Goal: Task Accomplishment & Management: Manage account settings

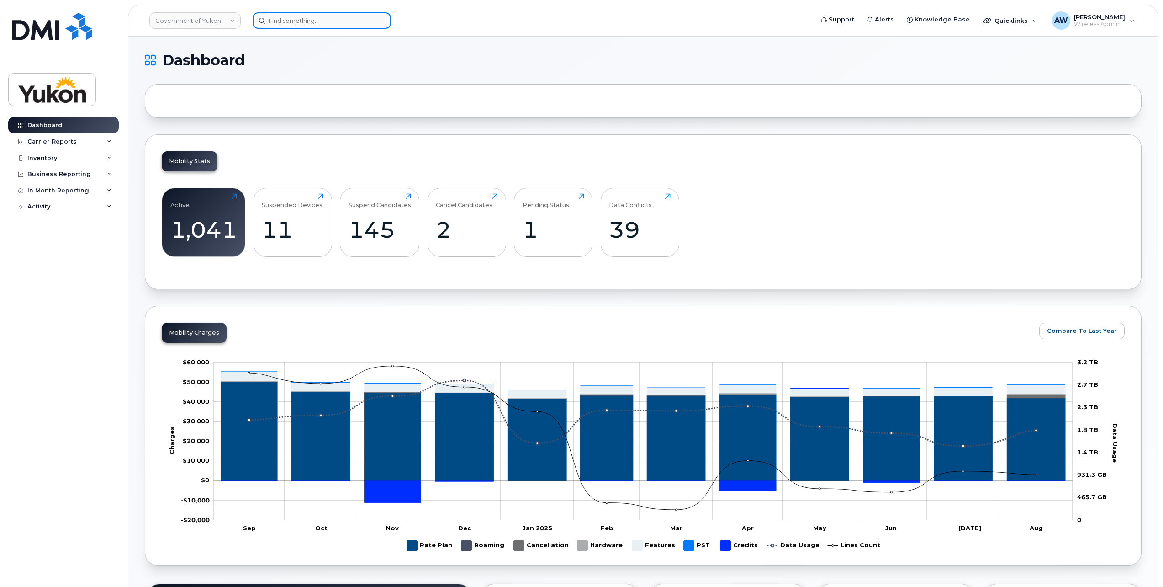
click at [335, 16] on input at bounding box center [322, 20] width 138 height 16
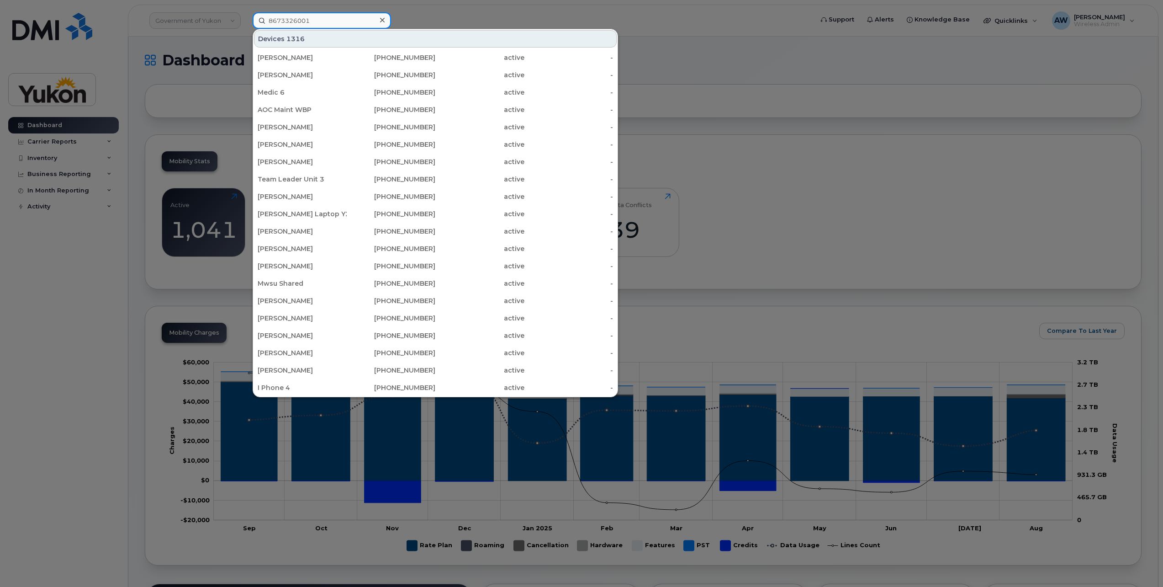
type input "8673326001"
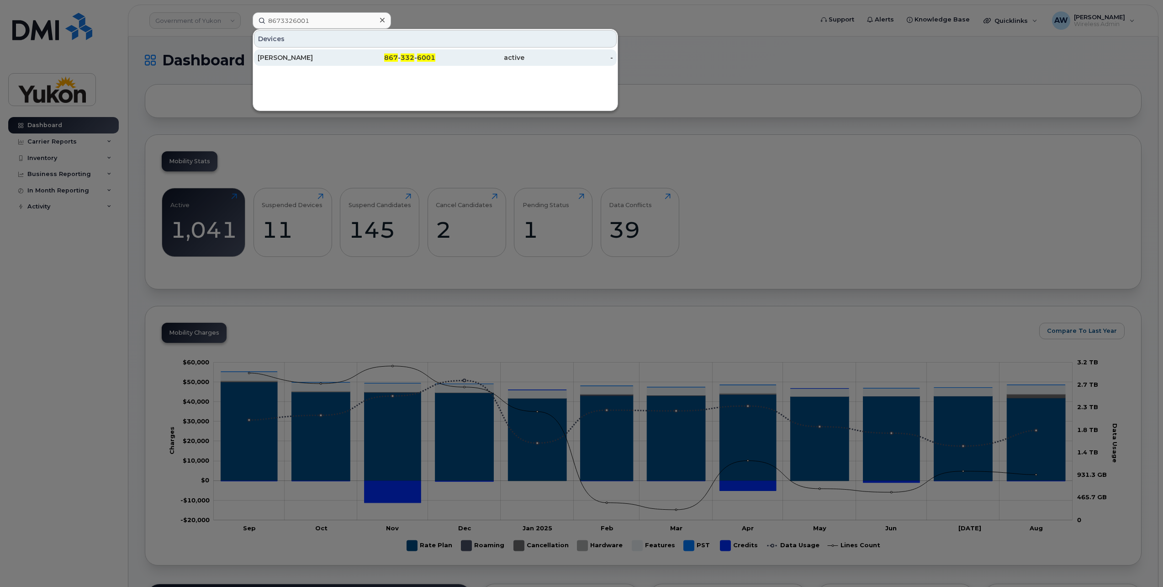
click at [427, 63] on div "867 - 332 - 6001" at bounding box center [391, 57] width 89 height 16
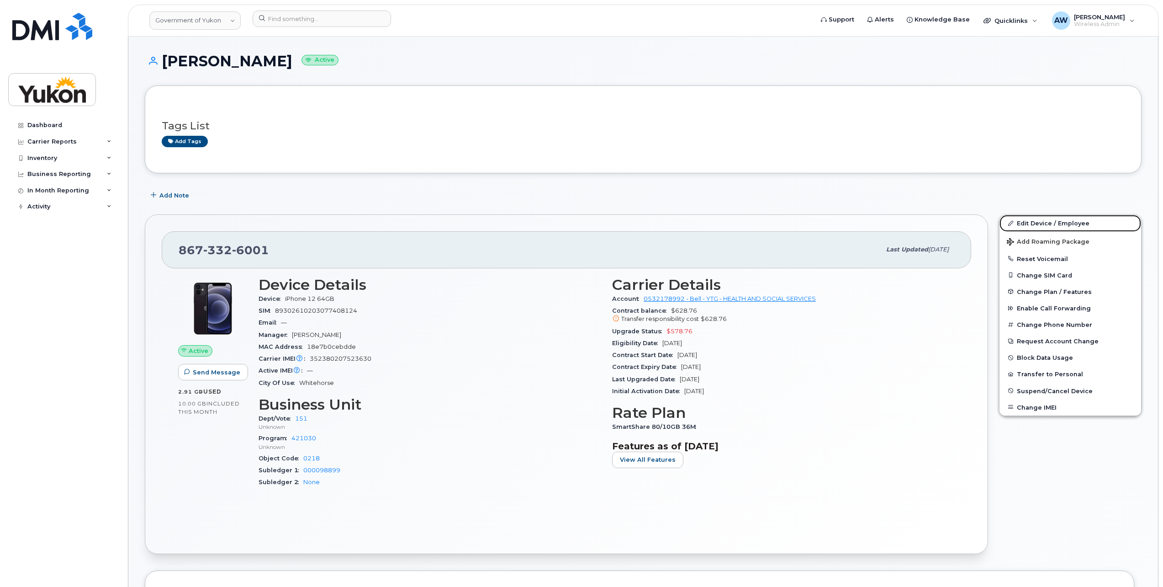
drag, startPoint x: 1056, startPoint y: 222, endPoint x: 959, endPoint y: 251, distance: 100.7
click at [1056, 222] on link "Edit Device / Employee" at bounding box center [1071, 223] width 142 height 16
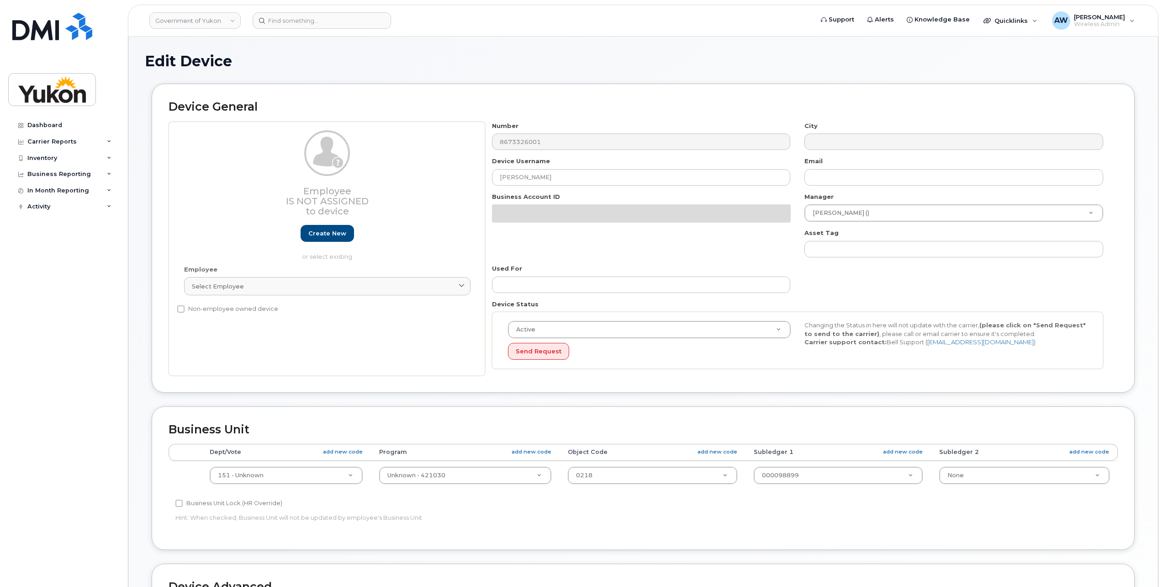
select select "33497702"
select select "33497282"
select select "33507478"
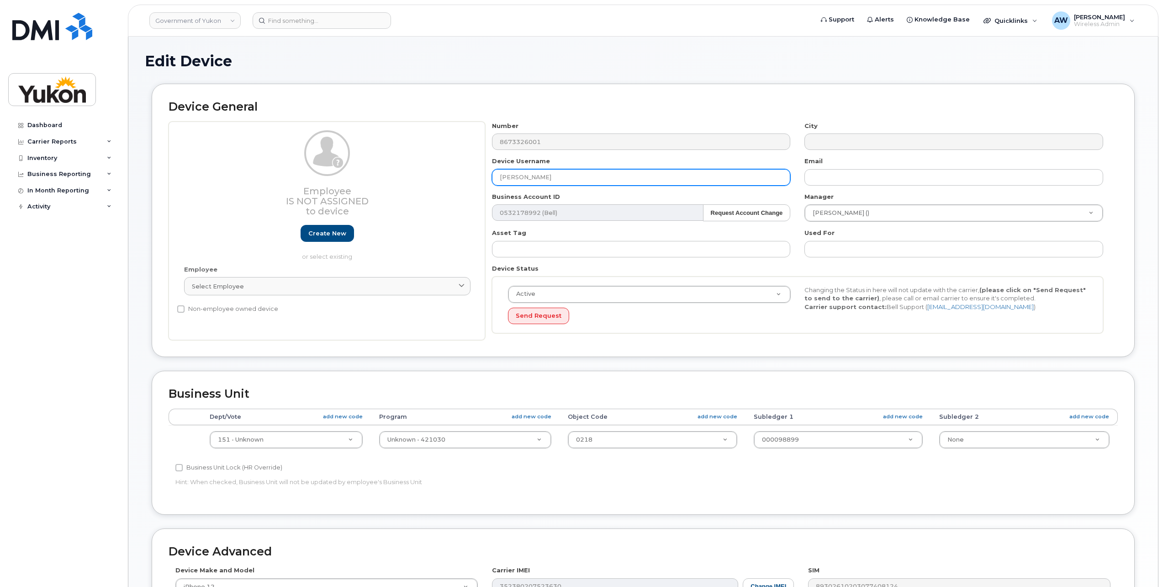
drag, startPoint x: 577, startPoint y: 180, endPoint x: 278, endPoint y: 222, distance: 301.8
click at [278, 222] on div "Employee Is not assigned to device Create new or select existing Employee Selec…" at bounding box center [643, 231] width 949 height 219
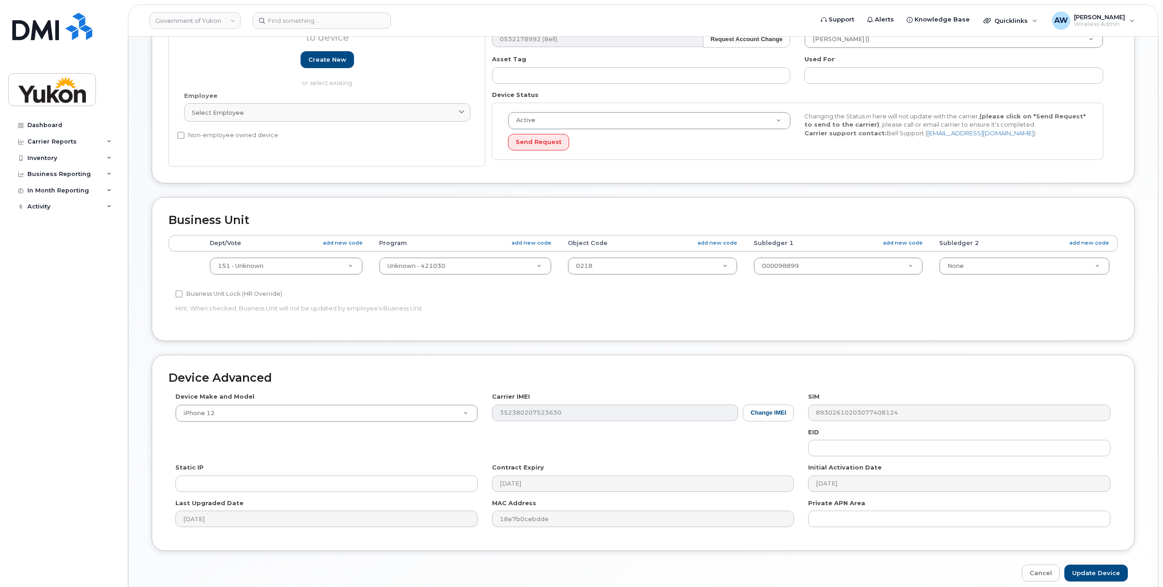
scroll to position [183, 0]
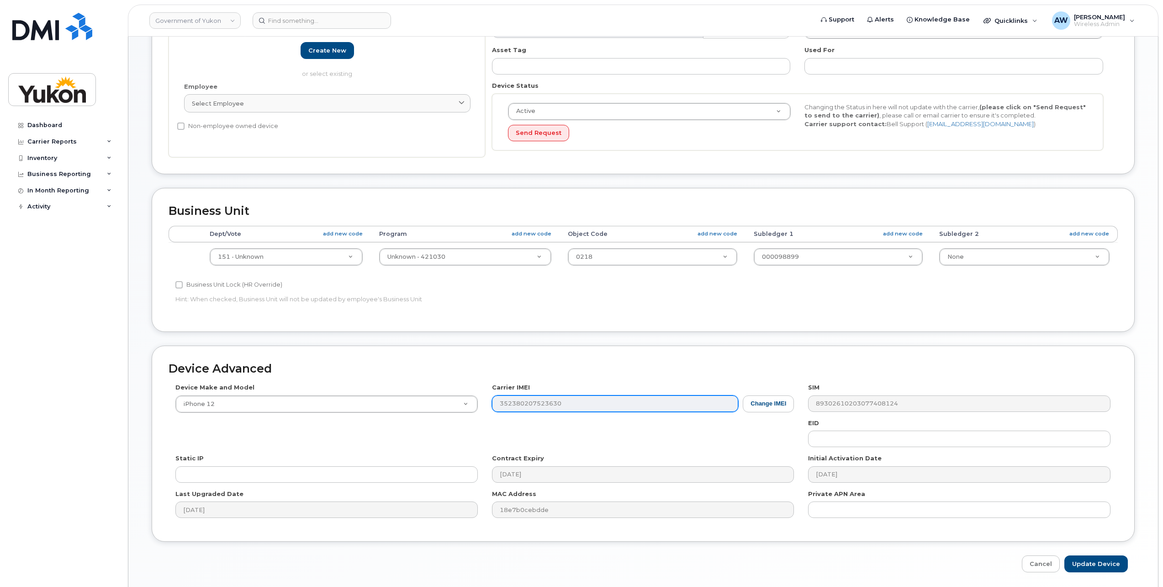
type input "Heather Lang"
click at [391, 411] on div "Device Make and Model iPhone 12 Android TCL 502 Watch Apple Watch S9 41mm Andro…" at bounding box center [643, 454] width 949 height 142
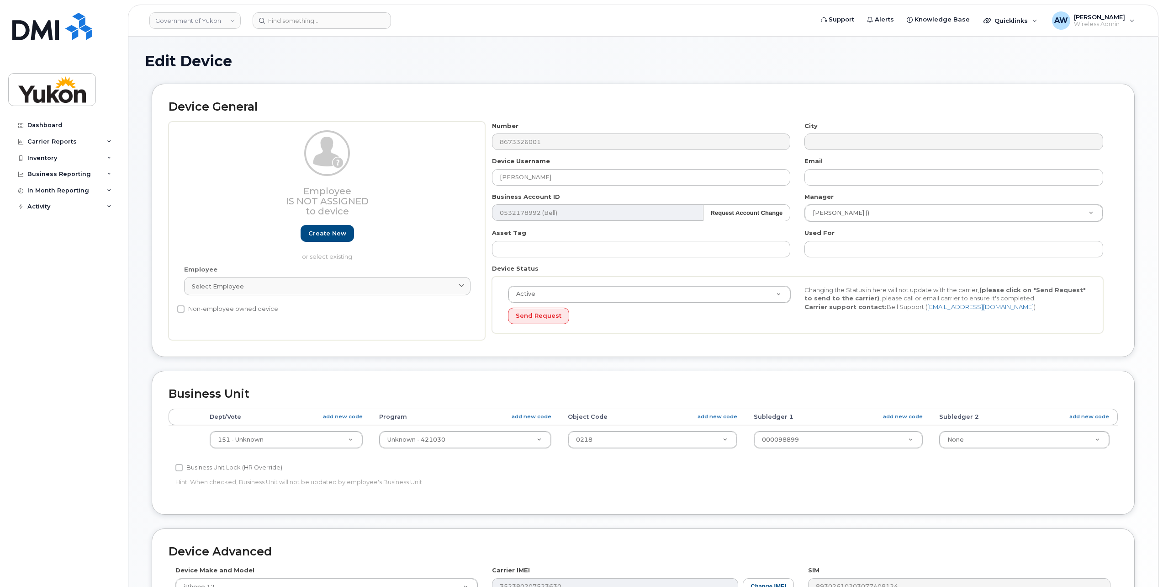
scroll to position [210, 0]
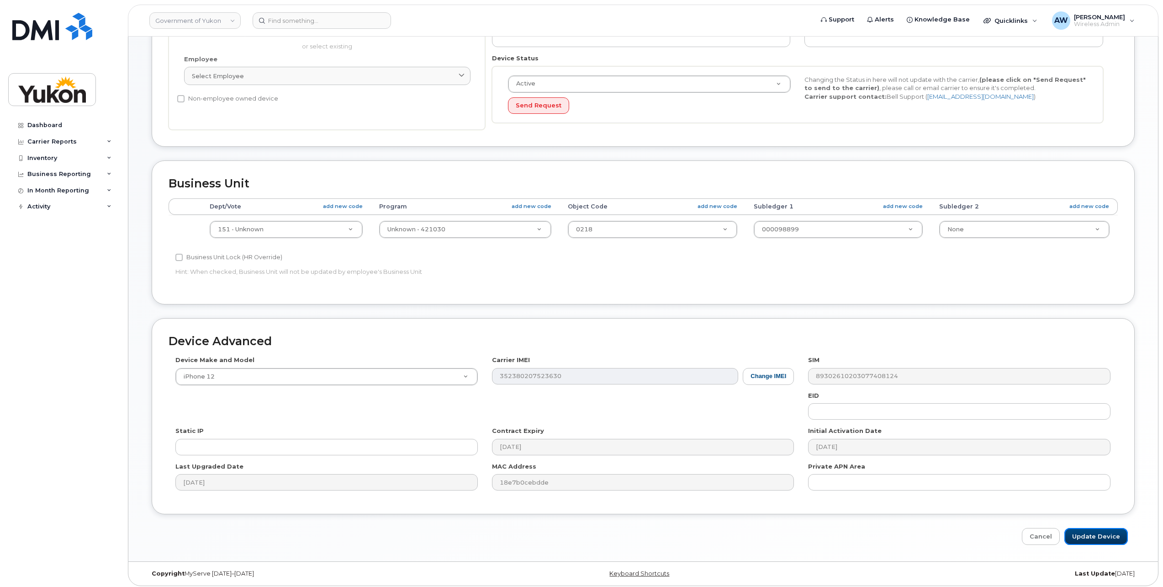
drag, startPoint x: 1094, startPoint y: 533, endPoint x: 698, endPoint y: 470, distance: 401.1
click at [1094, 533] on input "Update Device" at bounding box center [1095, 536] width 63 height 17
type input "Saving..."
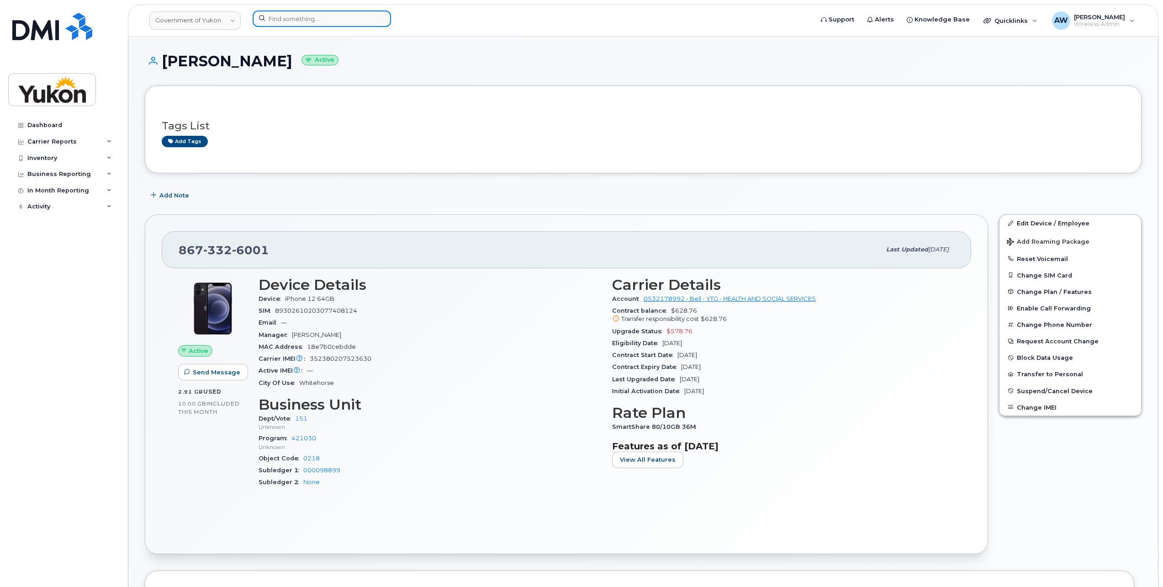
click at [292, 23] on input at bounding box center [322, 19] width 138 height 16
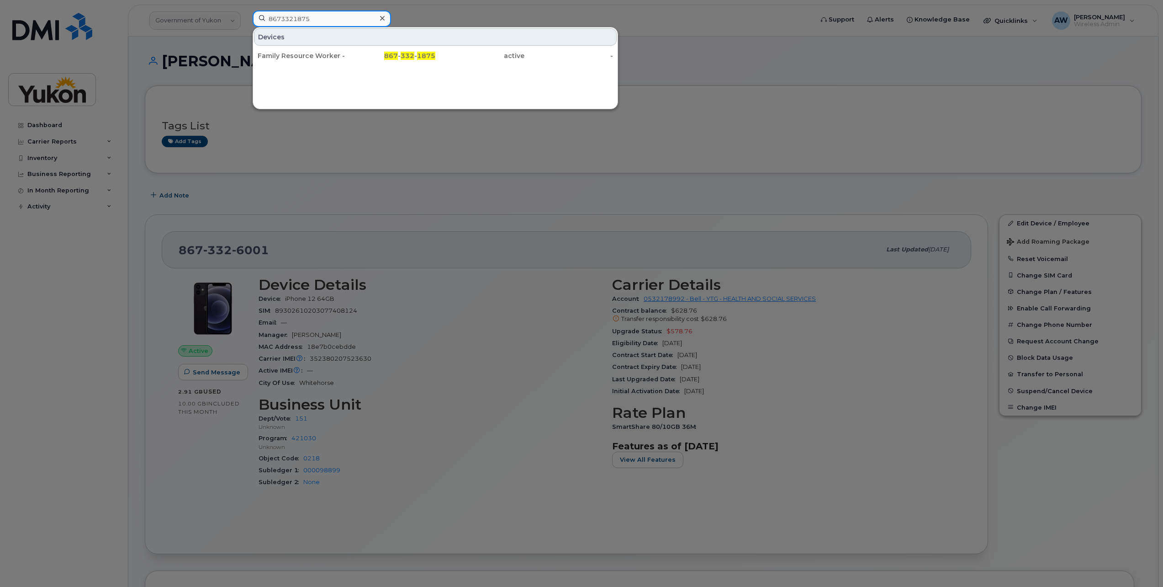
type input "8673321875"
click at [397, 56] on span "867" at bounding box center [391, 56] width 14 height 8
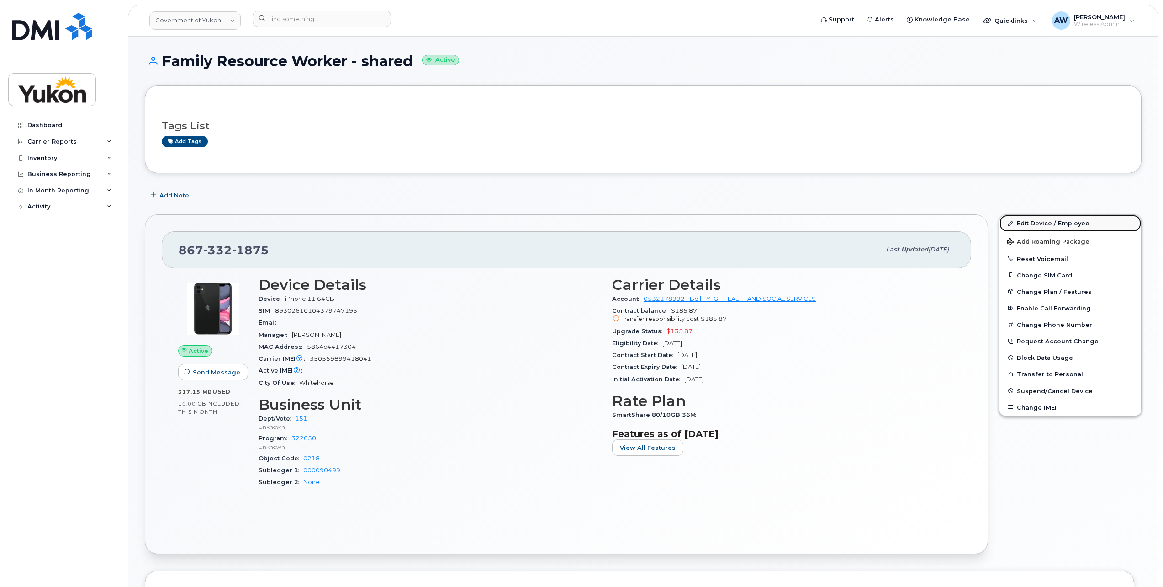
click at [1062, 222] on link "Edit Device / Employee" at bounding box center [1071, 223] width 142 height 16
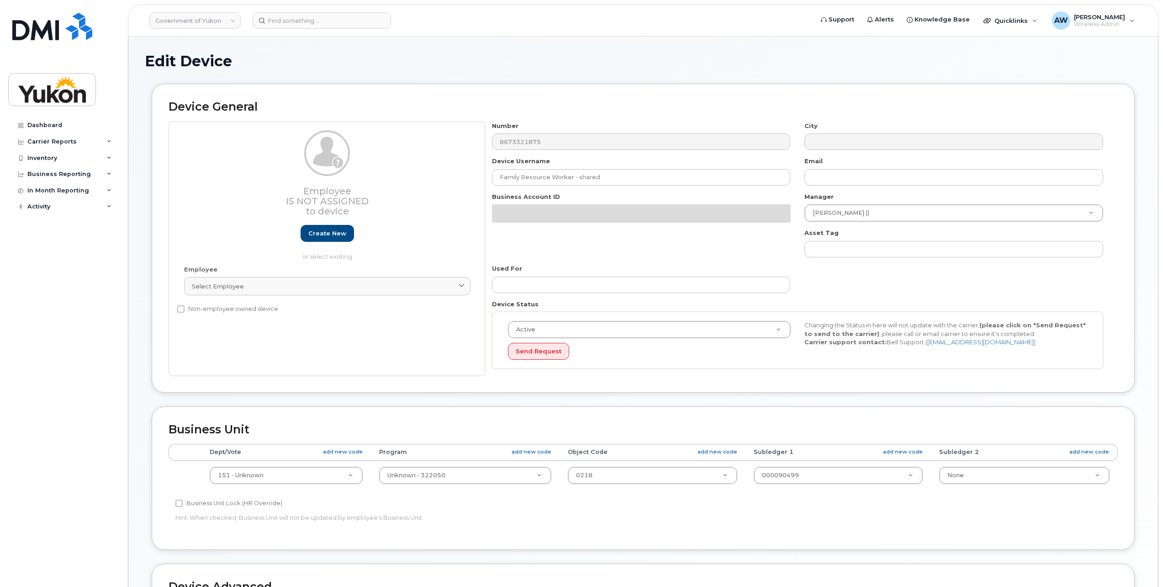
select select "33497702"
select select "33497282"
select select "33507478"
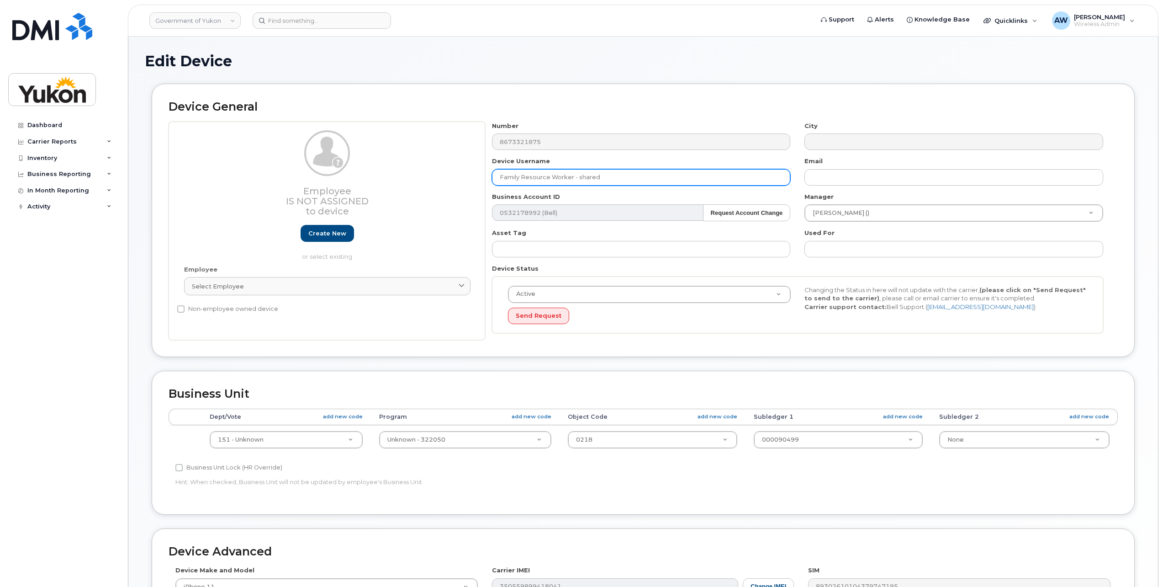
drag, startPoint x: 662, startPoint y: 174, endPoint x: 361, endPoint y: 177, distance: 301.5
click at [361, 177] on div "Employee Is not assigned to device Create new or select existing Employee Selec…" at bounding box center [643, 231] width 949 height 219
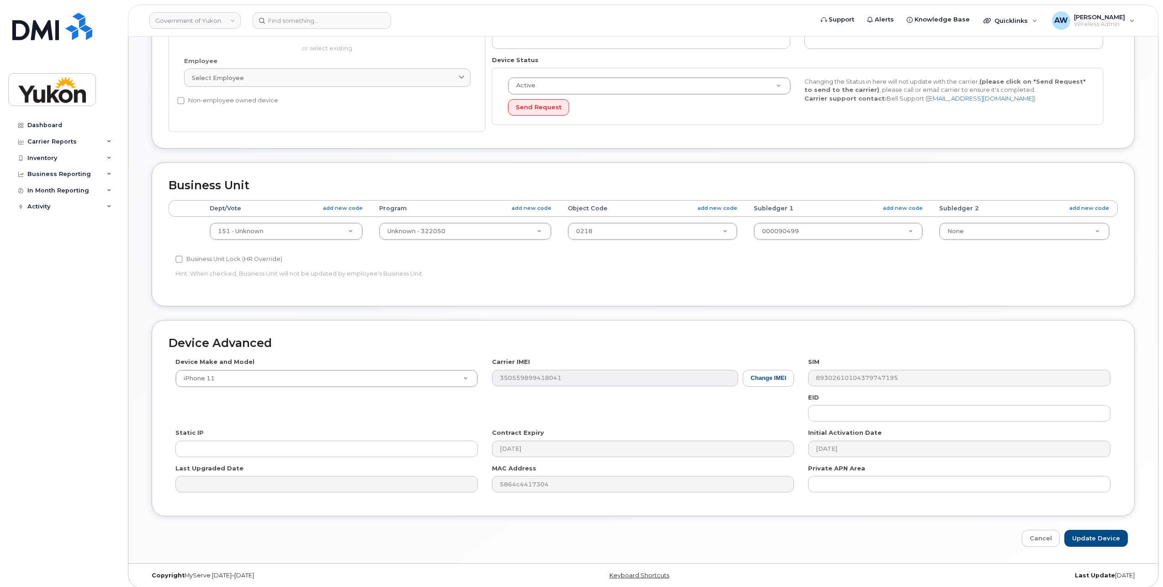
scroll to position [210, 0]
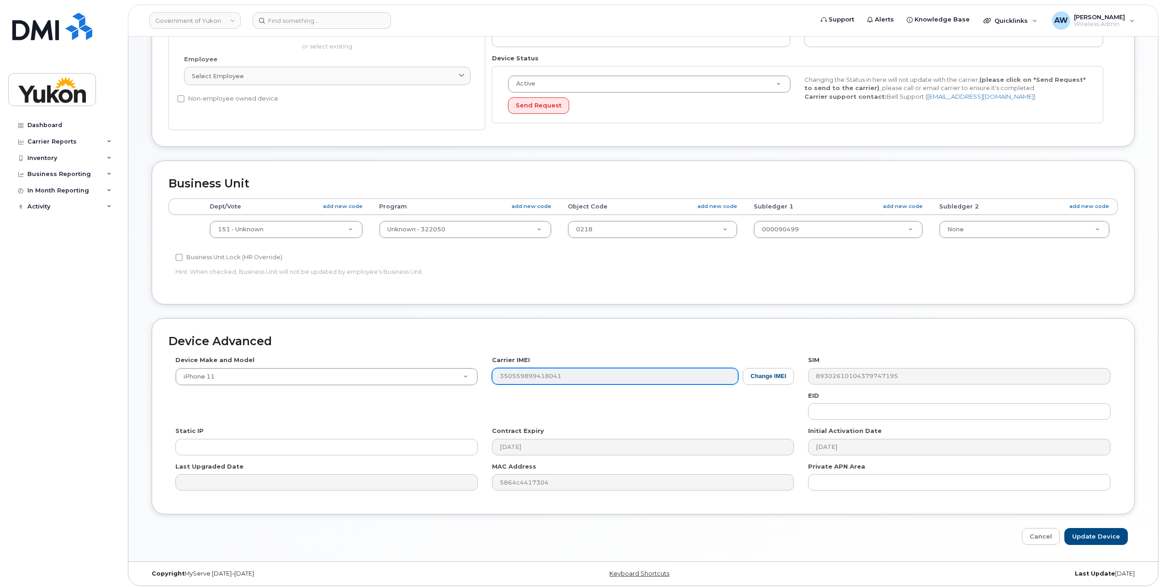
type input "Abby Rich STUDENT"
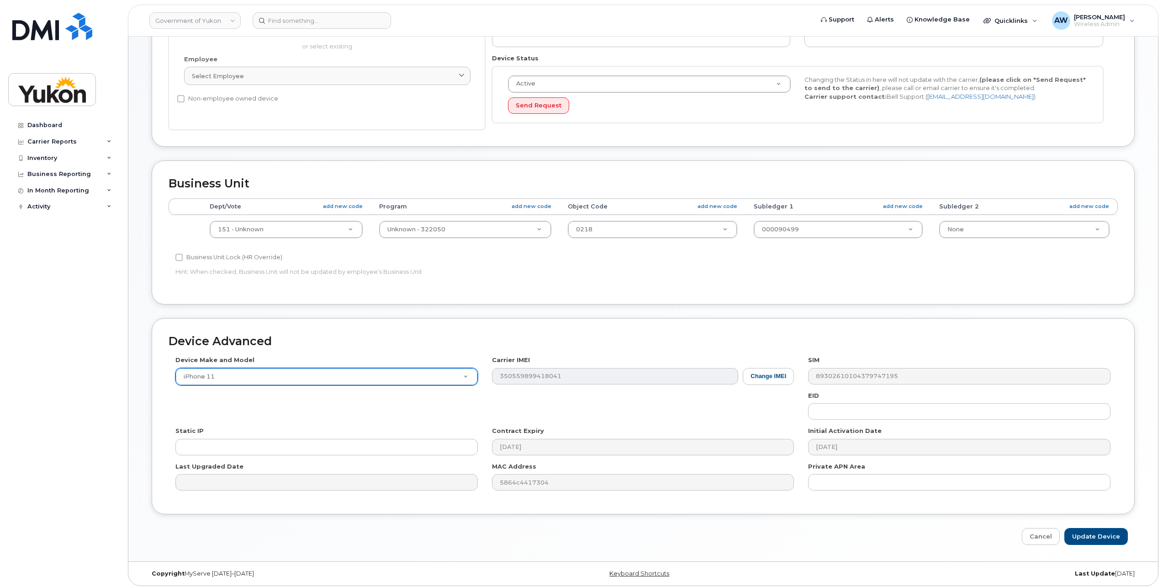
click at [371, 381] on div "Device Make and Model iPhone 11 Android TCL 502 Watch Apple Watch S9 41mm Andro…" at bounding box center [643, 426] width 949 height 142
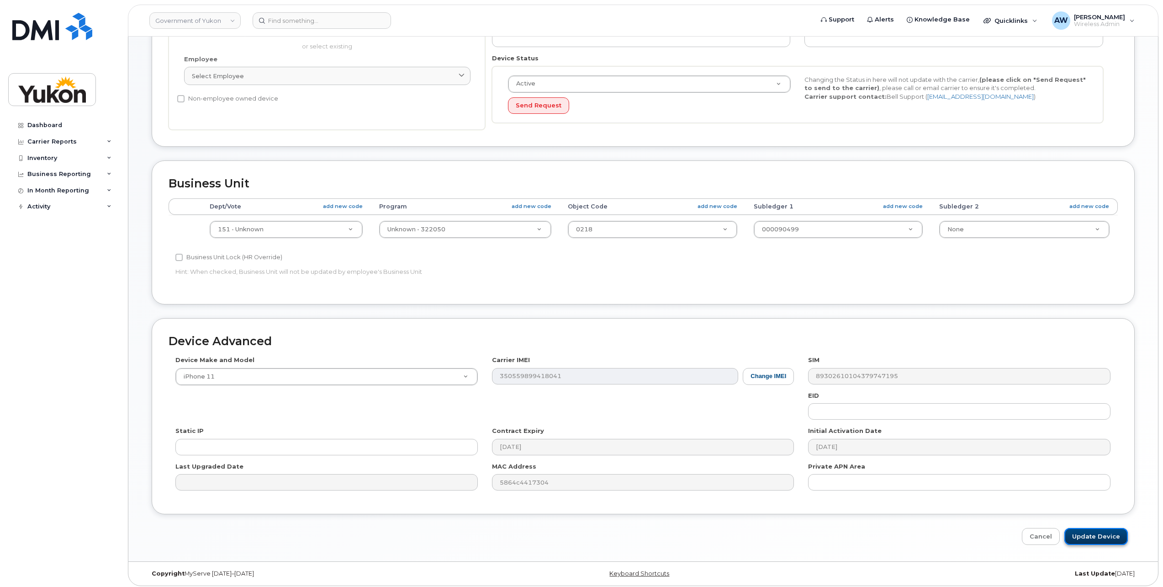
click at [1105, 533] on input "Update Device" at bounding box center [1095, 536] width 63 height 17
type input "Saving..."
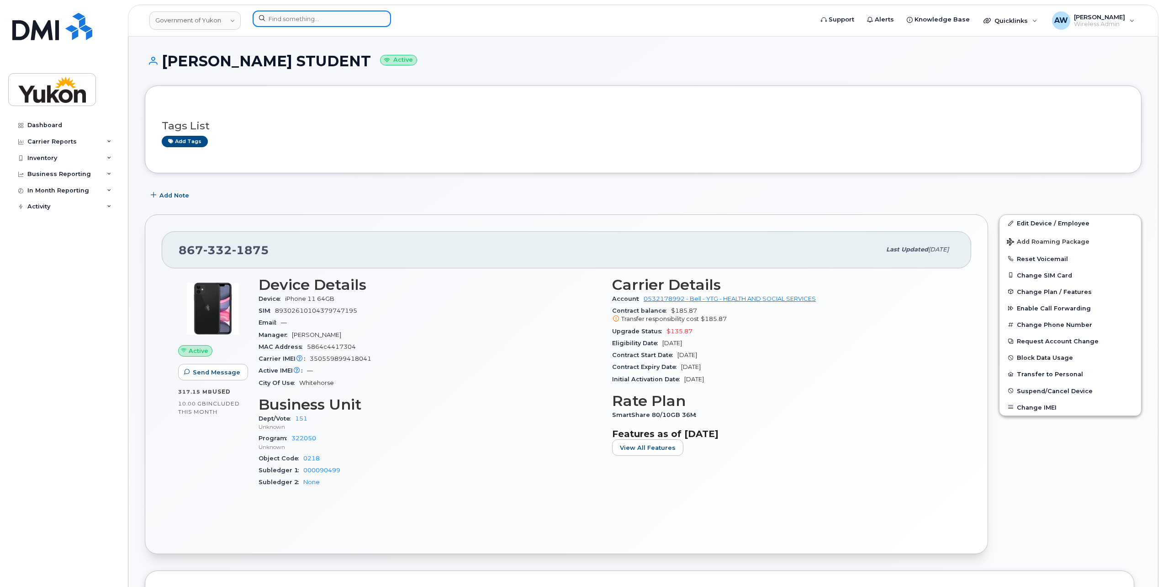
click at [298, 16] on input at bounding box center [322, 19] width 138 height 16
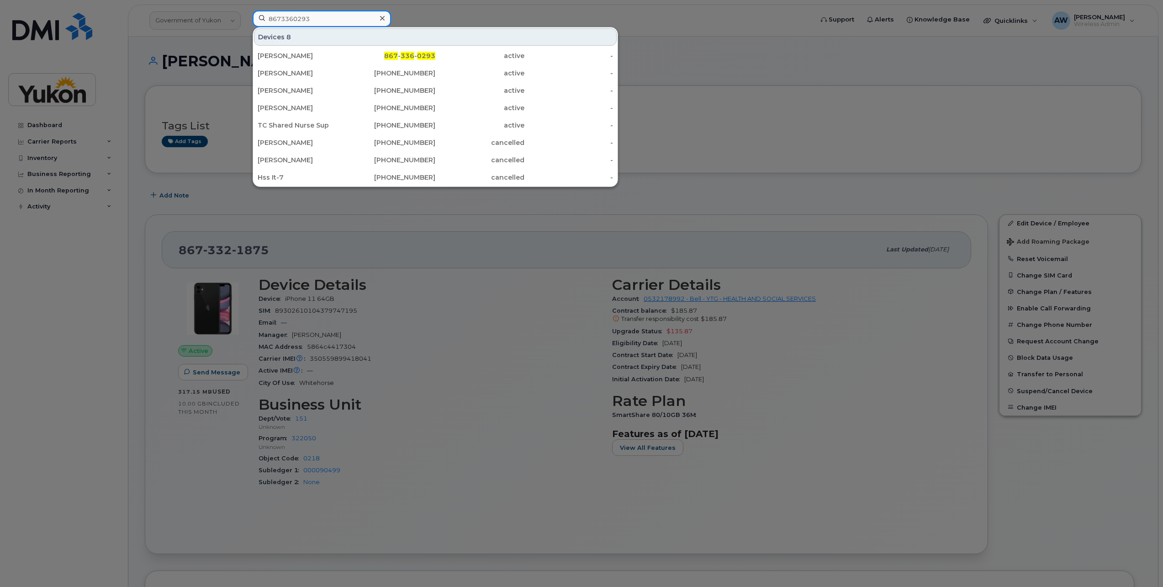
type input "8673360293"
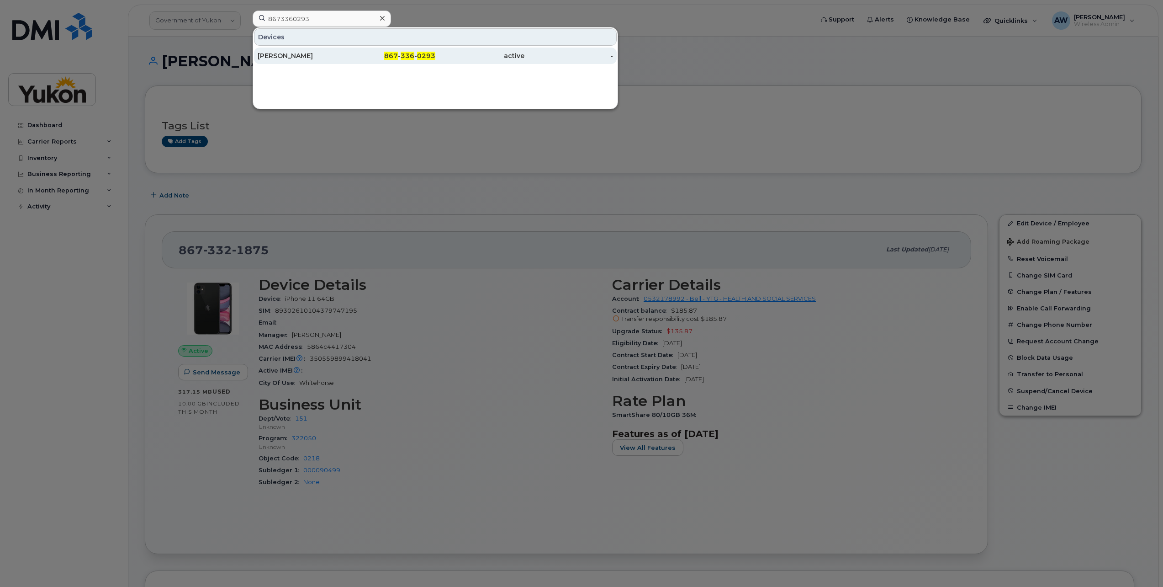
click at [344, 61] on div "[PERSON_NAME]" at bounding box center [302, 56] width 89 height 16
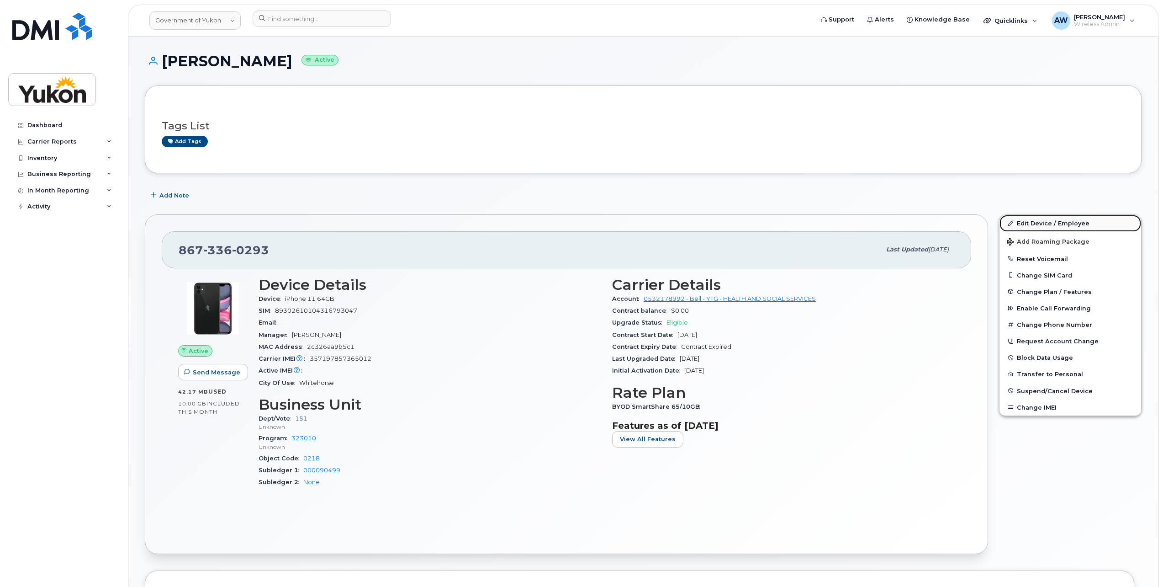
click at [1051, 221] on link "Edit Device / Employee" at bounding box center [1071, 223] width 142 height 16
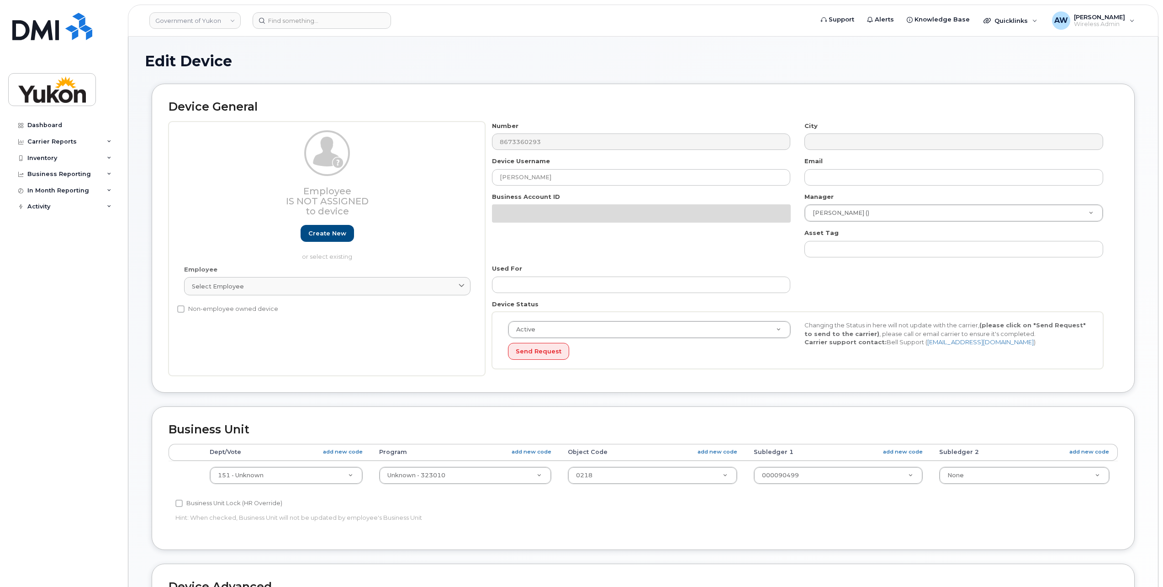
select select "33497702"
select select "33497282"
select select "33507478"
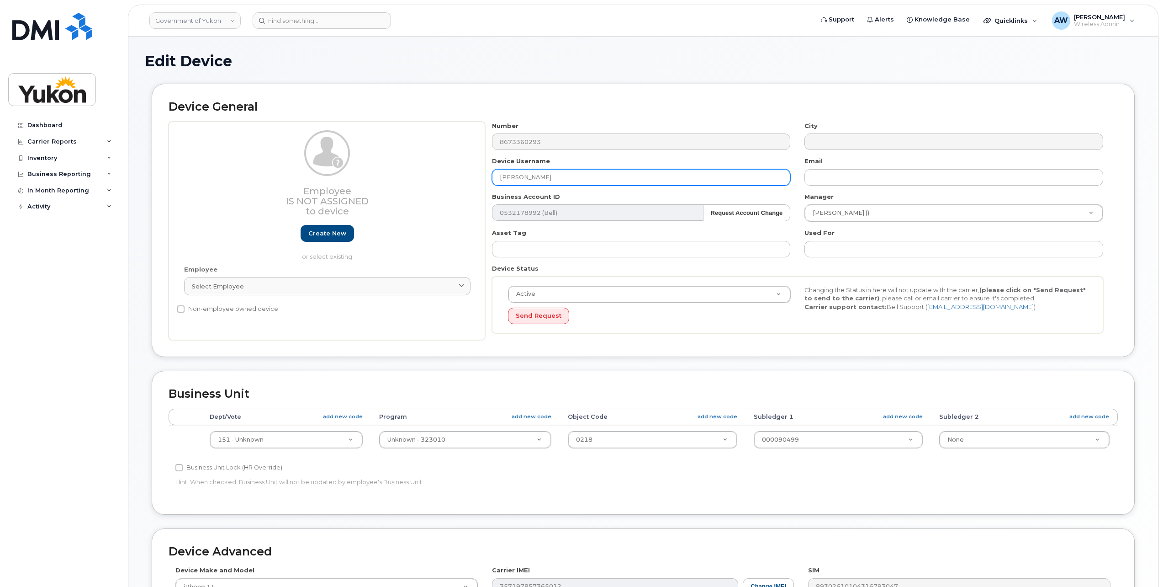
drag, startPoint x: 574, startPoint y: 174, endPoint x: 349, endPoint y: 189, distance: 225.3
click at [358, 188] on div "Employee Is not assigned to device Create new or select existing Employee Selec…" at bounding box center [643, 231] width 949 height 219
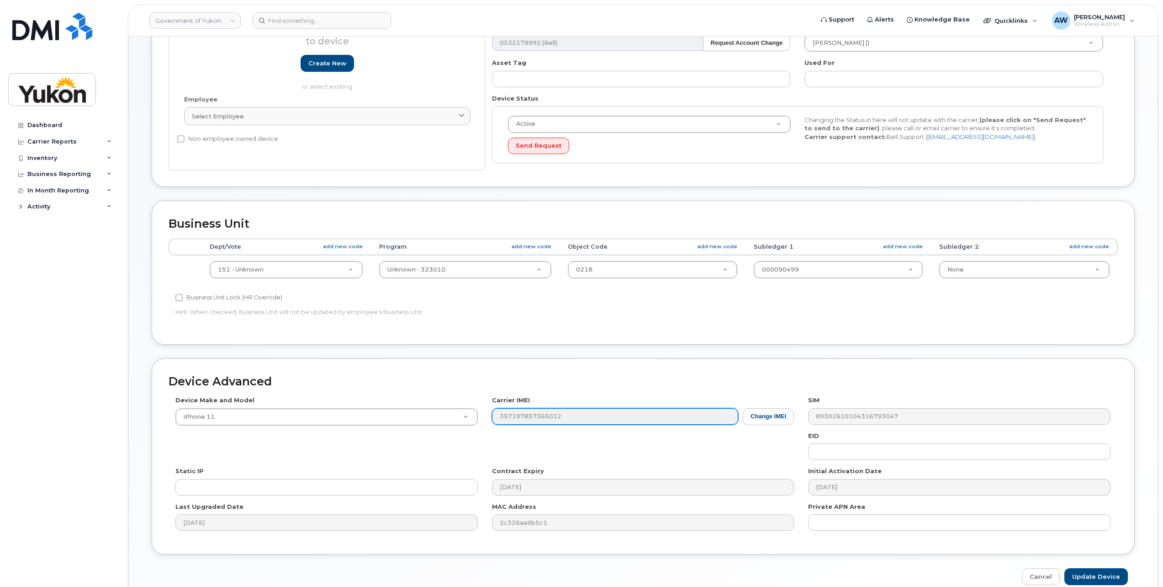
scroll to position [183, 0]
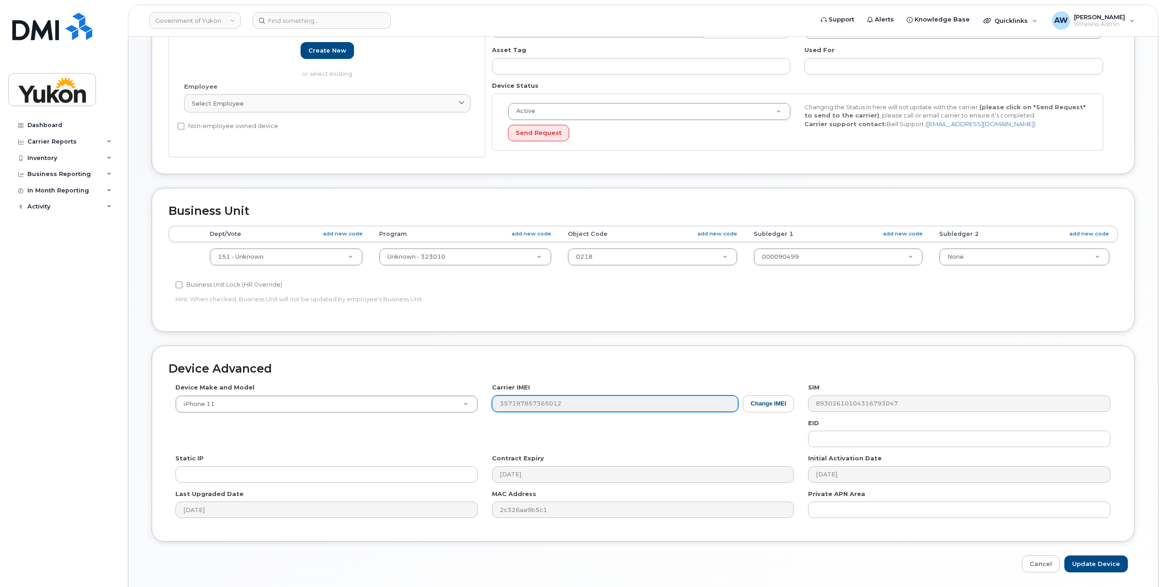
type input "Theresa Nutting"
click at [471, 411] on div "Device Make and Model iPhone 11 Android TCL 502 Watch Apple Watch S9 41mm Andro…" at bounding box center [643, 454] width 949 height 142
click at [1110, 561] on input "Update Device" at bounding box center [1095, 563] width 63 height 17
type input "Saving..."
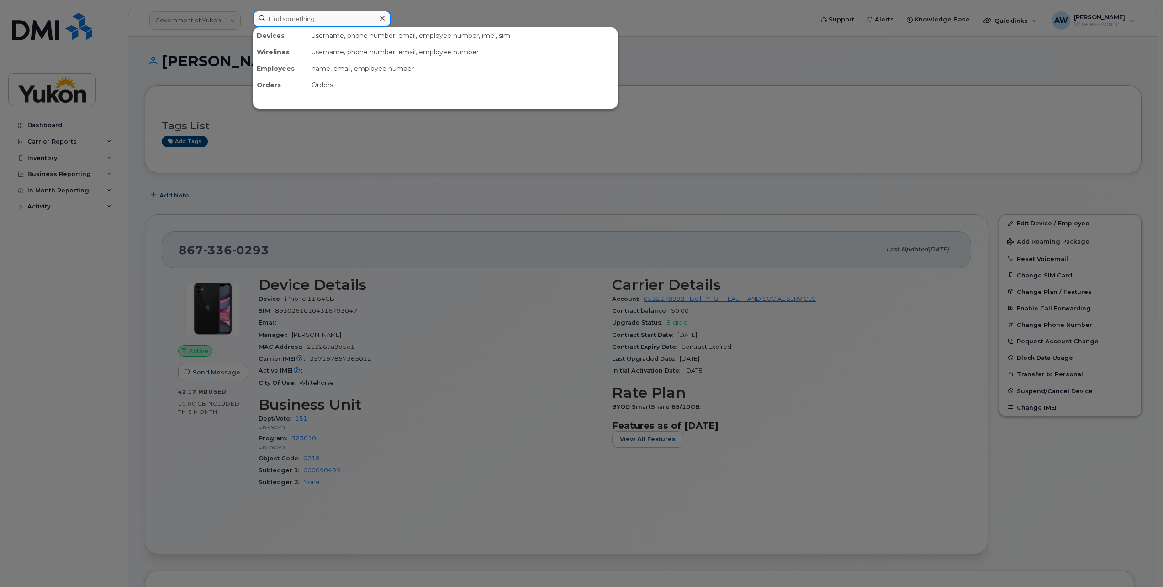
click at [345, 16] on input at bounding box center [322, 19] width 138 height 16
type input "8673352368"
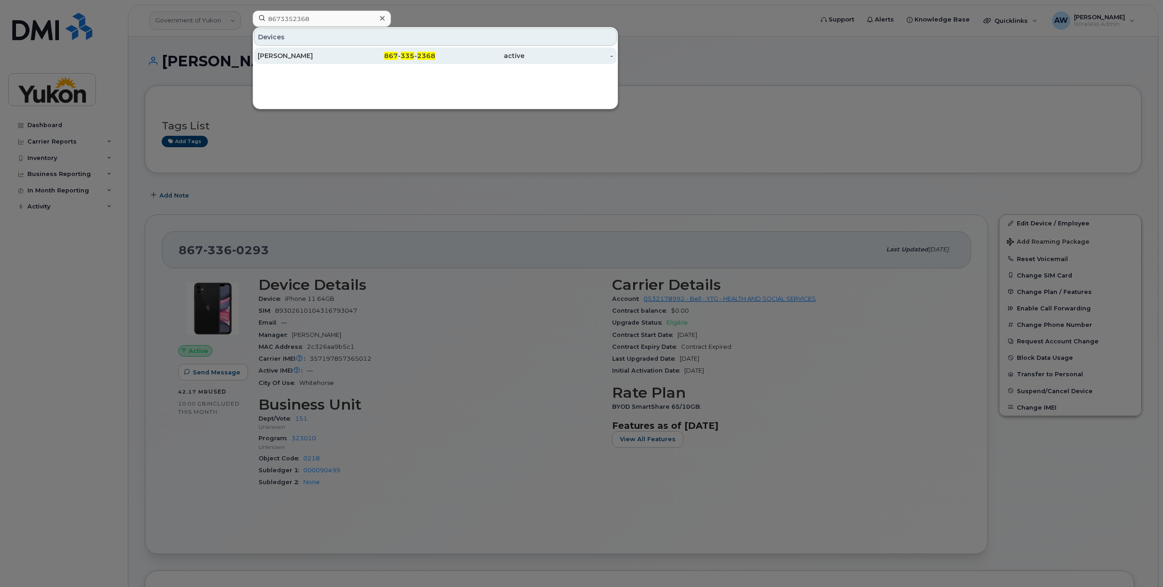
click at [421, 58] on span "2368" at bounding box center [426, 56] width 18 height 8
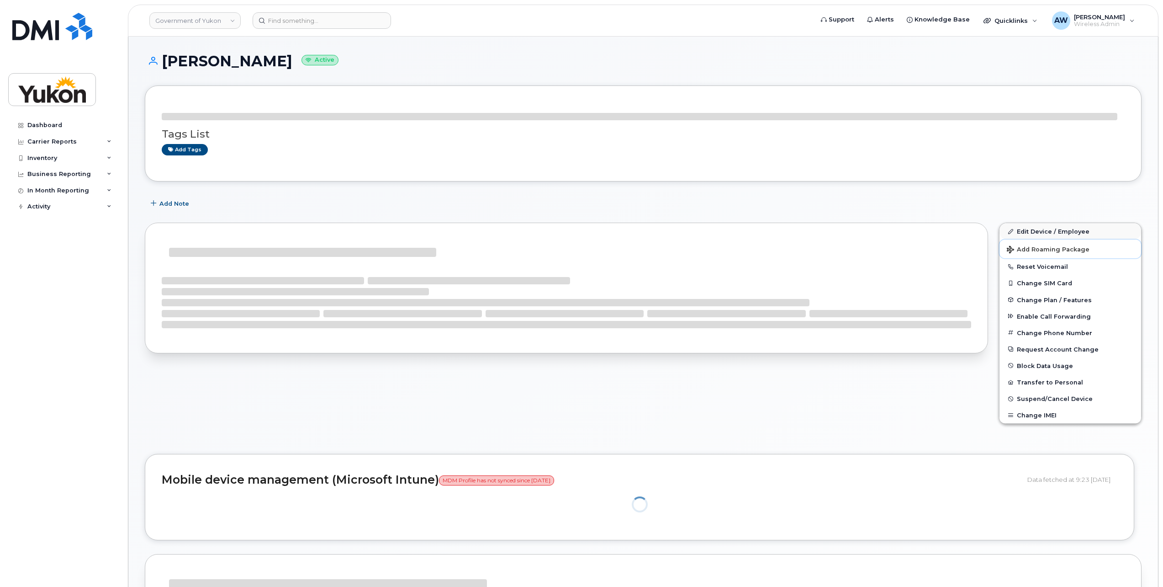
click at [1047, 239] on button "Add Roaming Package" at bounding box center [1071, 248] width 142 height 19
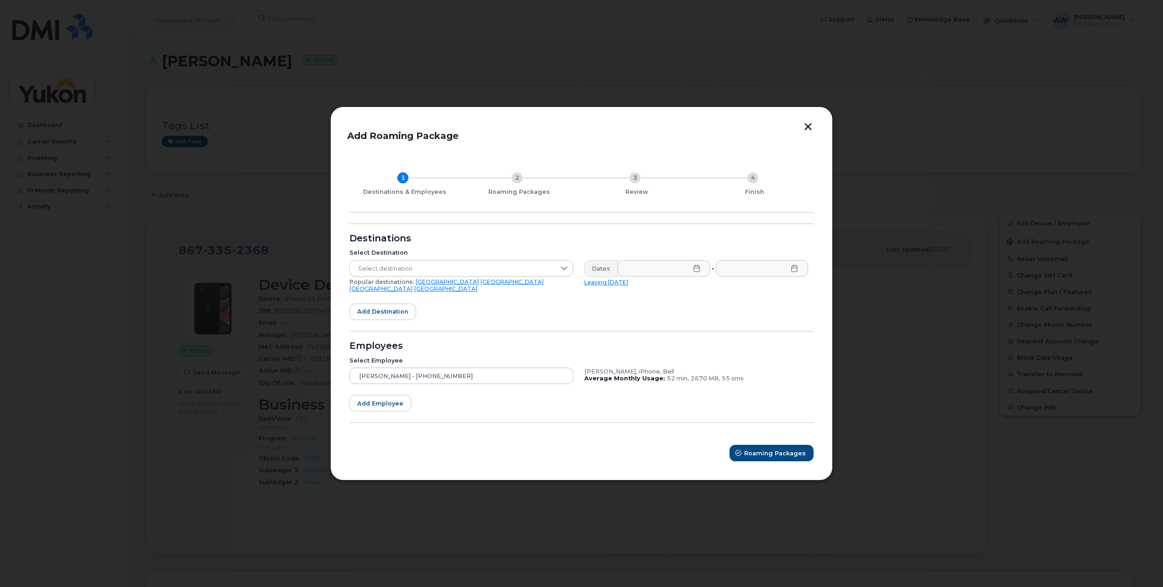
click at [809, 126] on div "Add Roaming Package 1 Destinations & Employees 2 Roaming Packages 3 Review 4 Fi…" at bounding box center [581, 293] width 503 height 374
click at [808, 128] on button "button" at bounding box center [808, 128] width 14 height 10
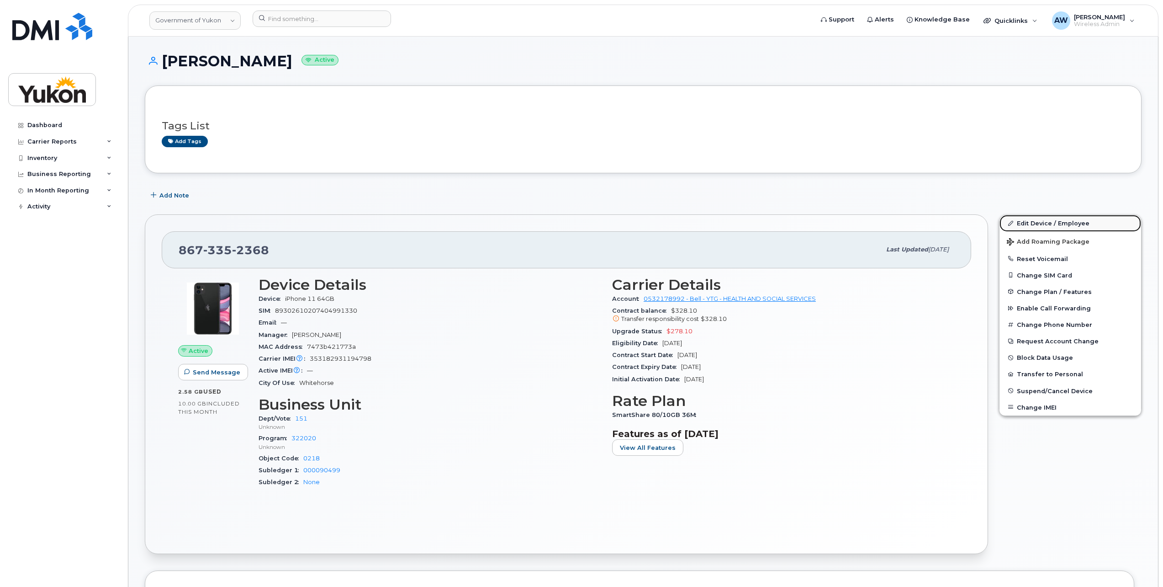
click at [1081, 221] on link "Edit Device / Employee" at bounding box center [1071, 223] width 142 height 16
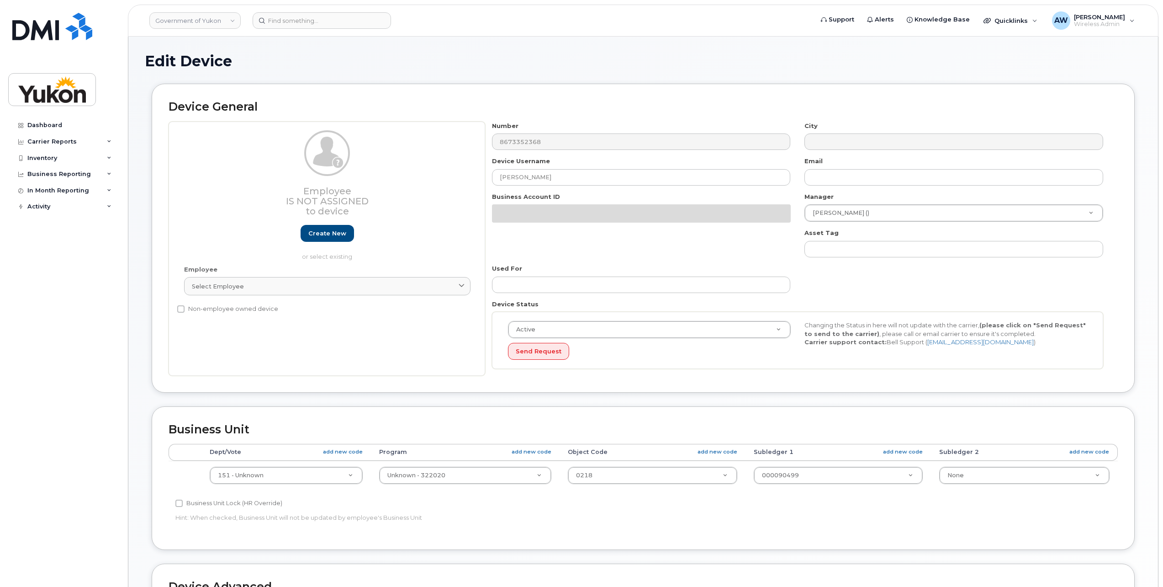
select select "33497702"
select select "33497282"
select select "33507478"
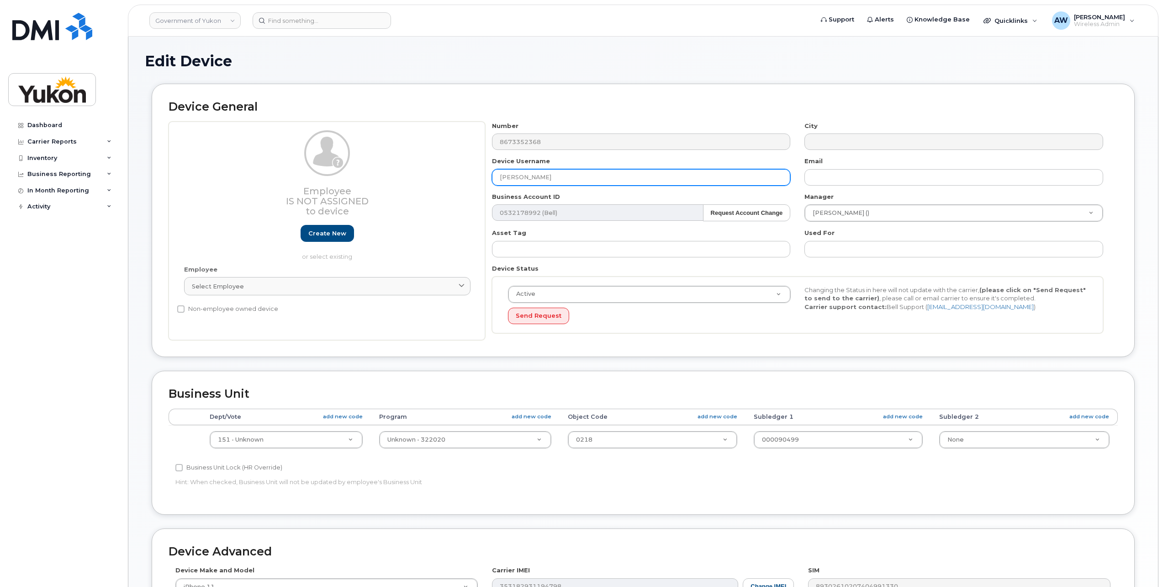
drag, startPoint x: 624, startPoint y: 176, endPoint x: 433, endPoint y: 181, distance: 190.6
click at [435, 181] on div "Employee Is not assigned to device Create new or select existing Employee Selec…" at bounding box center [643, 231] width 949 height 219
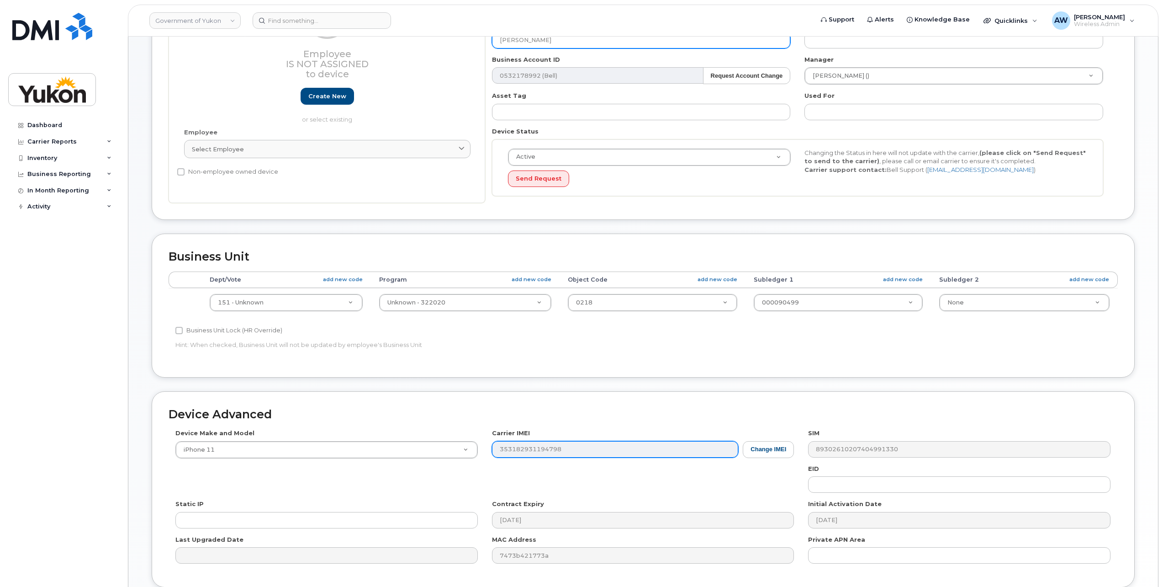
type input "[PERSON_NAME]"
click at [488, 456] on div "Device Make and Model iPhone 11 Android TCL 502 Watch Apple Watch S9 41mm Andro…" at bounding box center [643, 500] width 949 height 142
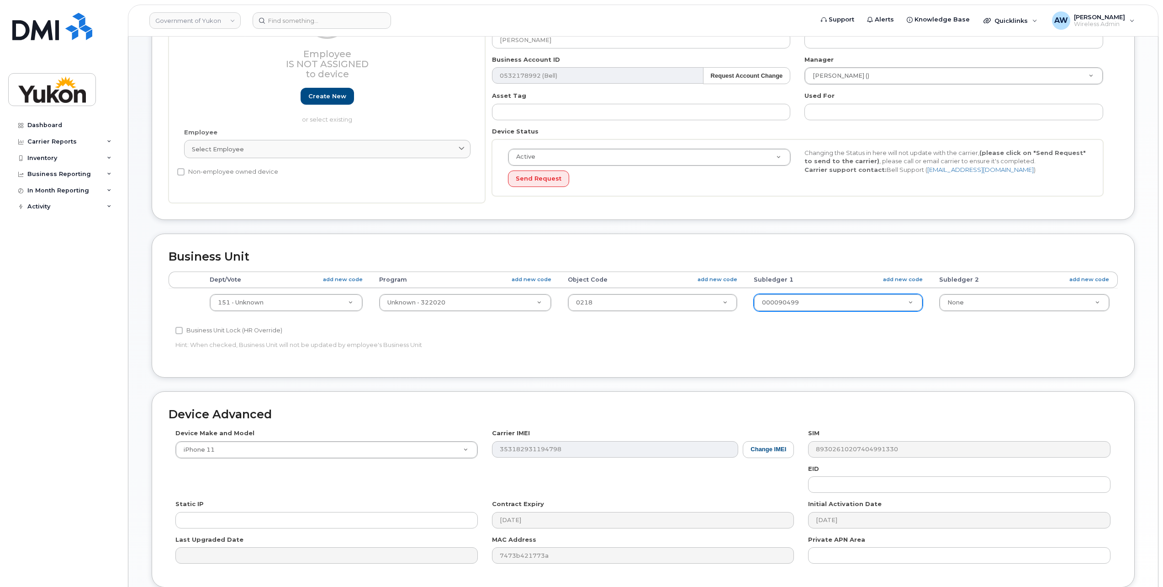
scroll to position [210, 0]
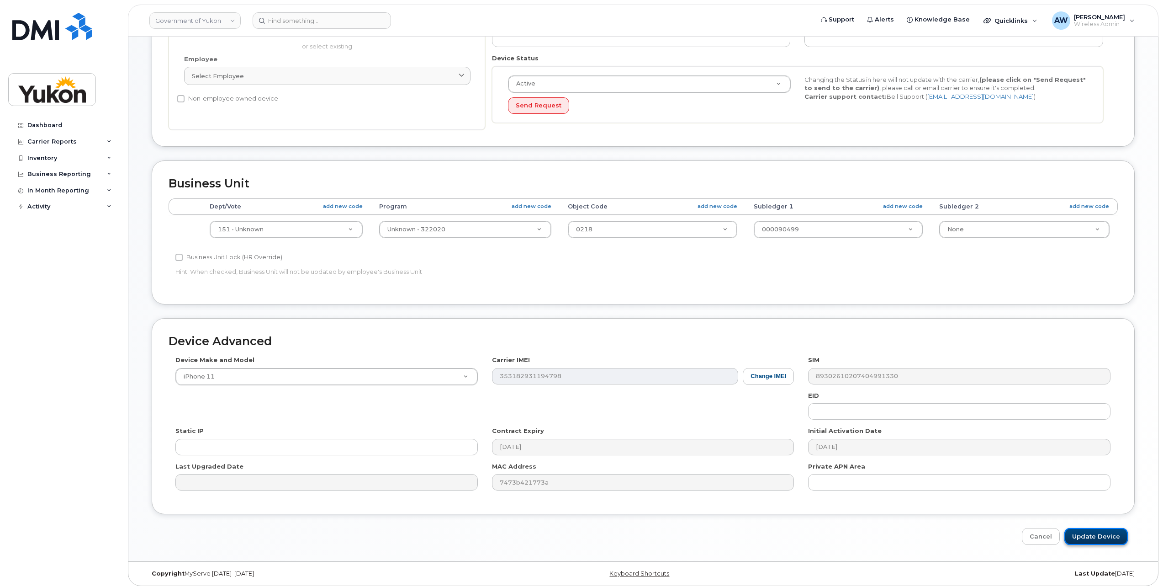
click at [1105, 530] on input "Update Device" at bounding box center [1095, 536] width 63 height 17
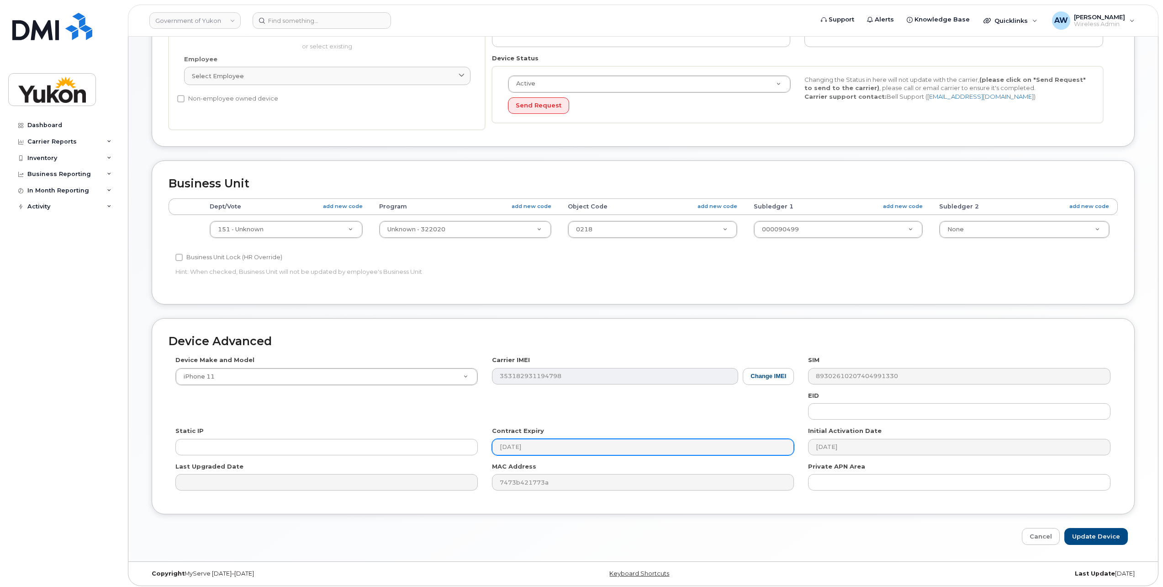
type input "Saving..."
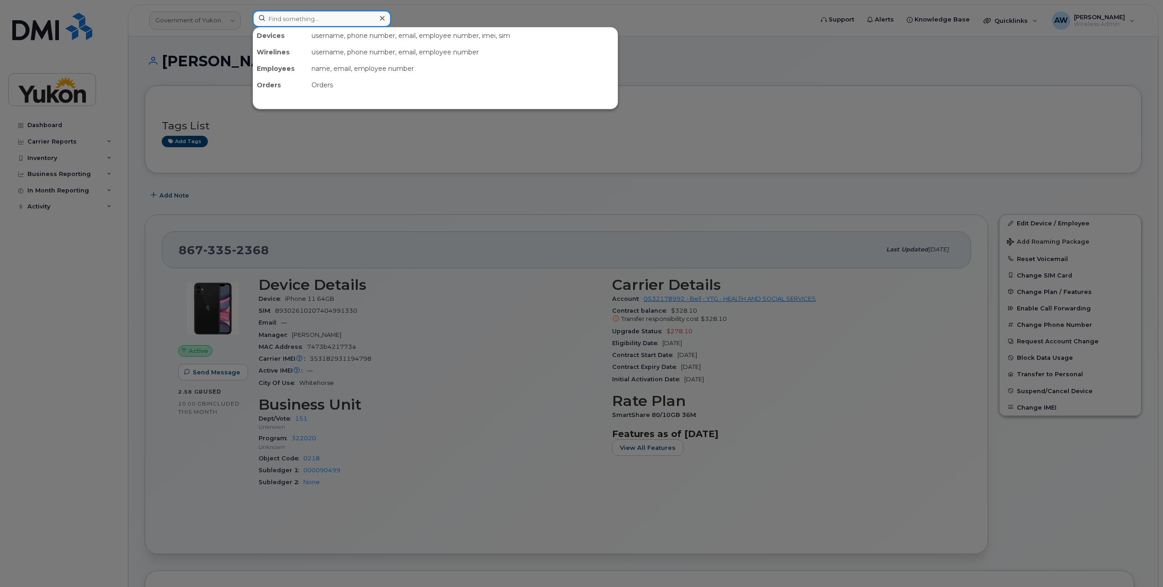
click at [322, 16] on input at bounding box center [322, 19] width 138 height 16
type input "8673326618"
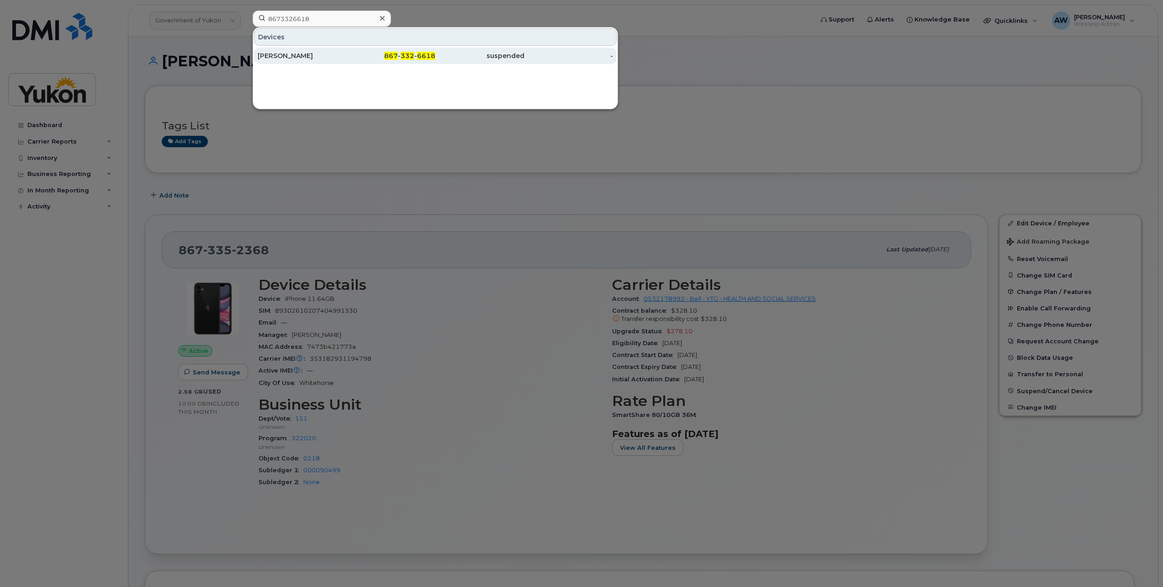
click at [313, 53] on div "[PERSON_NAME]" at bounding box center [302, 55] width 89 height 9
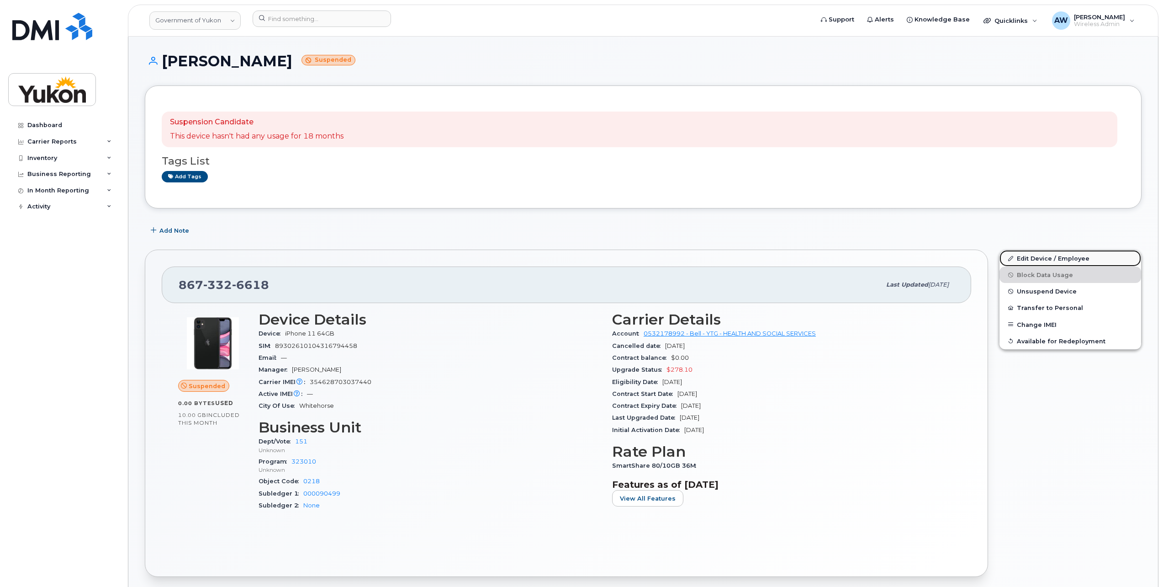
click at [1048, 257] on link "Edit Device / Employee" at bounding box center [1071, 258] width 142 height 16
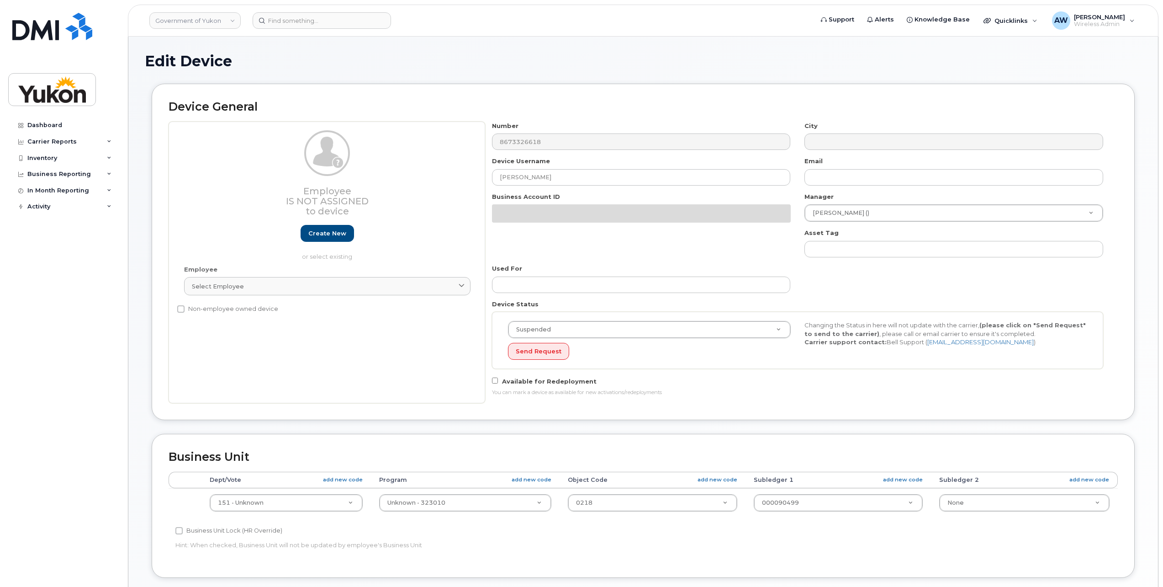
select select "33497702"
select select "33497282"
select select "33507478"
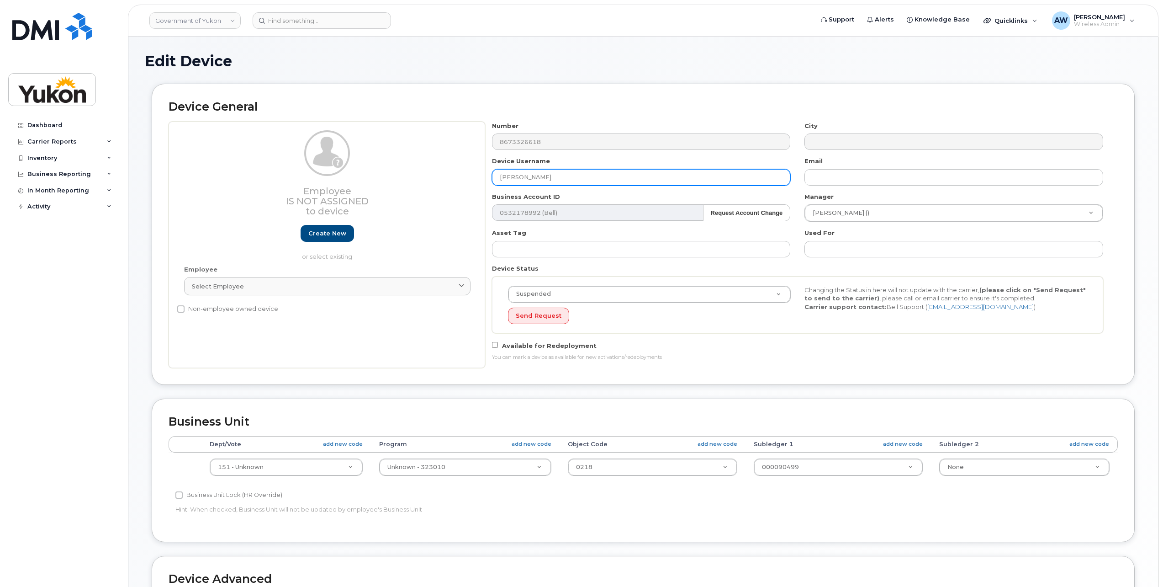
click at [332, 169] on div "Employee Is not assigned to device Create new or select existing Employee Selec…" at bounding box center [643, 245] width 949 height 246
type input "[PERSON_NAME] [PERSON_NAME]"
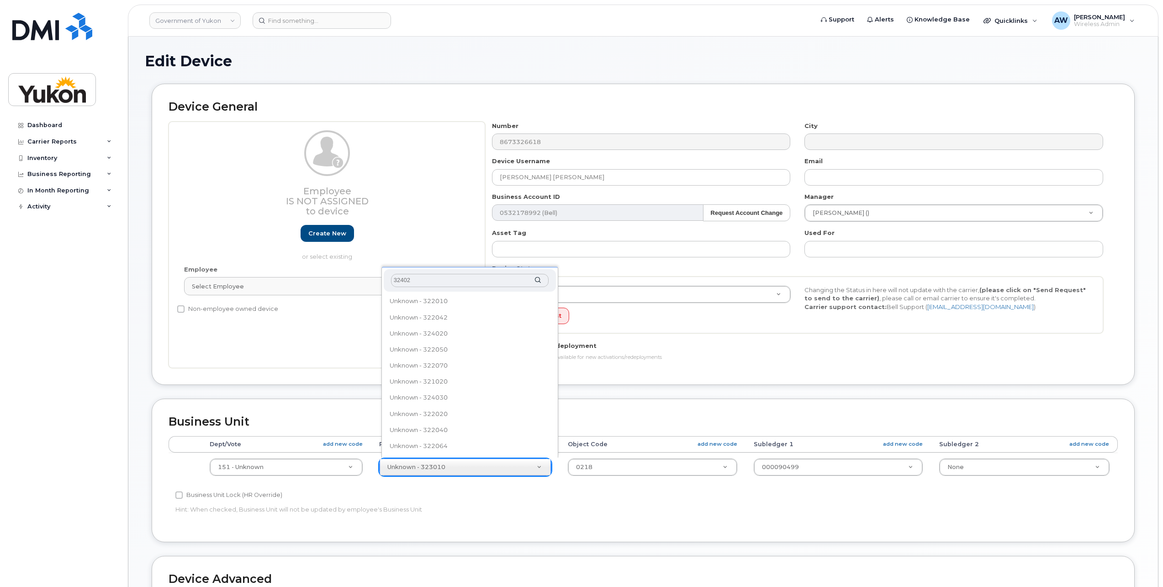
type input "324020"
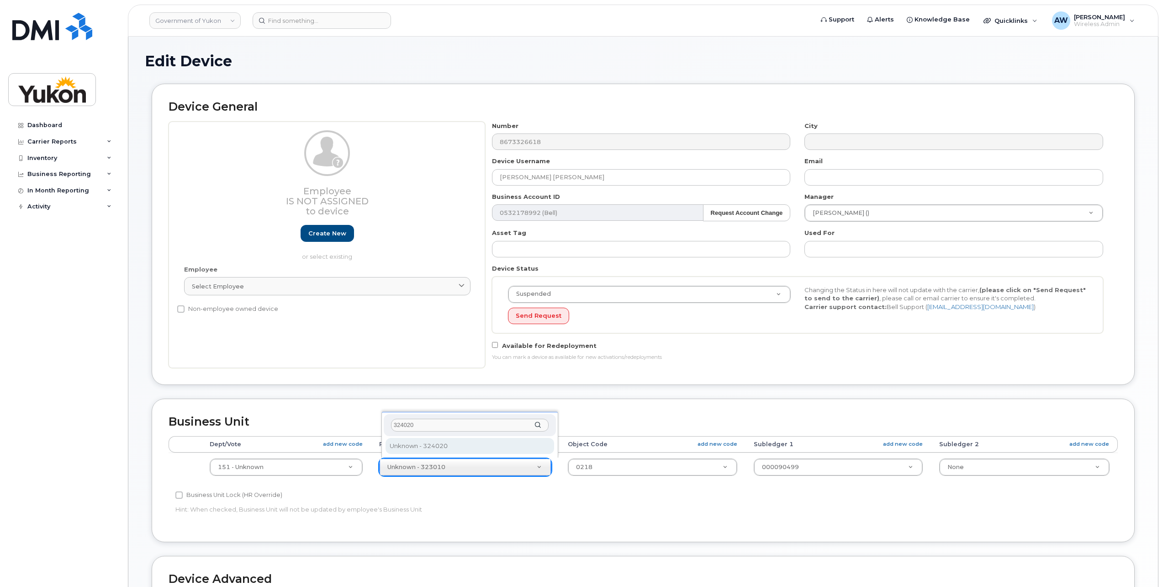
type input "33692248"
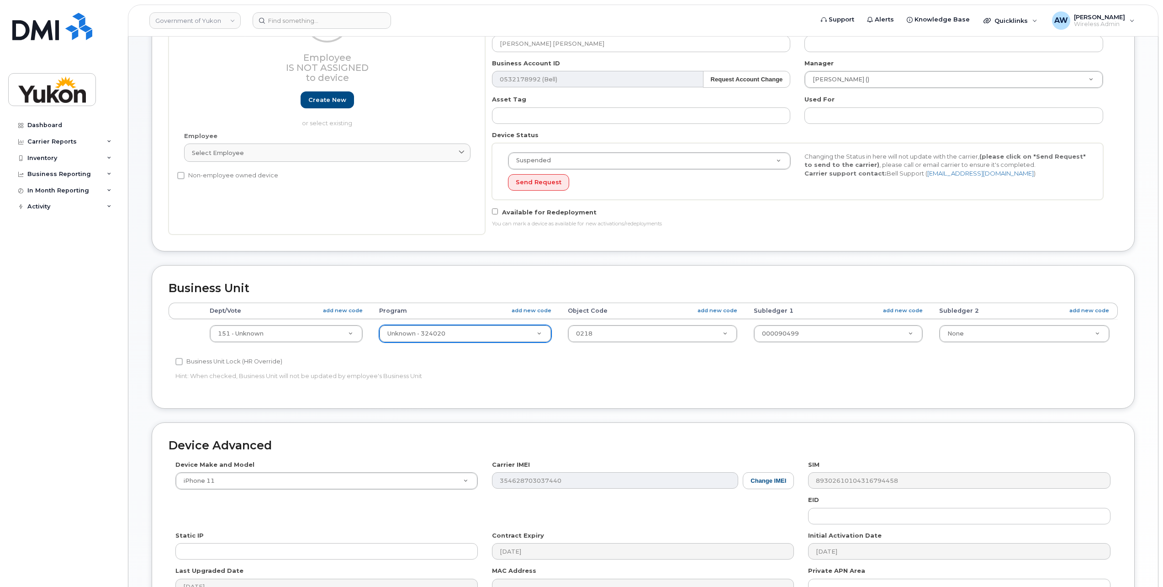
scroll to position [137, 0]
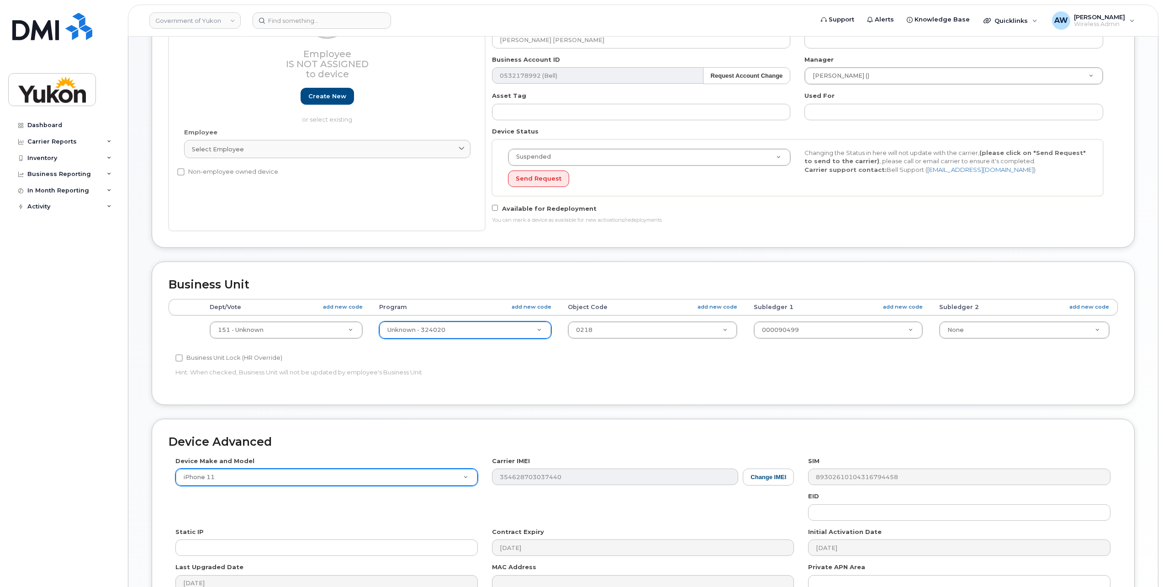
drag, startPoint x: 502, startPoint y: 463, endPoint x: 438, endPoint y: 478, distance: 66.1
click at [438, 478] on div "Device Make and Model iPhone 11 Android TCL 502 Watch Apple Watch S9 41mm Andro…" at bounding box center [643, 527] width 949 height 142
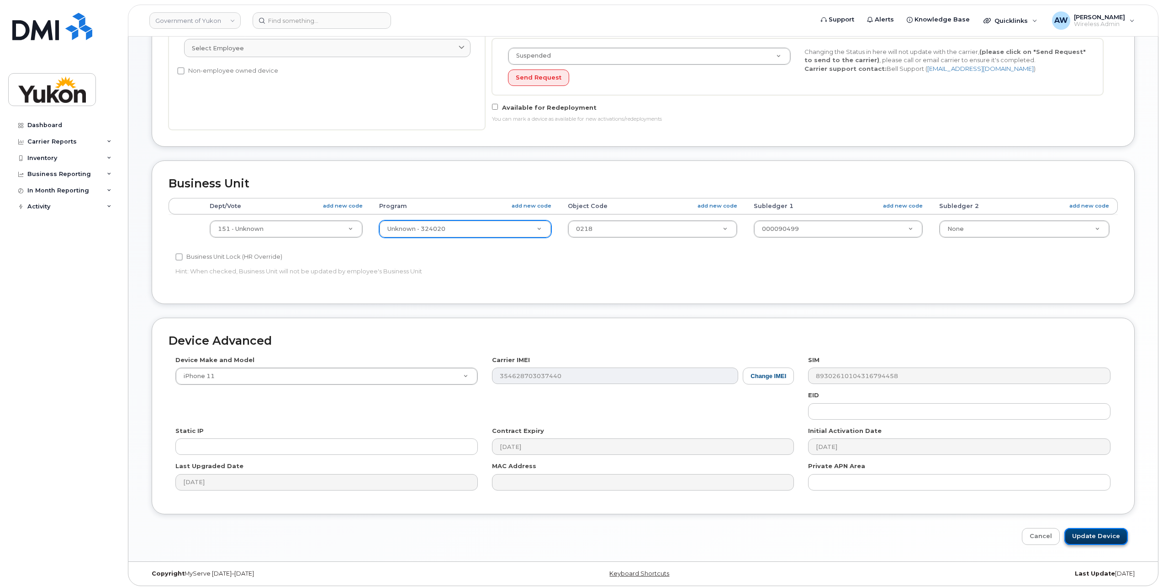
click at [1093, 534] on input "Update Device" at bounding box center [1095, 536] width 63 height 17
type input "Saving..."
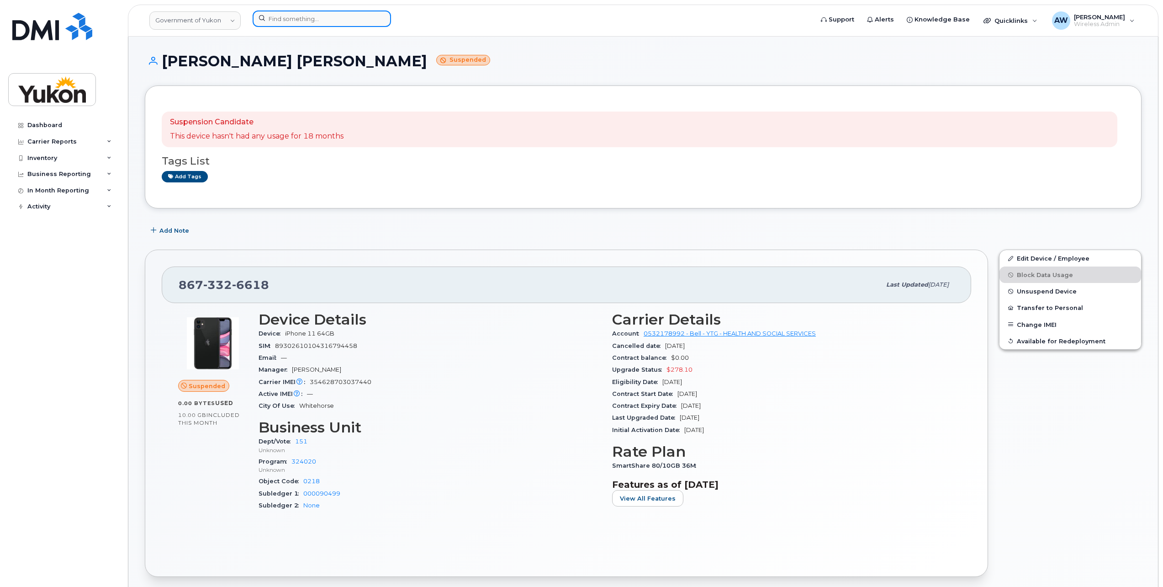
click at [295, 19] on input at bounding box center [322, 19] width 138 height 16
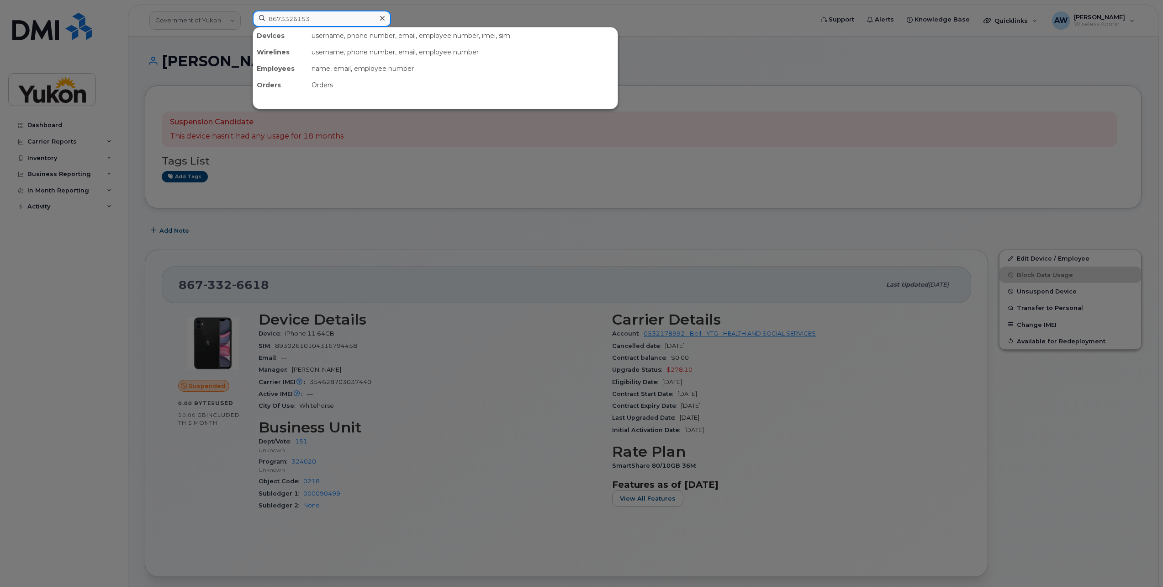
type input "8673326153"
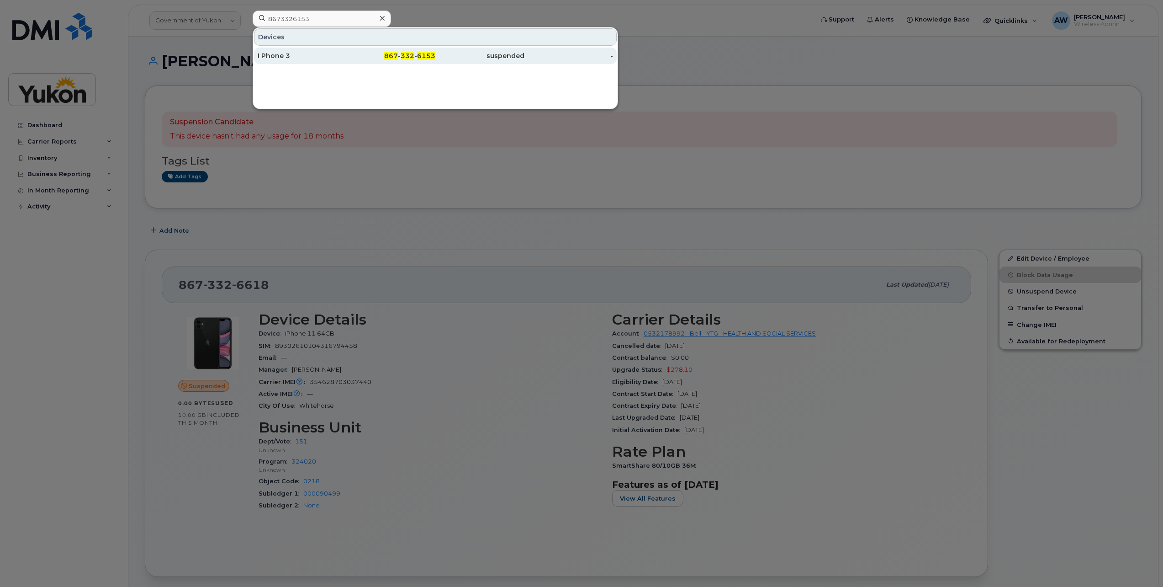
click at [374, 49] on div "867 - 332 - 6153" at bounding box center [391, 56] width 89 height 16
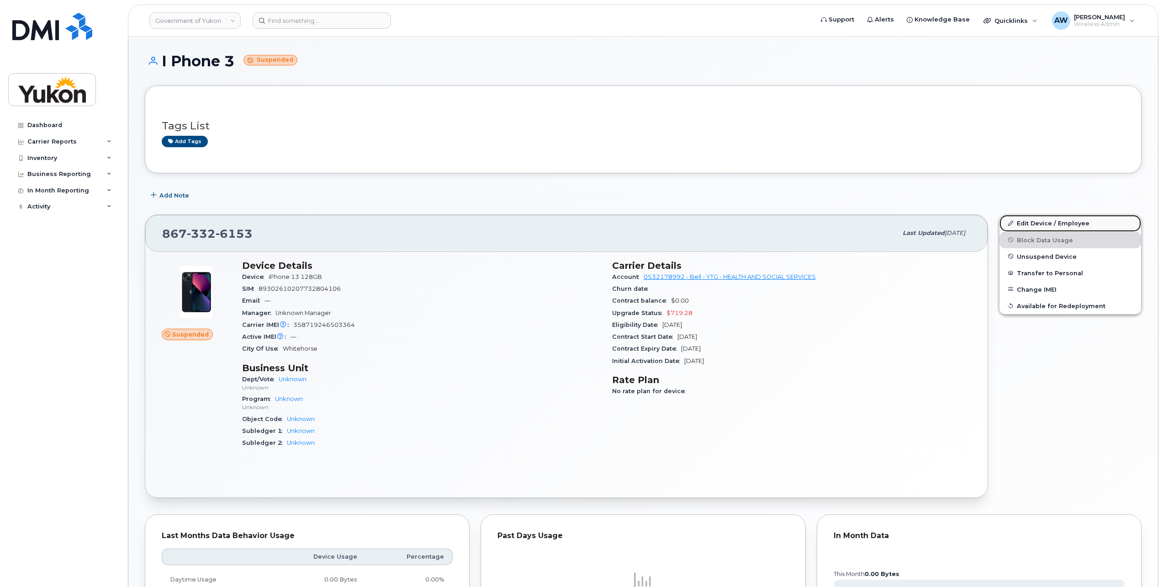
click at [1079, 217] on link "Edit Device / Employee" at bounding box center [1071, 223] width 142 height 16
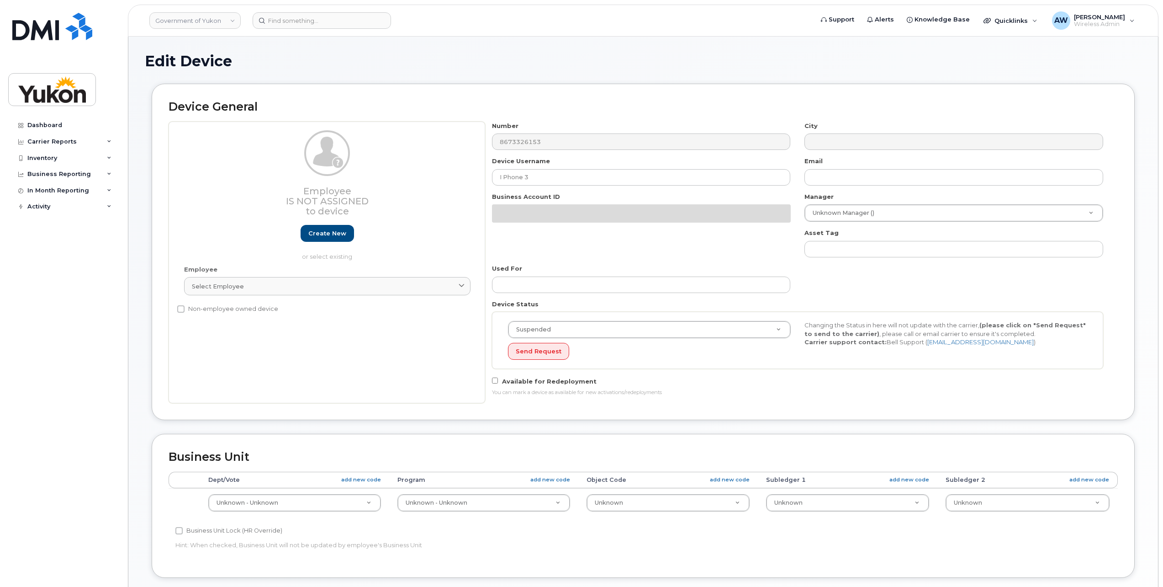
select select "33497273"
select select "33497275"
select select "33497277"
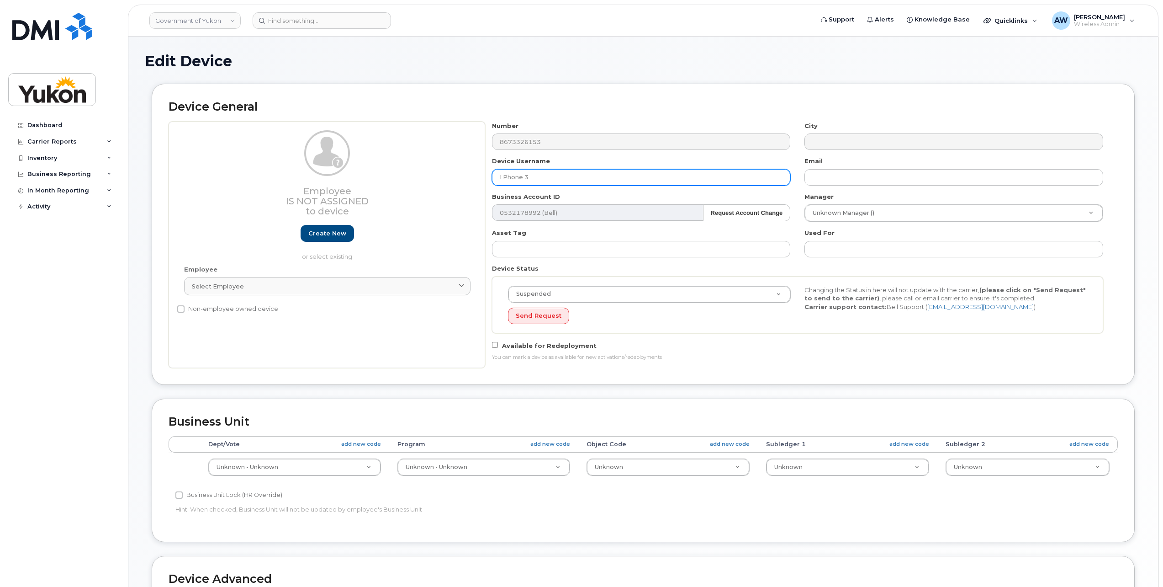
drag, startPoint x: 638, startPoint y: 175, endPoint x: 299, endPoint y: 159, distance: 339.3
click at [313, 159] on div "Employee Is not assigned to device Create new or select existing Employee Selec…" at bounding box center [643, 245] width 949 height 246
type input "Dana Sheppard"
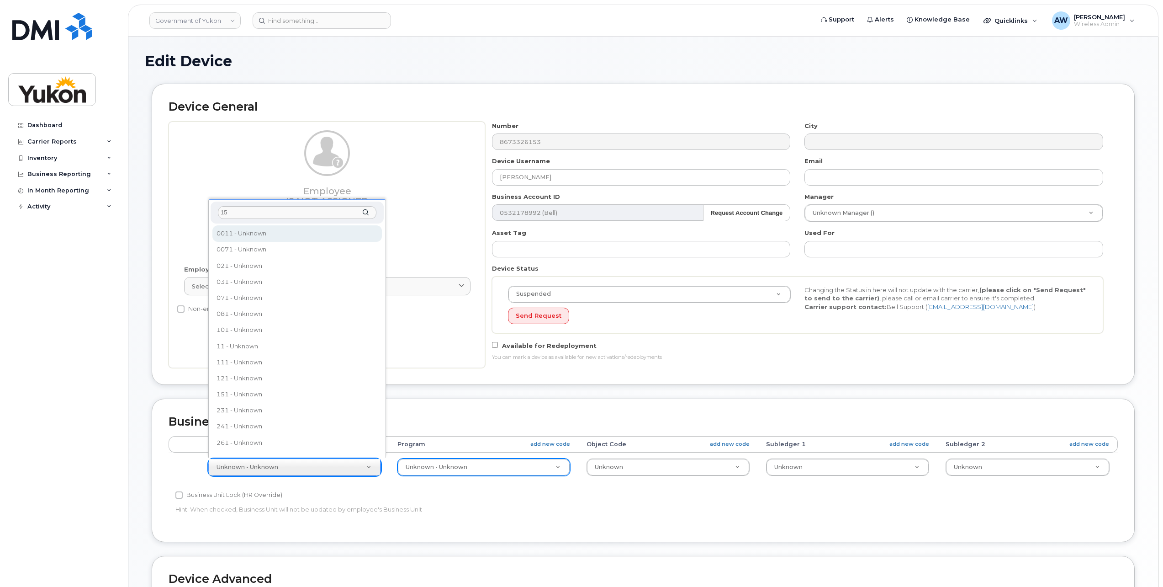
type input "151"
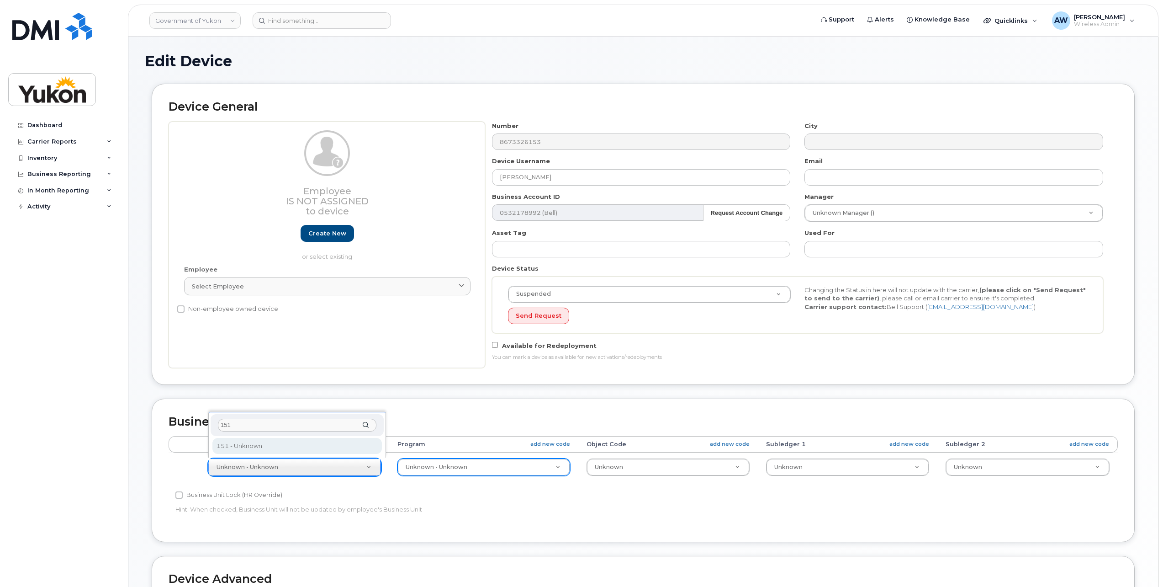
select select "33497702"
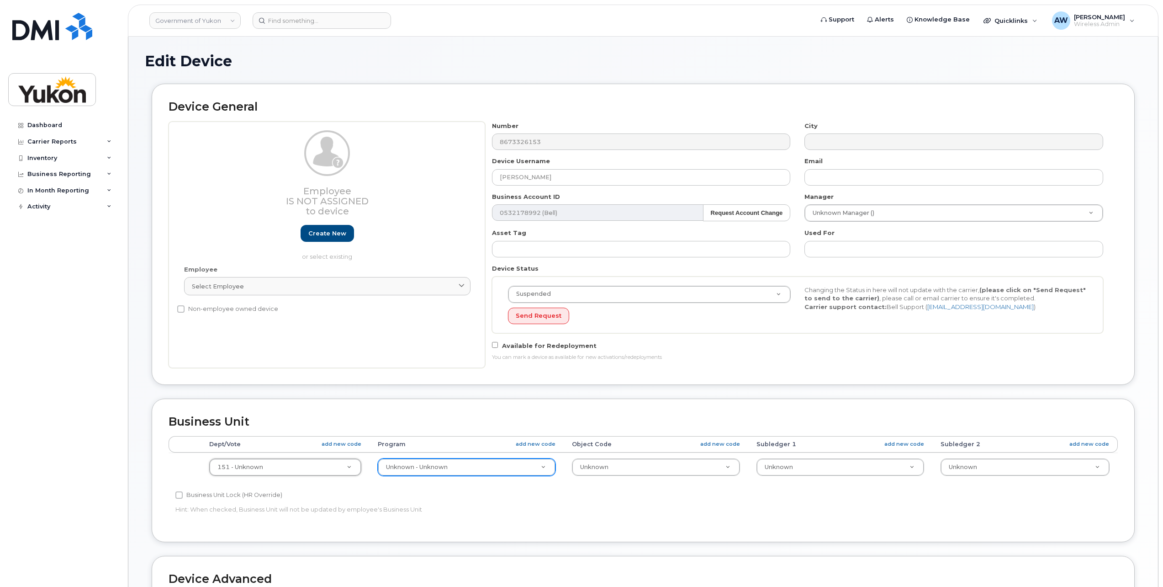
type input "1"
type input "123010"
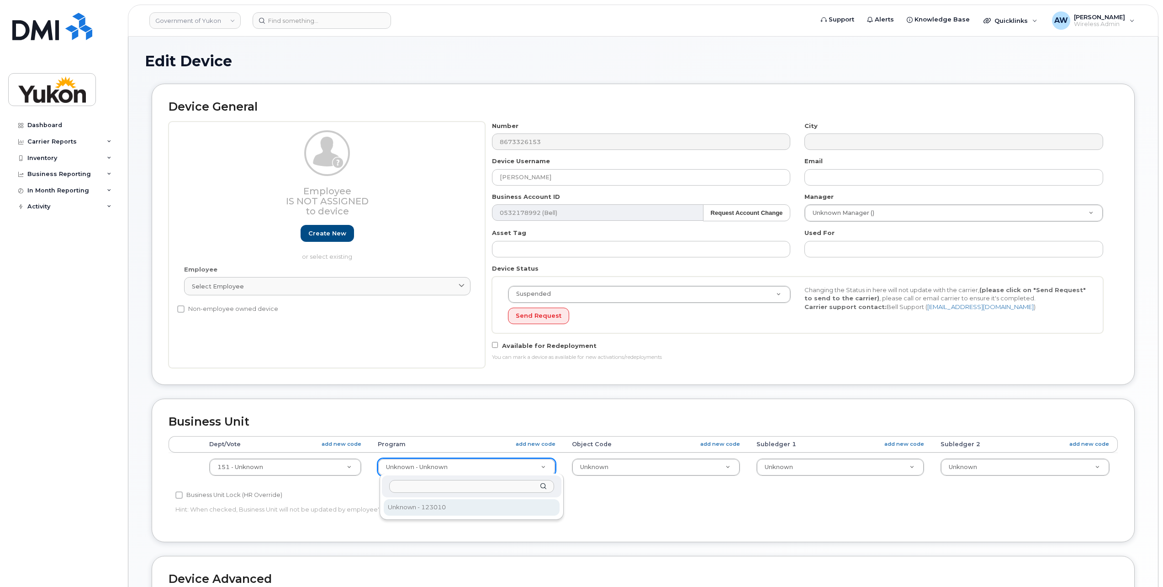
type input "33692291"
type input "1"
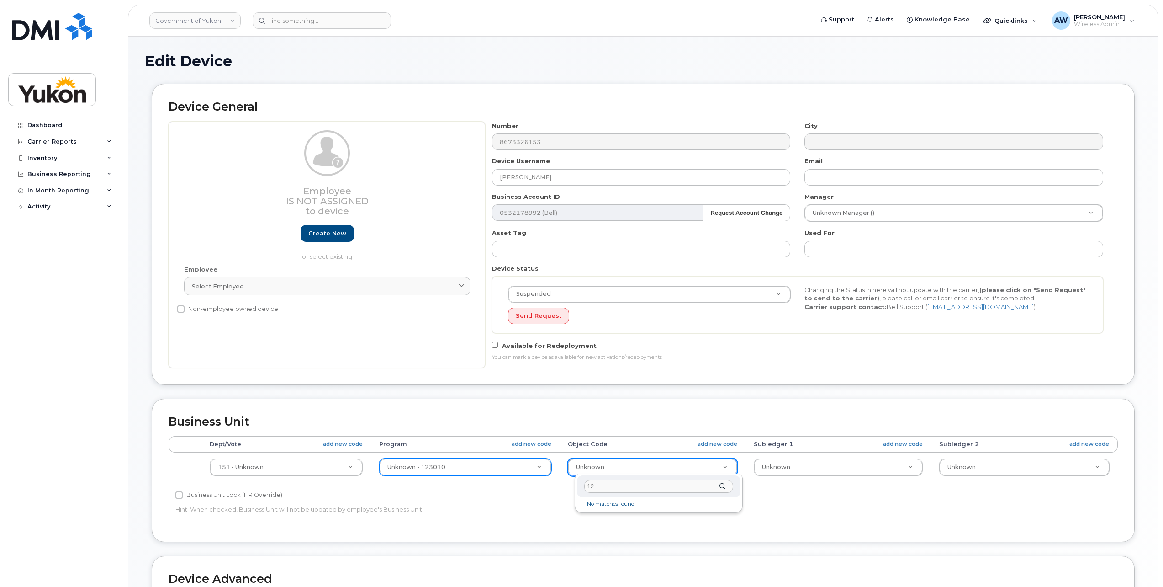
type input "1"
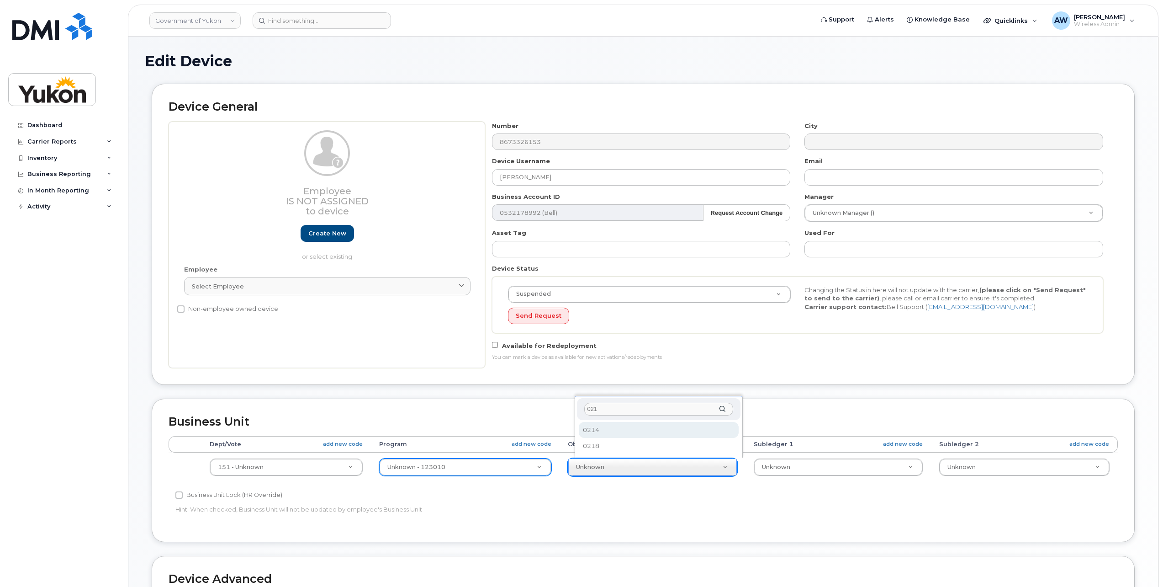
type input "0218"
select select "33497282"
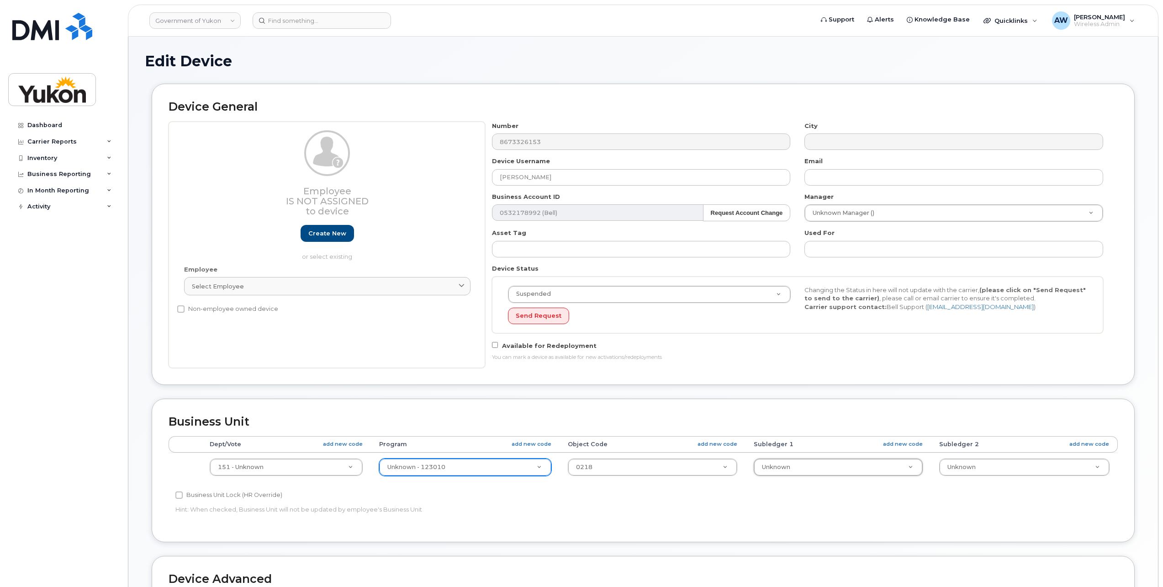
type input "0"
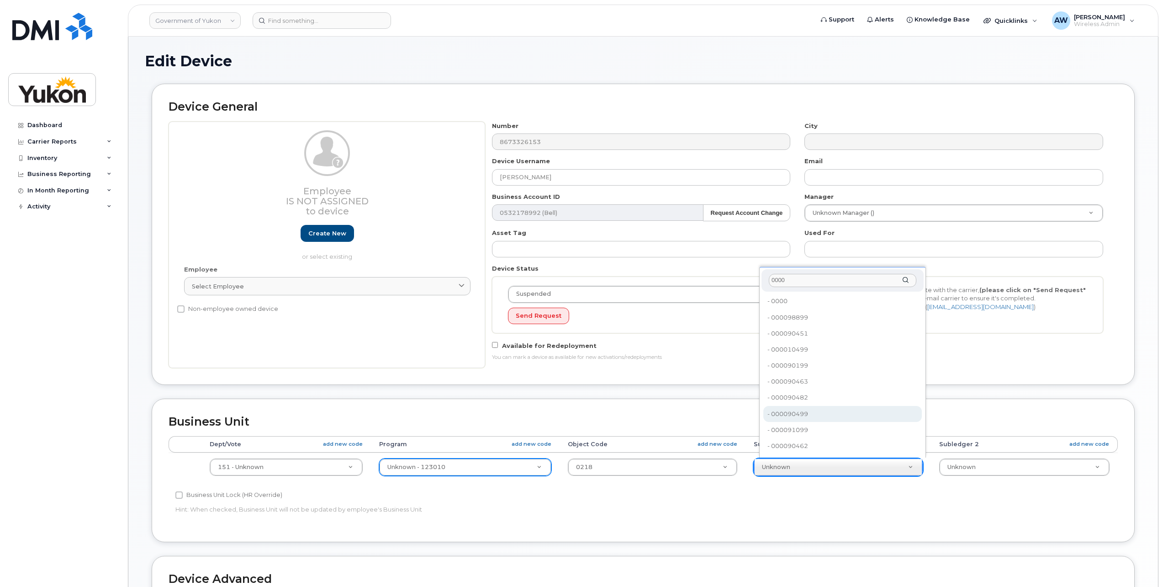
type input "0000"
type input "33692228"
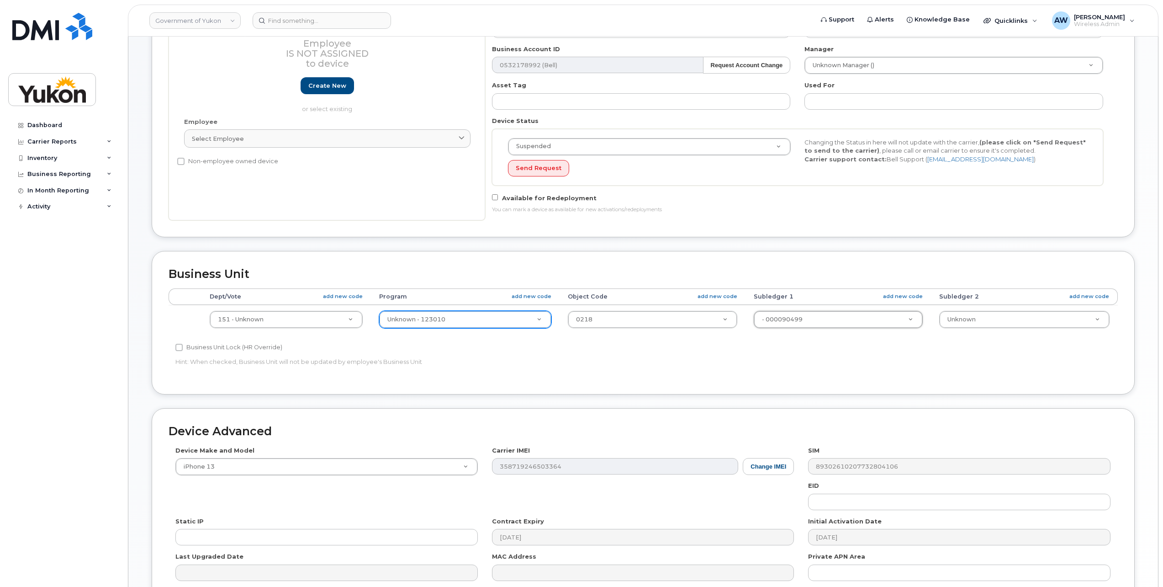
scroll to position [238, 0]
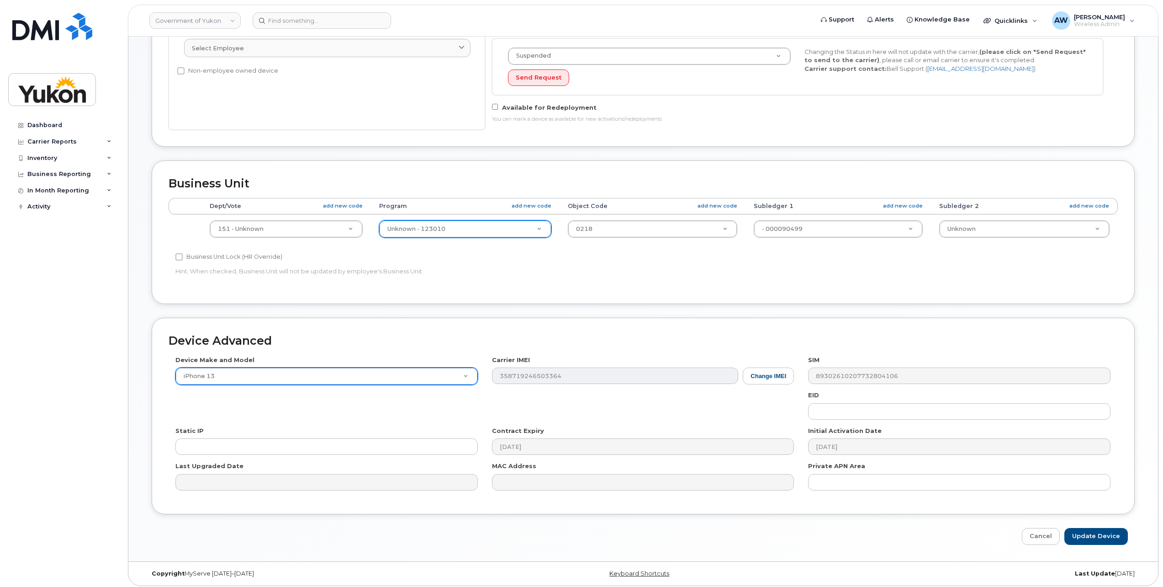
click at [427, 376] on div "Device Make and Model iPhone 13 Android TCL 502 Watch Apple Watch S9 41mm Andro…" at bounding box center [643, 426] width 949 height 142
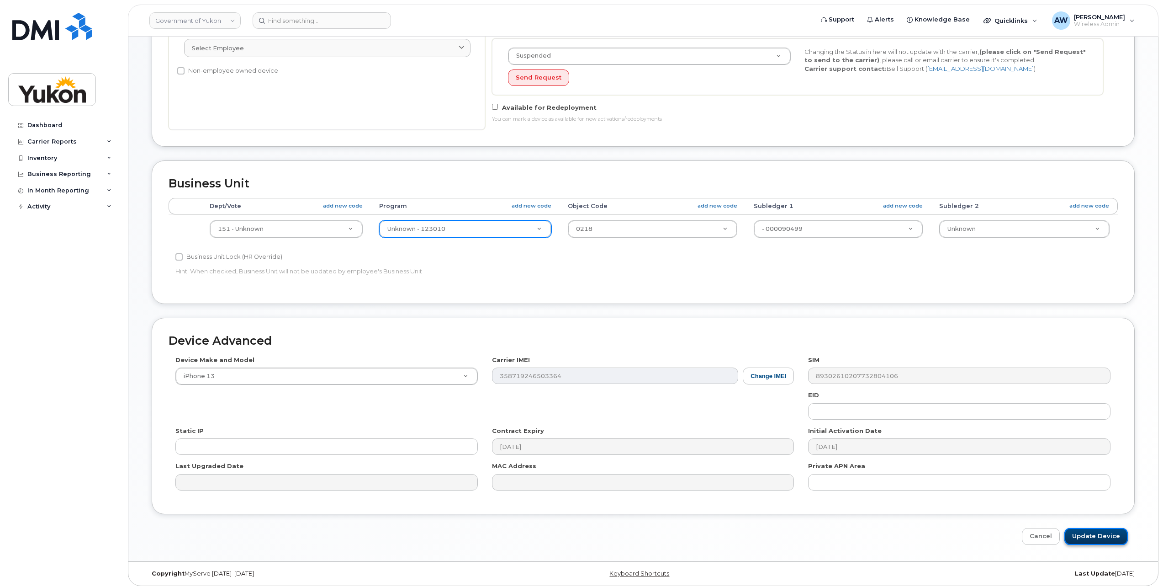
click at [1103, 537] on input "Update Device" at bounding box center [1095, 536] width 63 height 17
type input "Saving..."
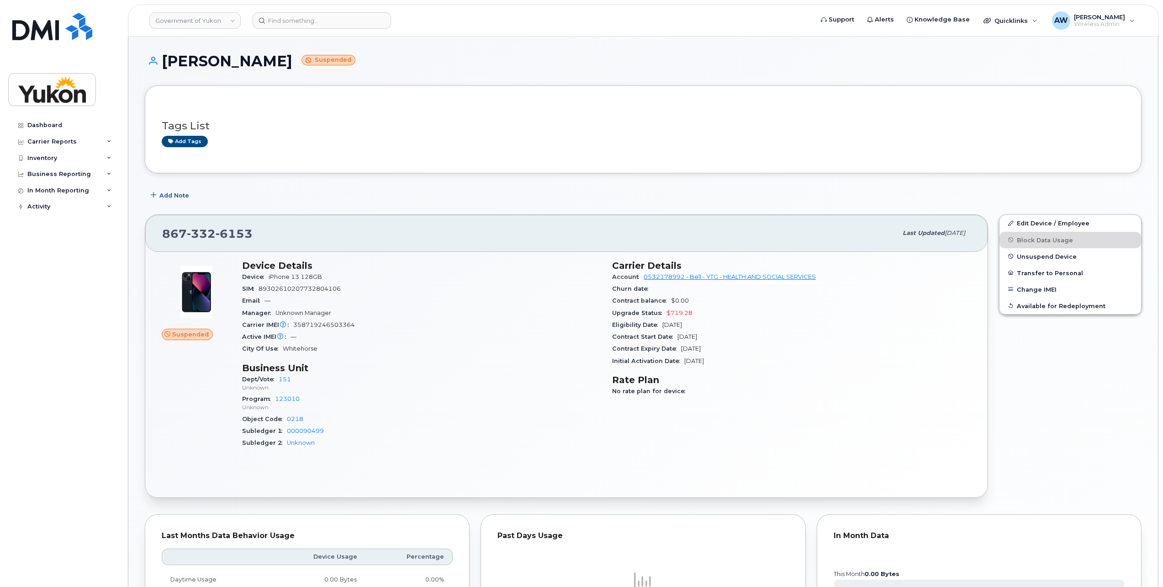
click at [536, 120] on h3 "Tags List" at bounding box center [643, 125] width 963 height 11
click at [360, 22] on input at bounding box center [322, 20] width 138 height 16
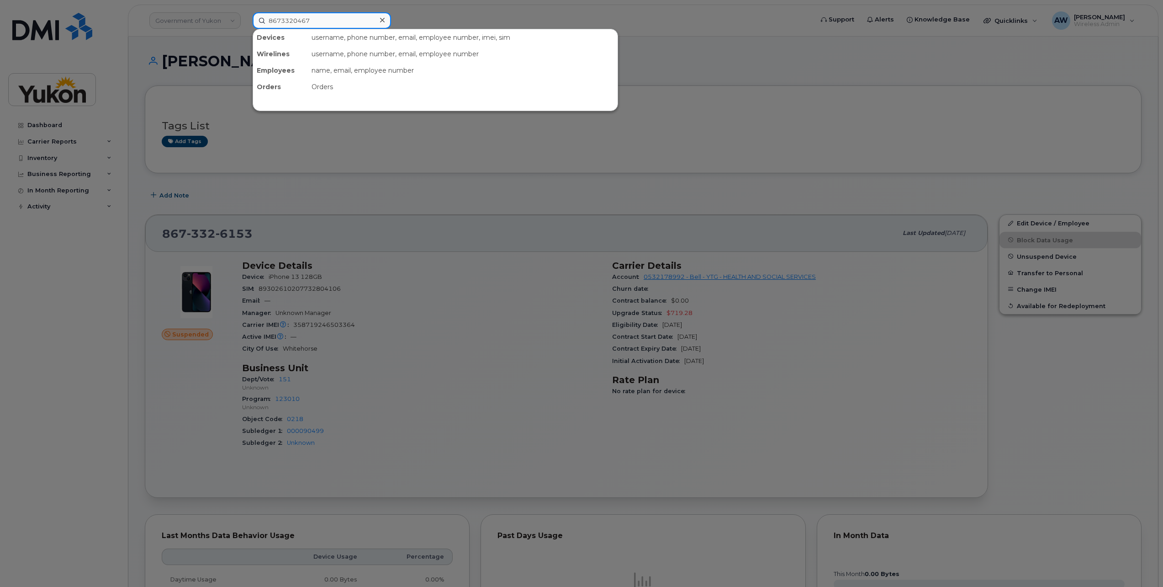
type input "8673320467"
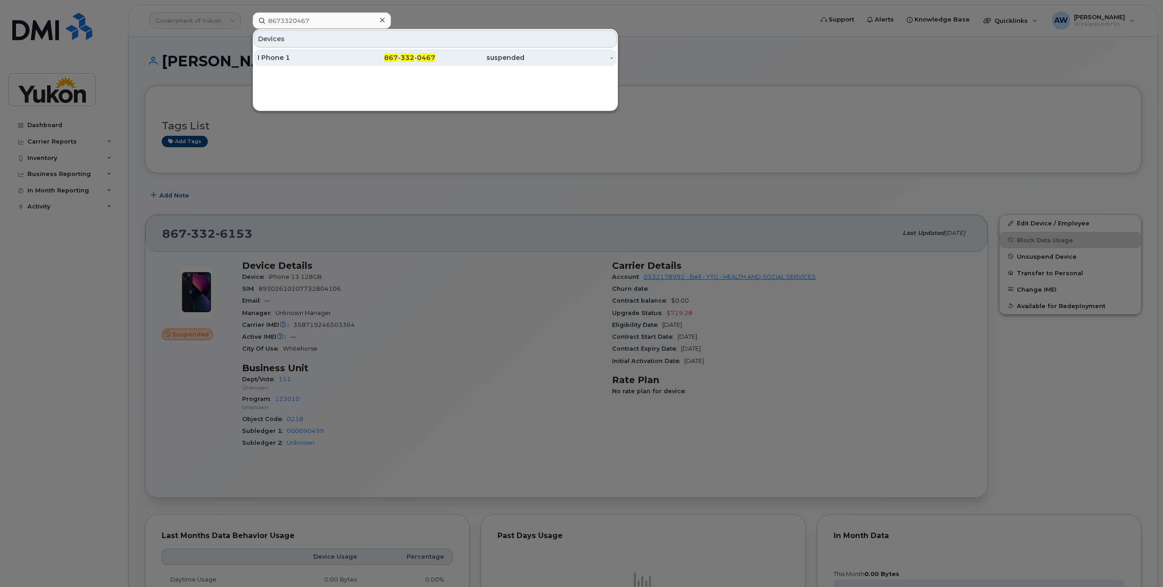
click at [429, 54] on span "0467" at bounding box center [426, 57] width 18 height 8
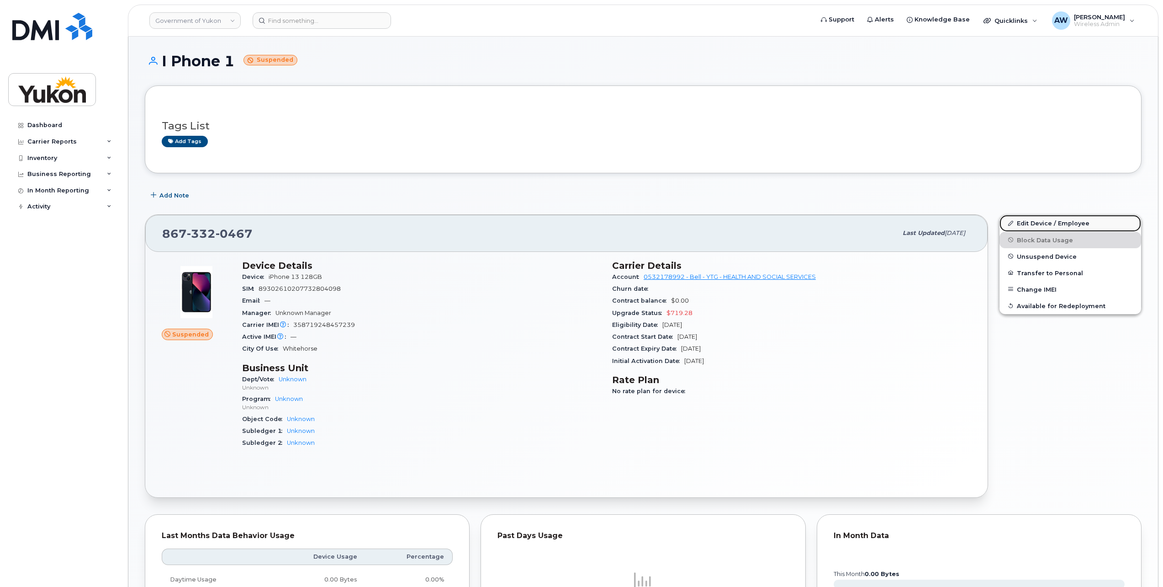
click at [1052, 223] on link "Edit Device / Employee" at bounding box center [1071, 223] width 142 height 16
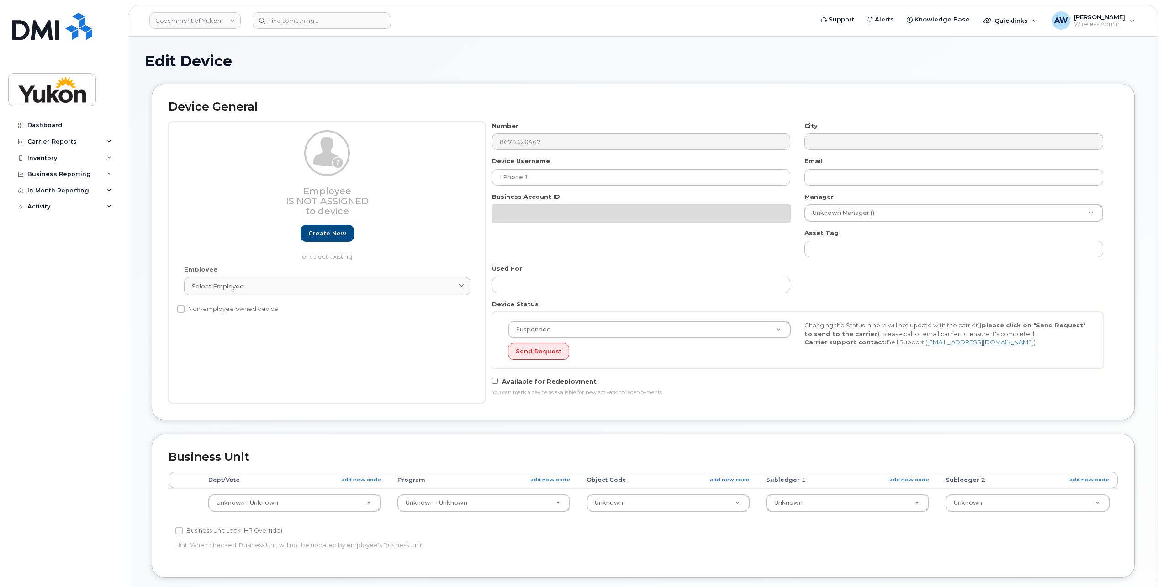
select select "33497273"
select select "33497275"
select select "33497277"
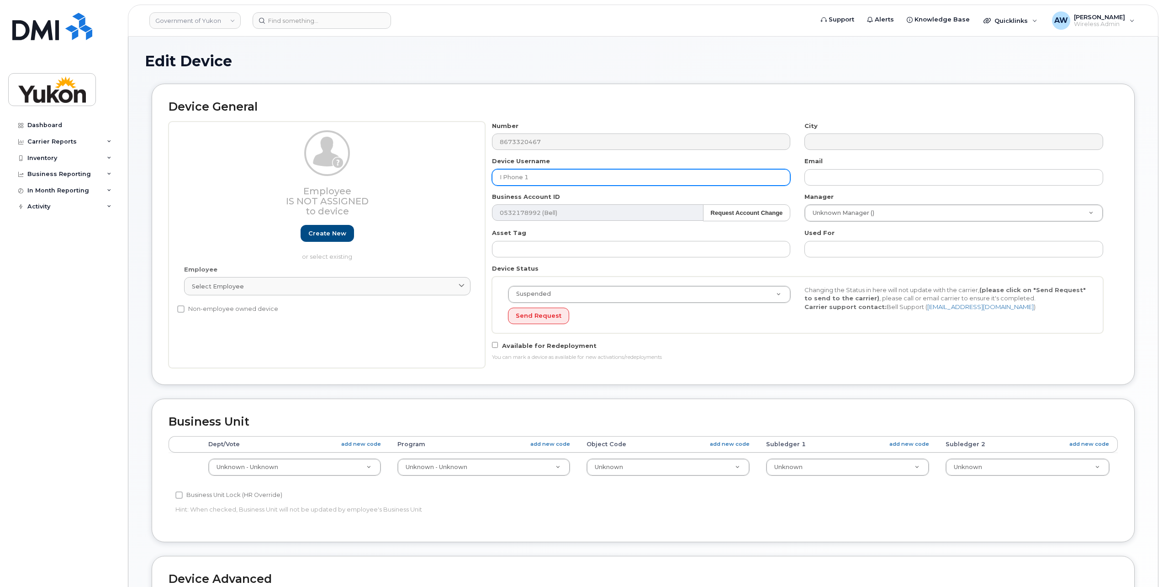
drag, startPoint x: 647, startPoint y: 175, endPoint x: 271, endPoint y: 161, distance: 376.2
click at [271, 160] on div "Employee Is not assigned to device Create new or select existing Employee Selec…" at bounding box center [643, 245] width 949 height 246
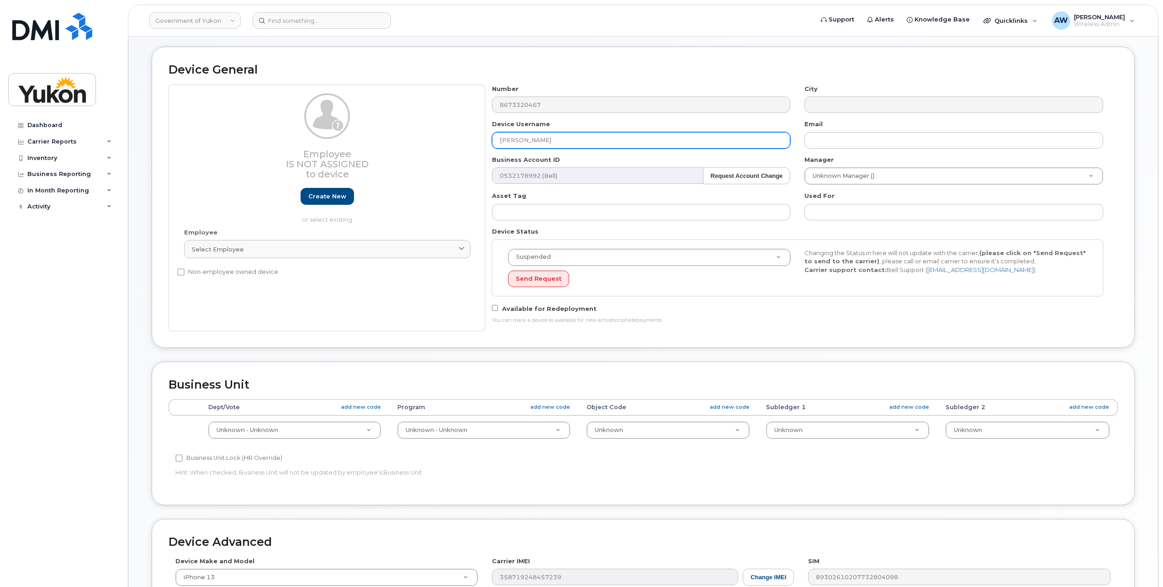
scroll to position [46, 0]
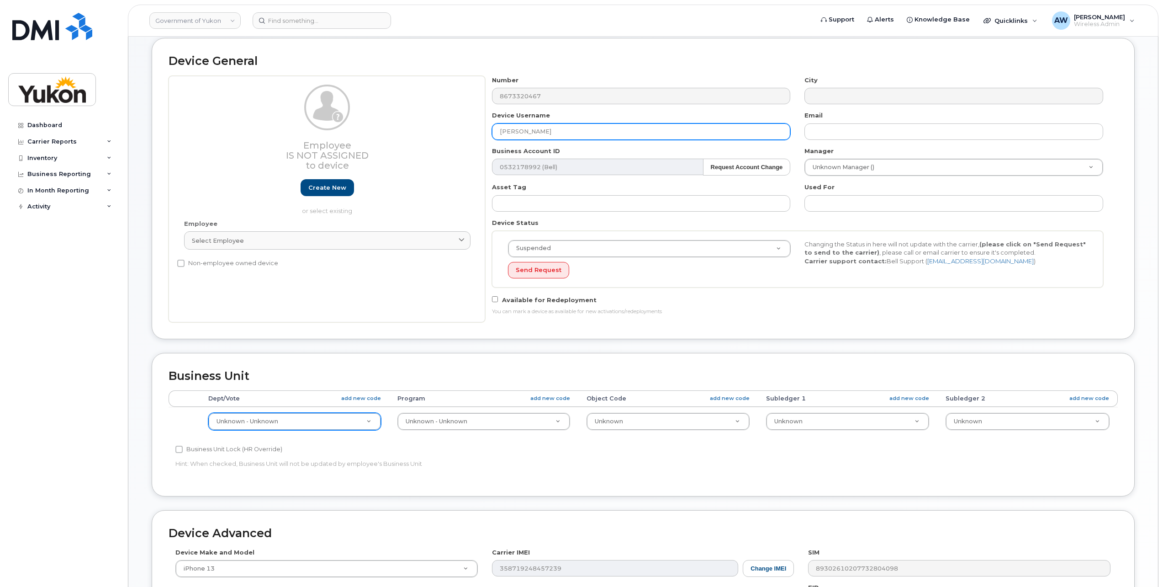
type input "[PERSON_NAME]"
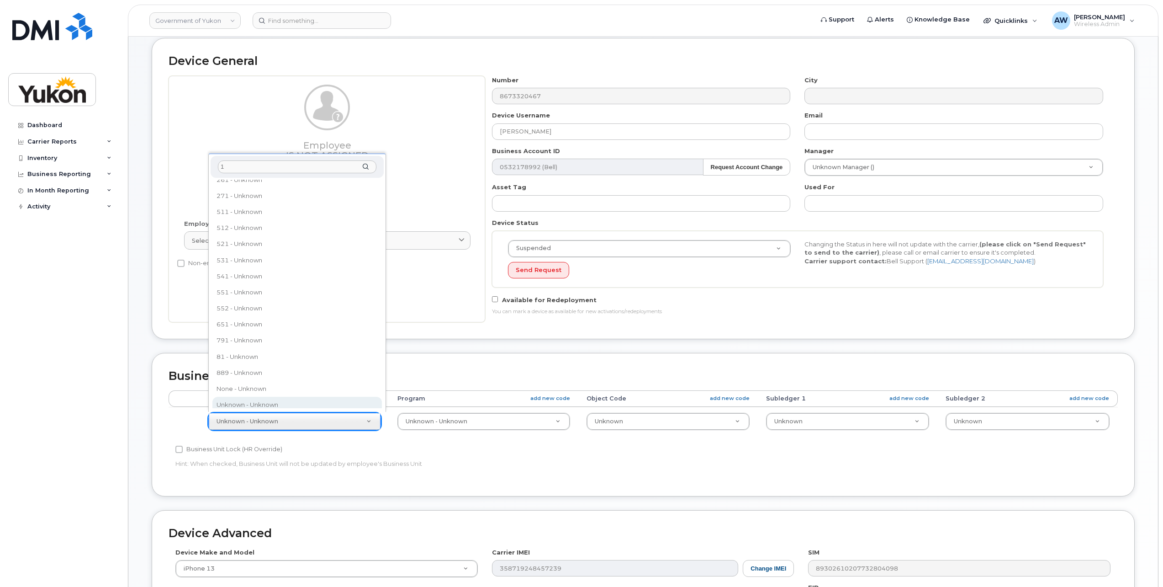
scroll to position [0, 0]
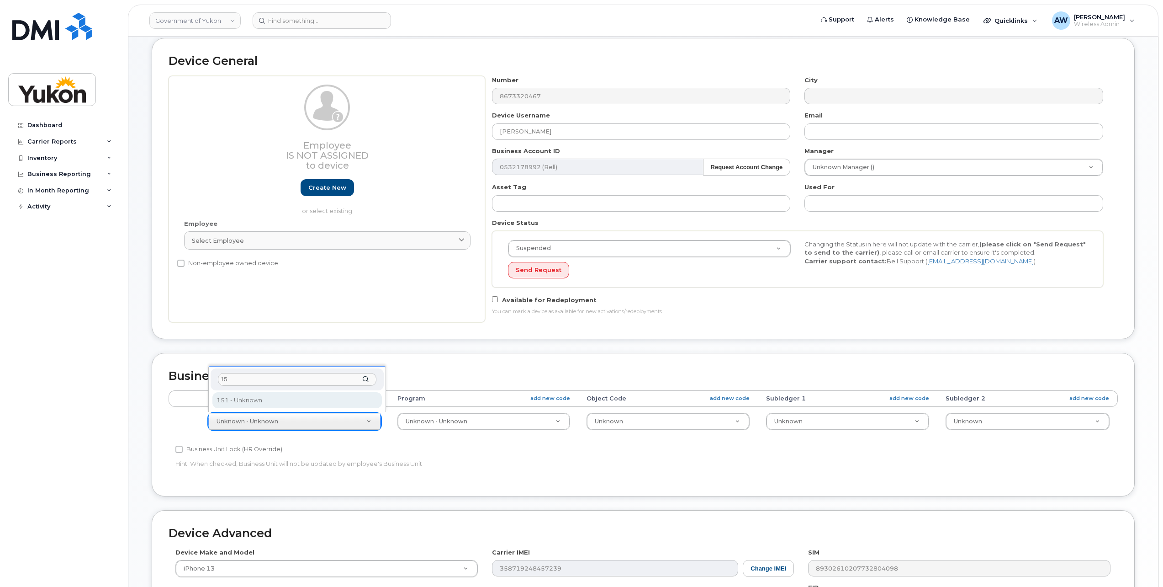
type input "151"
select select "33497702"
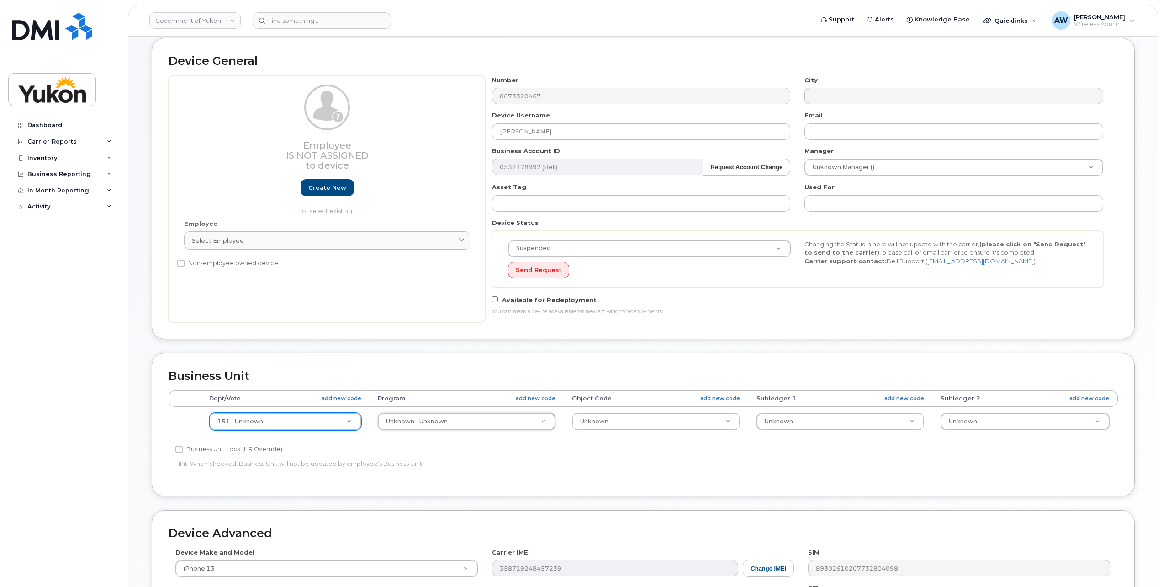
type input "3"
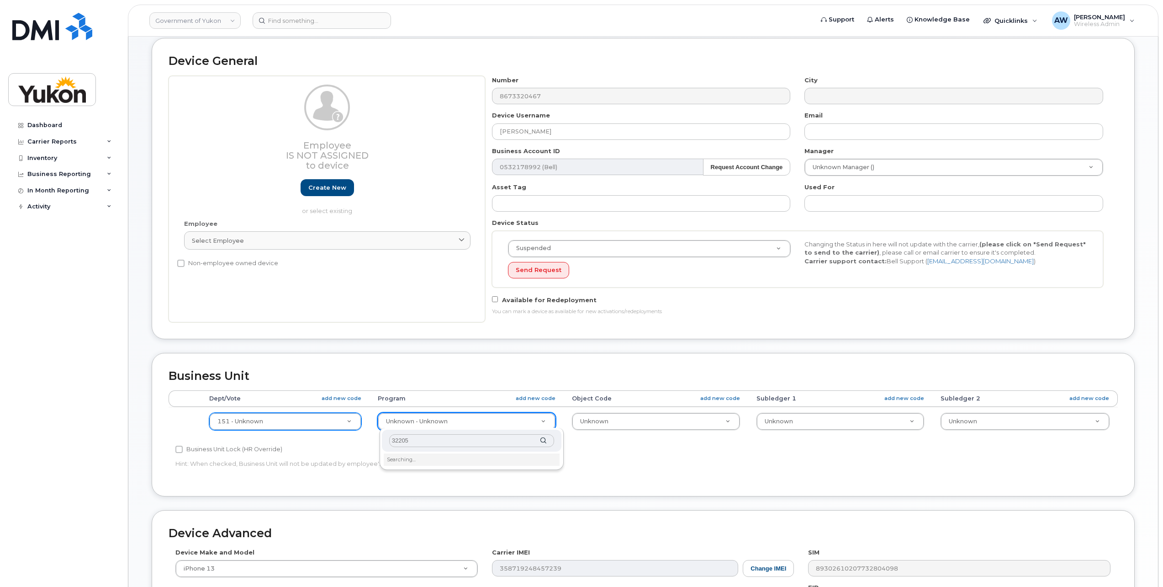
type input "322058"
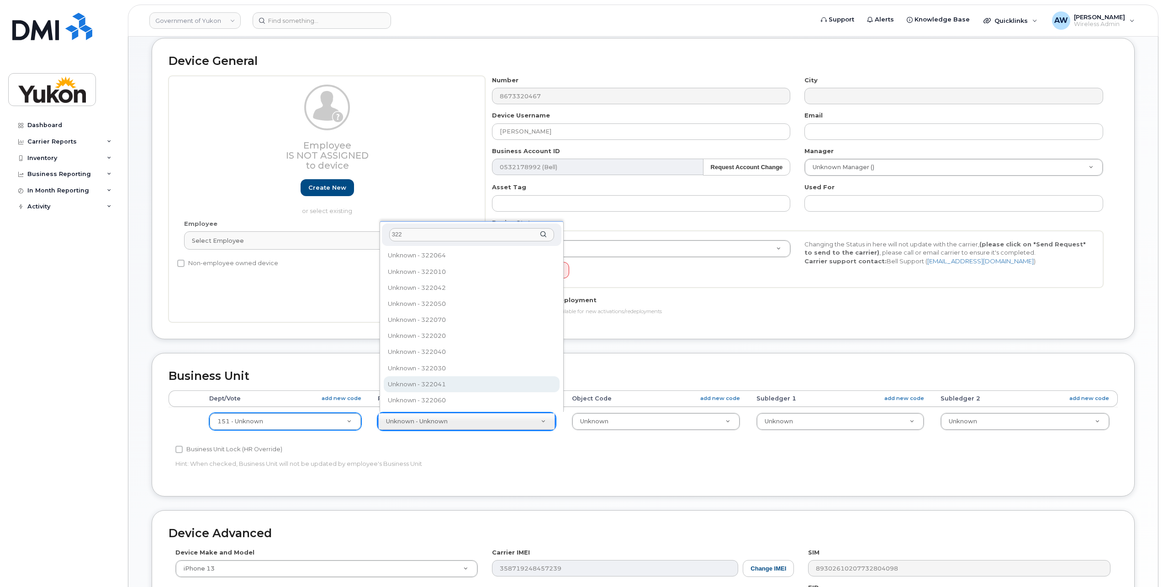
scroll to position [91, 0]
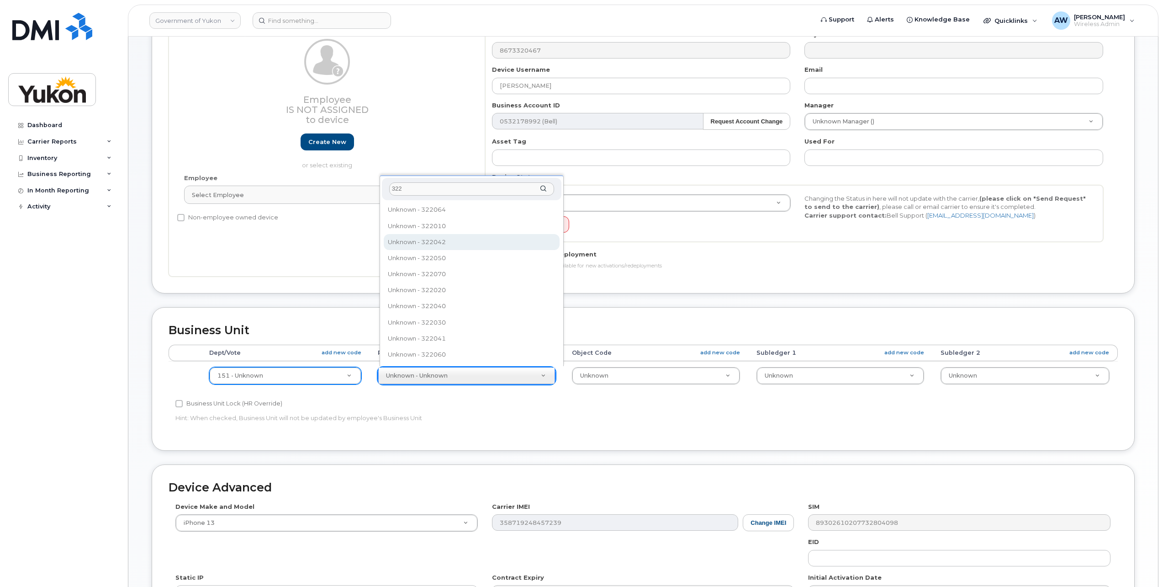
type input "322"
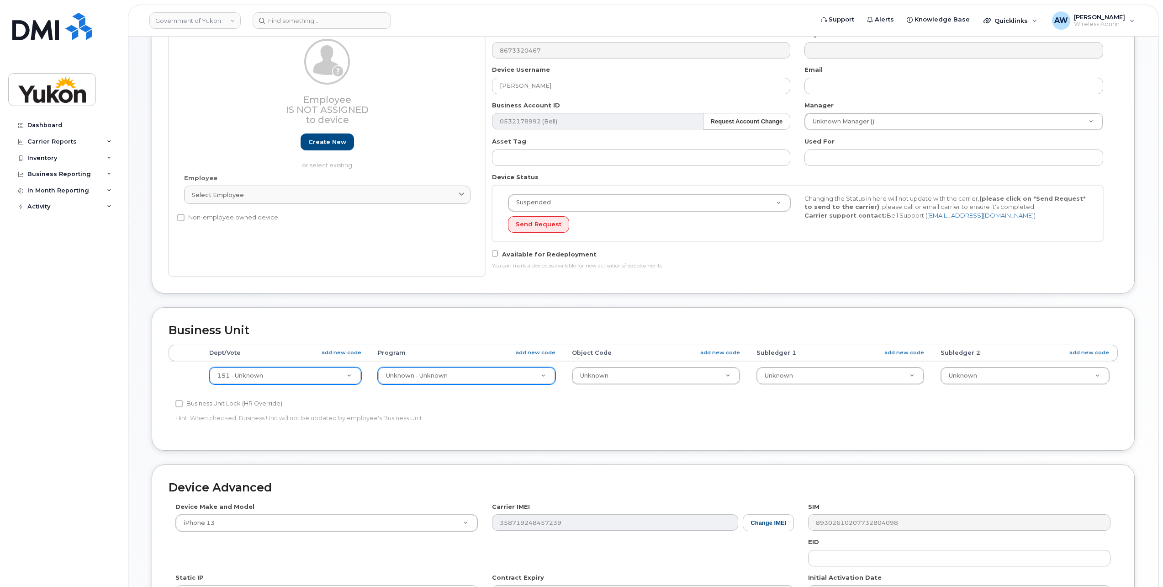
click at [435, 534] on div "Device Make and Model iPhone 13 Android TCL 502 Watch Apple Watch S9 41mm Andro…" at bounding box center [643, 573] width 949 height 142
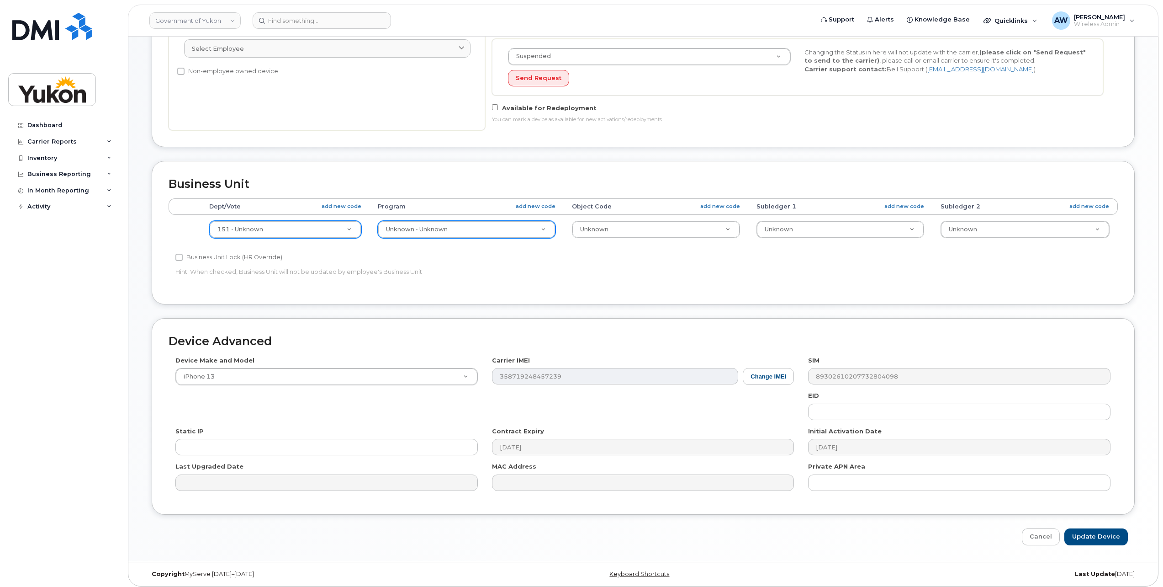
scroll to position [238, 0]
click at [1090, 534] on input "Update Device" at bounding box center [1095, 536] width 63 height 17
type input "Saving..."
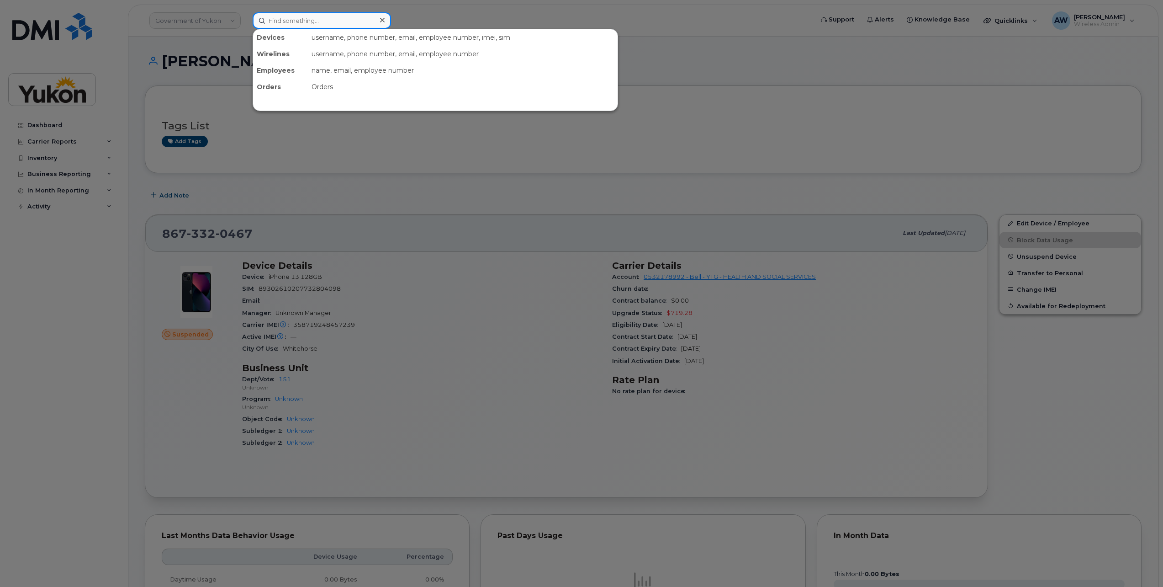
click at [302, 15] on input at bounding box center [322, 20] width 138 height 16
click at [333, 19] on input at bounding box center [322, 20] width 138 height 16
click at [333, 20] on input at bounding box center [322, 20] width 138 height 16
click at [389, 316] on div at bounding box center [581, 293] width 1163 height 587
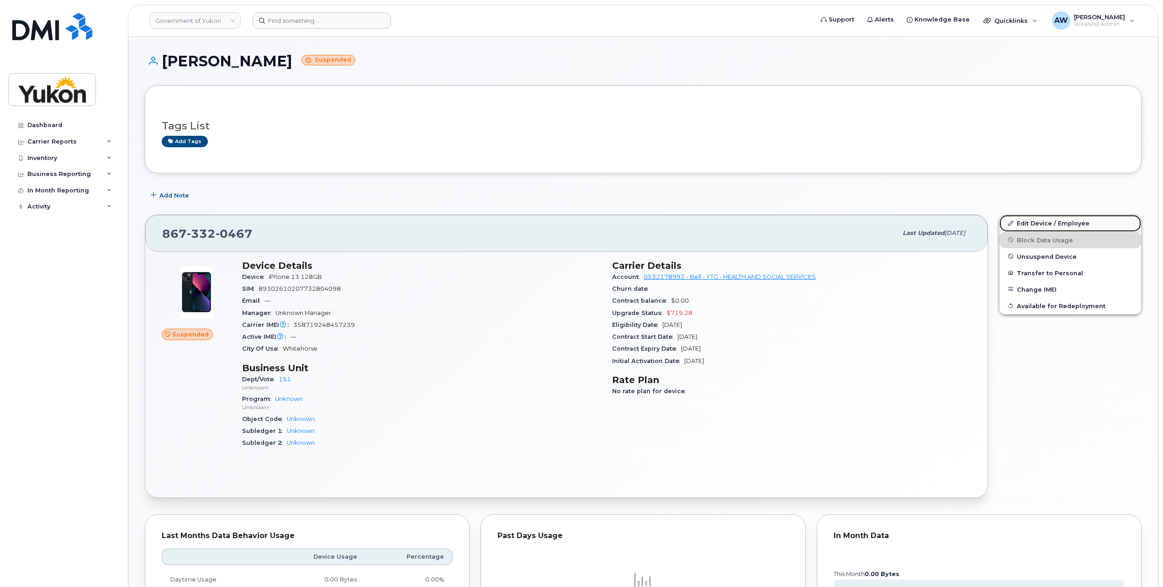
click at [1077, 223] on link "Edit Device / Employee" at bounding box center [1071, 223] width 142 height 16
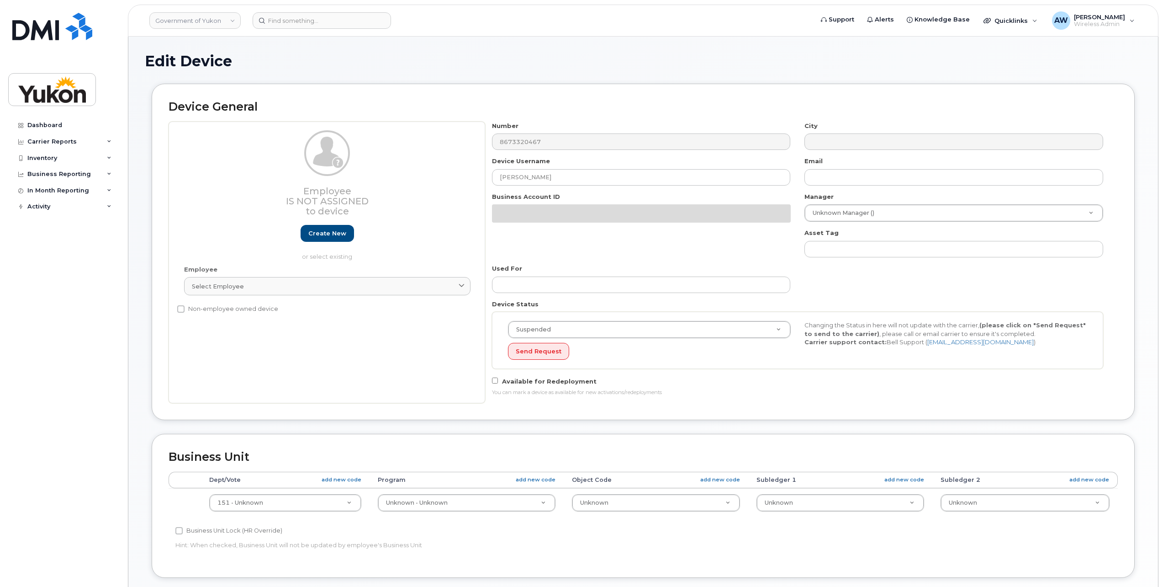
select select "33497702"
select select "33497275"
select select "33497277"
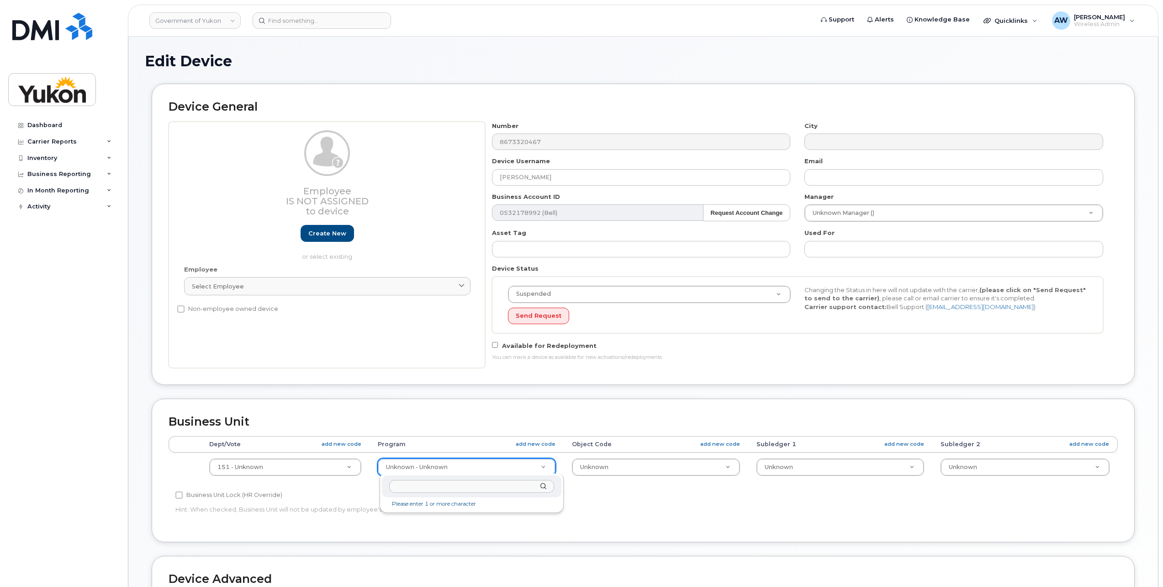
type input "0"
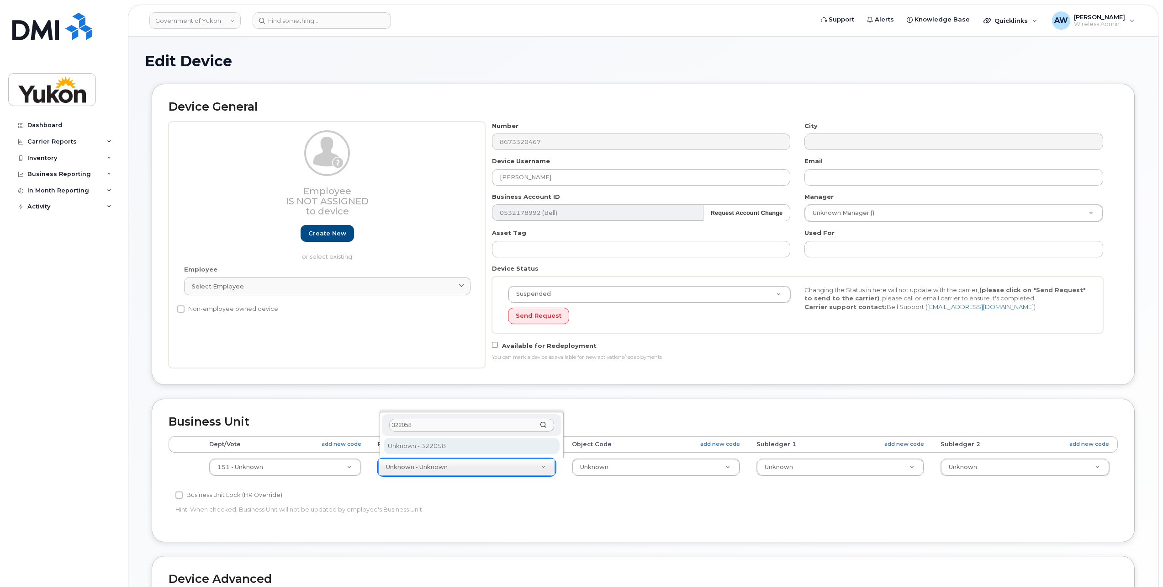
type input "322058"
type input "36059315"
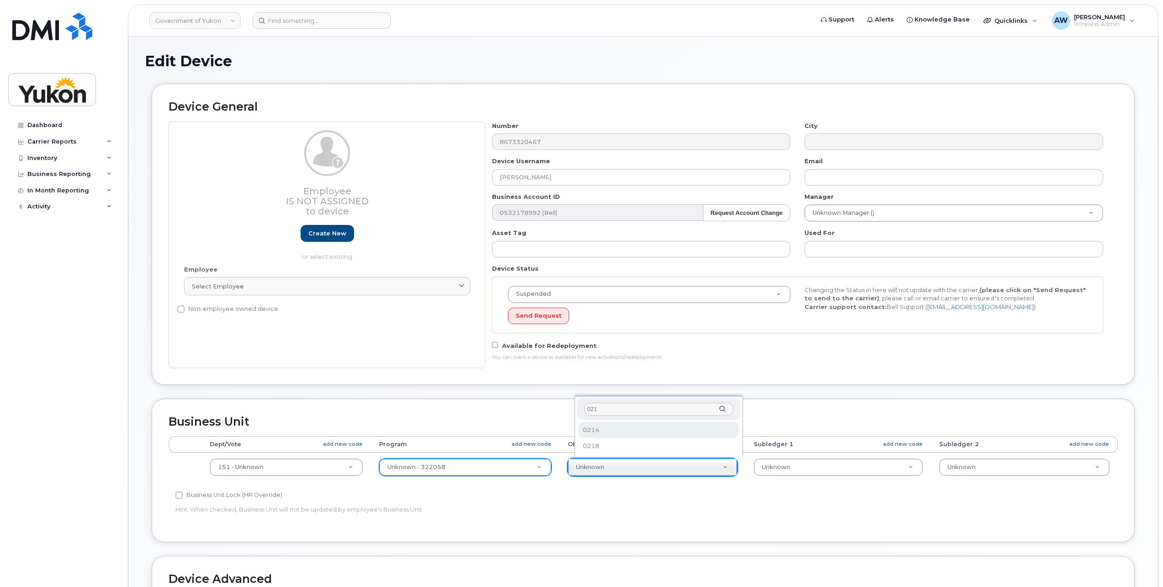
type input "0218"
select select "33497282"
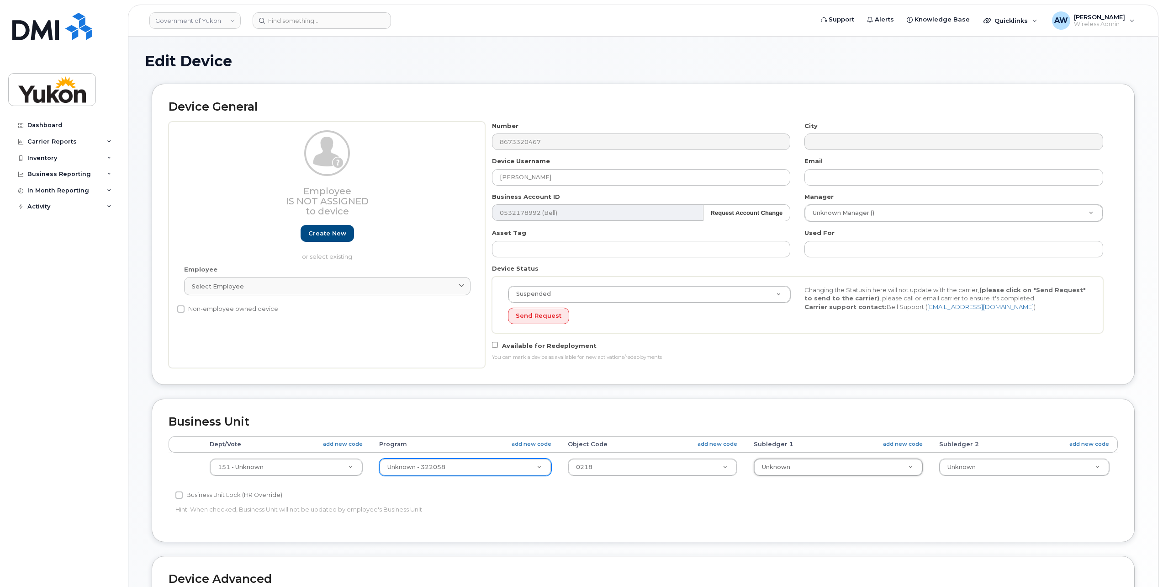
type input "0"
type input "000090499"
type input "33692228"
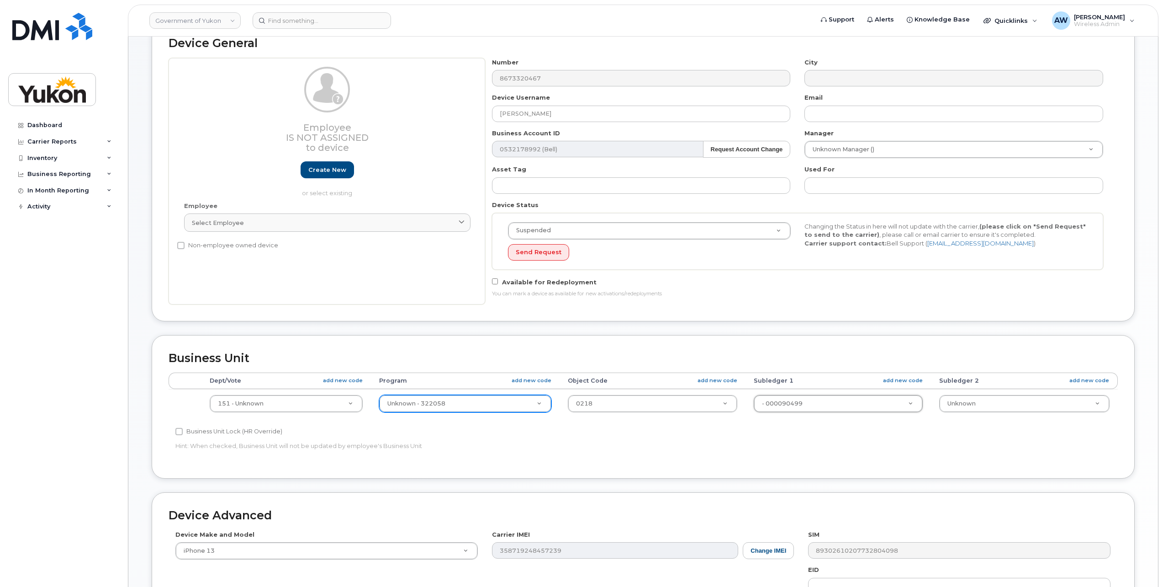
scroll to position [238, 0]
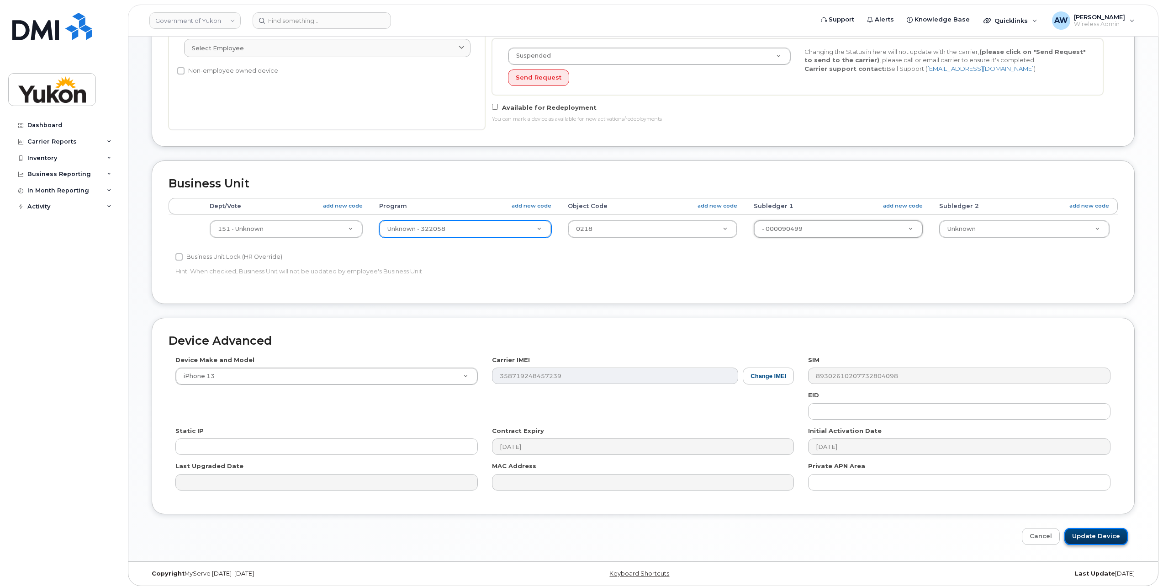
click at [1087, 539] on input "Update Device" at bounding box center [1095, 536] width 63 height 17
type input "Saving..."
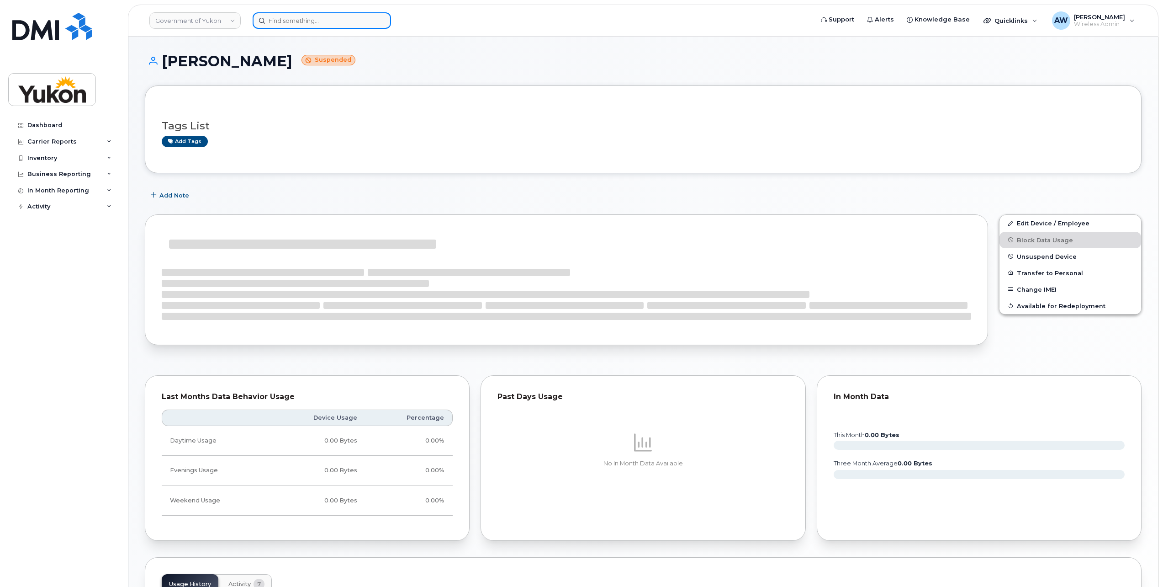
click at [307, 22] on input at bounding box center [322, 20] width 138 height 16
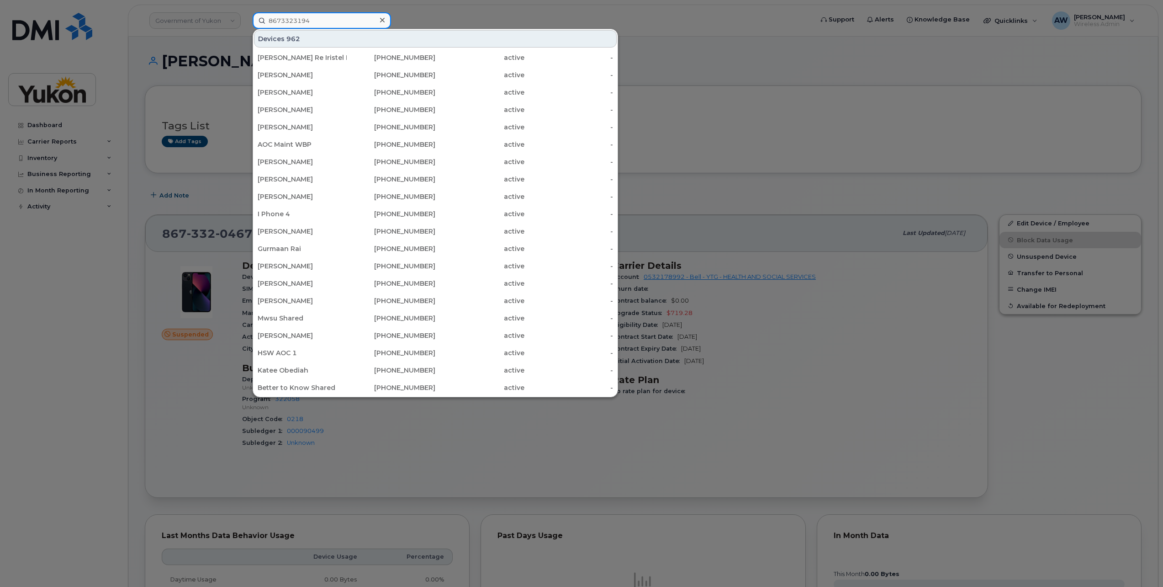
type input "8673323194"
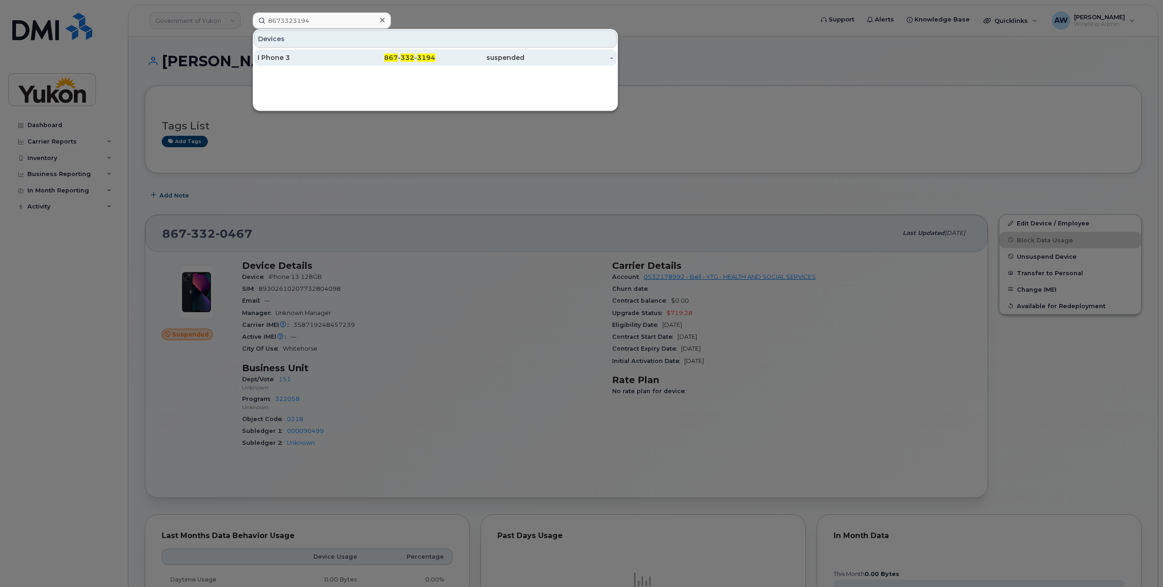
click at [409, 62] on div "867 - 332 - 3194" at bounding box center [391, 57] width 89 height 16
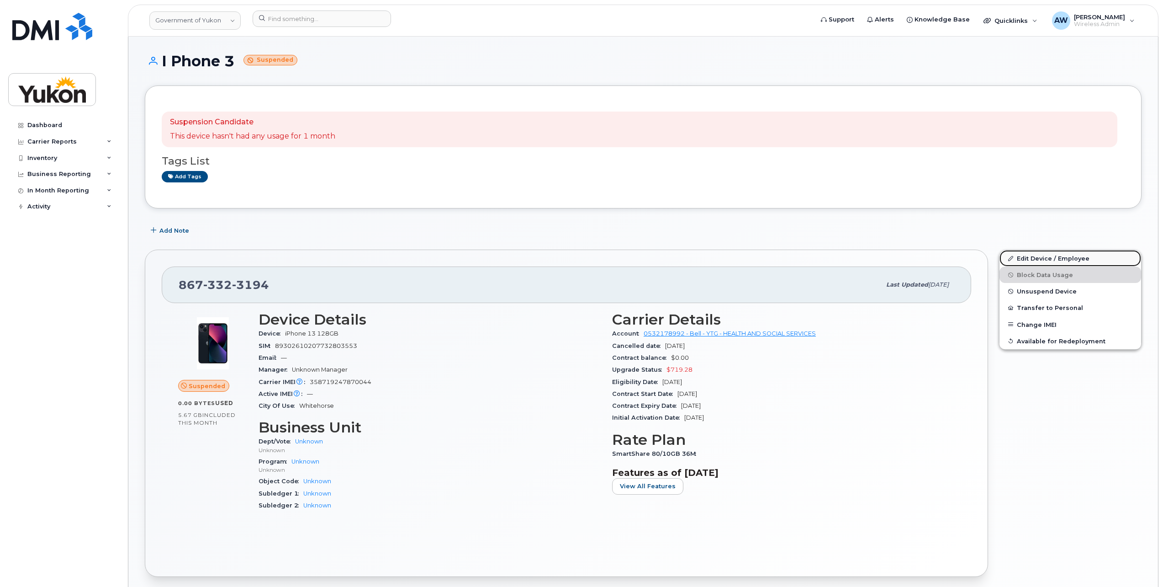
click at [1041, 254] on link "Edit Device / Employee" at bounding box center [1071, 258] width 142 height 16
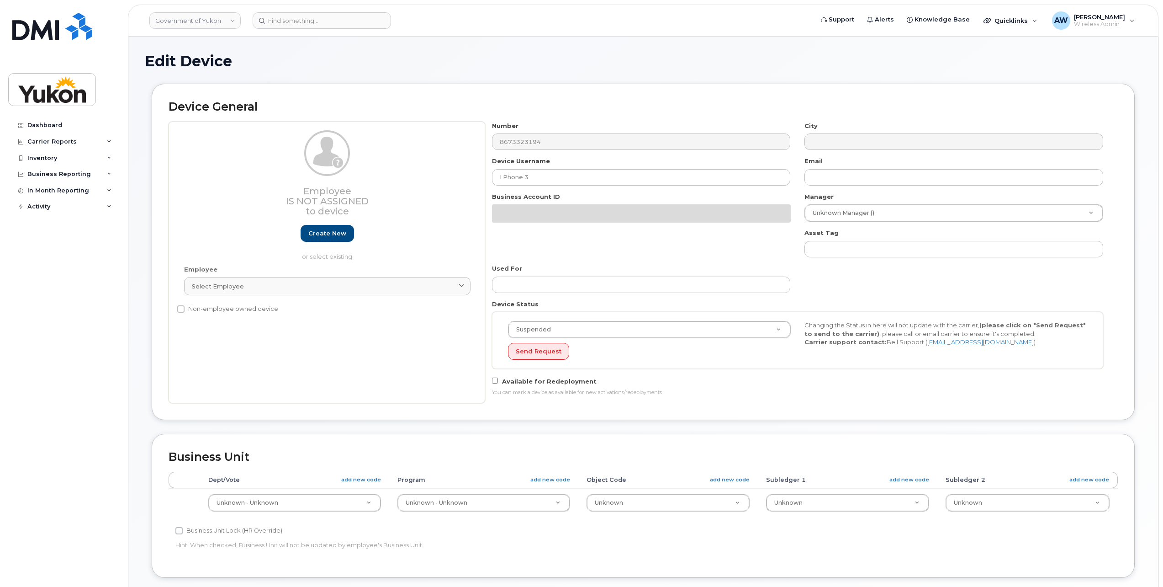
select select "33497273"
select select "33497275"
select select "33497277"
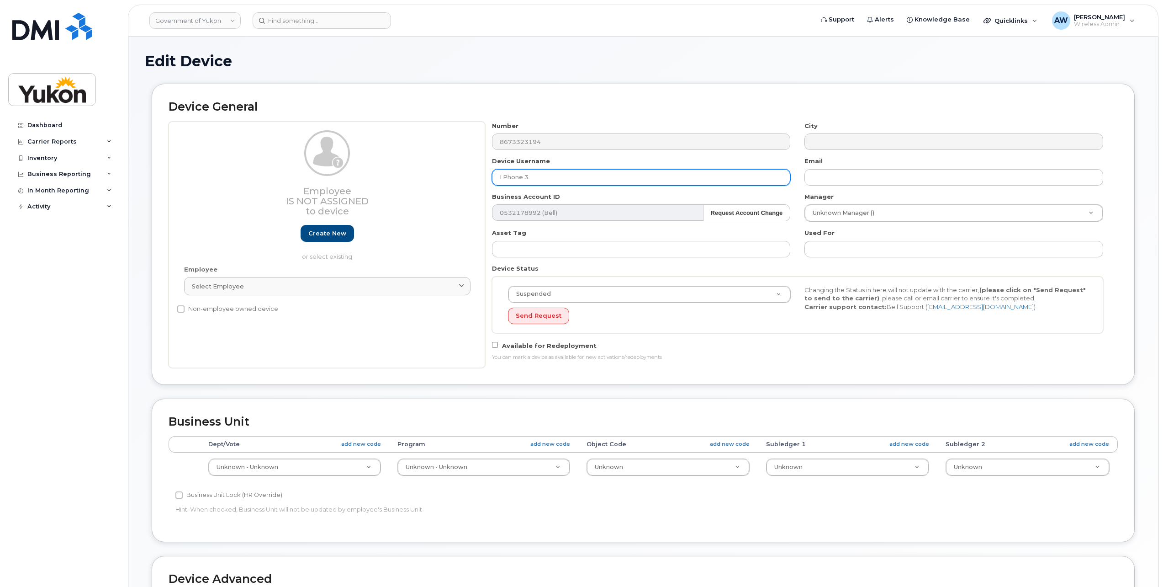
drag, startPoint x: 613, startPoint y: 172, endPoint x: 214, endPoint y: 162, distance: 398.5
click at [249, 160] on div "Employee Is not assigned to device Create new or select existing Employee Selec…" at bounding box center [643, 245] width 949 height 246
type input "[PERSON_NAME]"
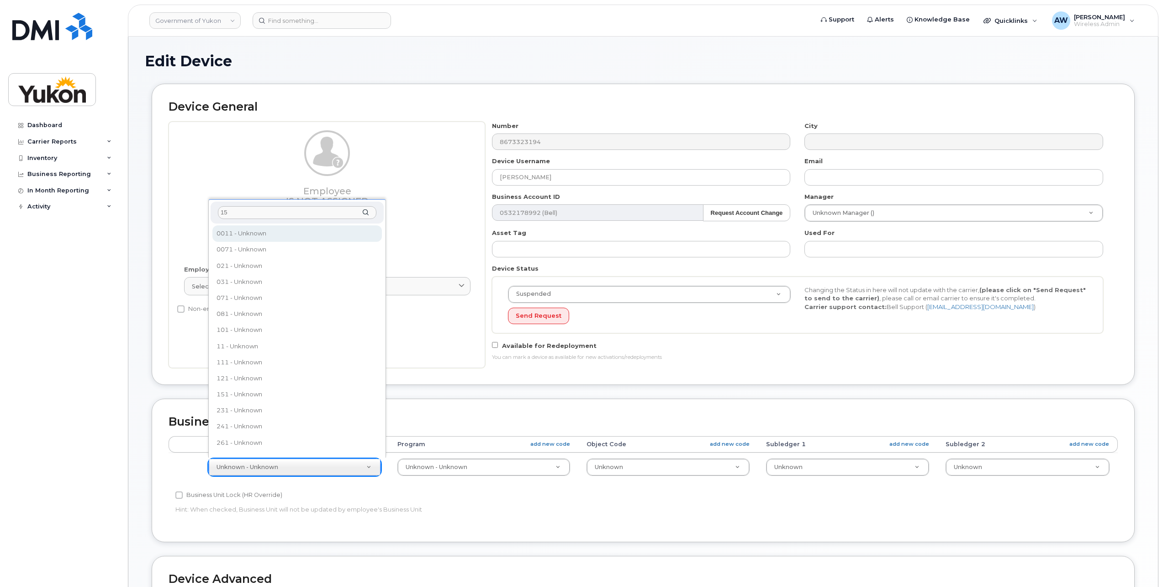
type input "151"
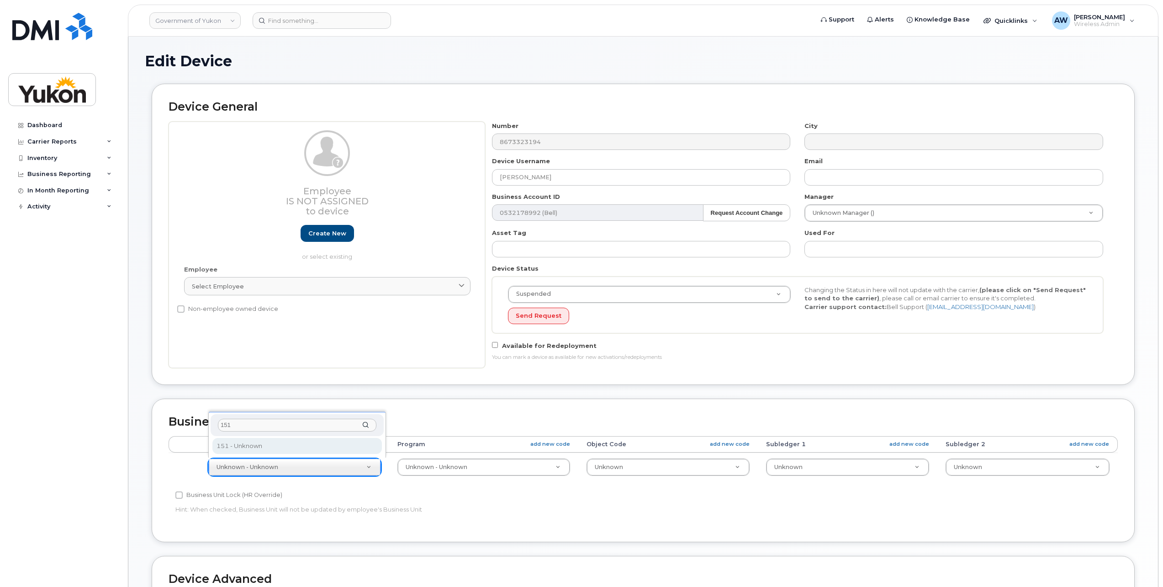
select select "33497702"
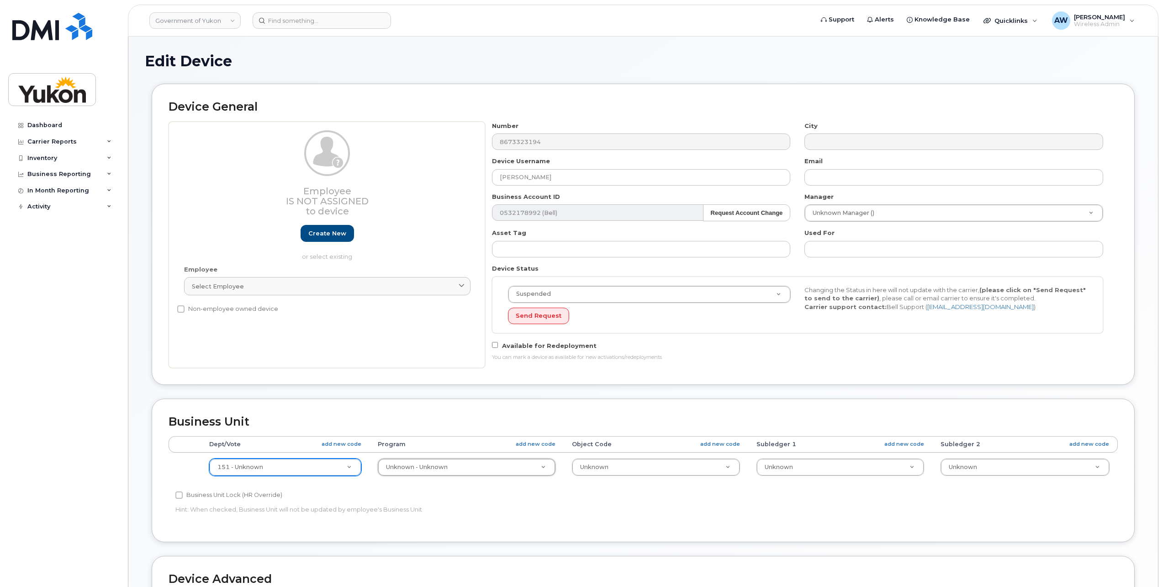
type input "1"
type input "123010"
type input "33692291"
type input "0"
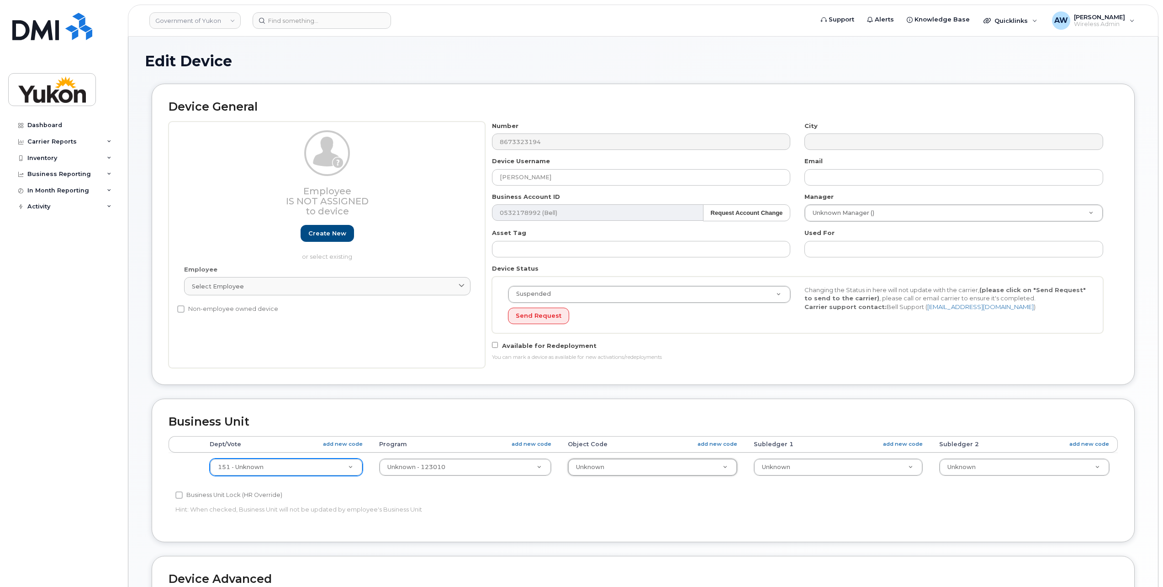
type input "0"
type input "0218"
select select "33497282"
type input "0"
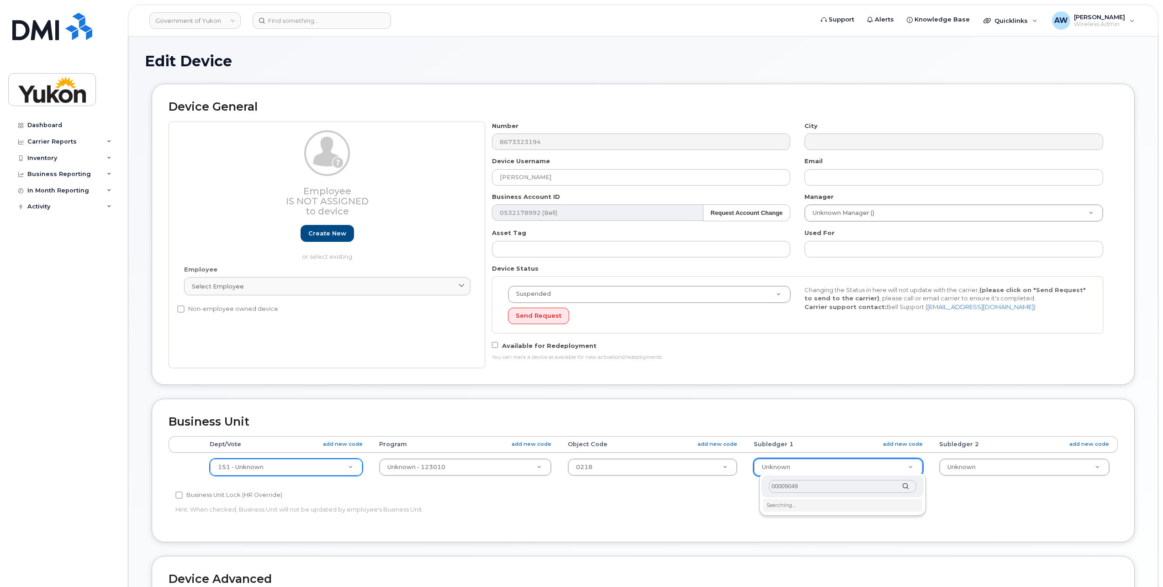
type input "000090499"
type input "33692228"
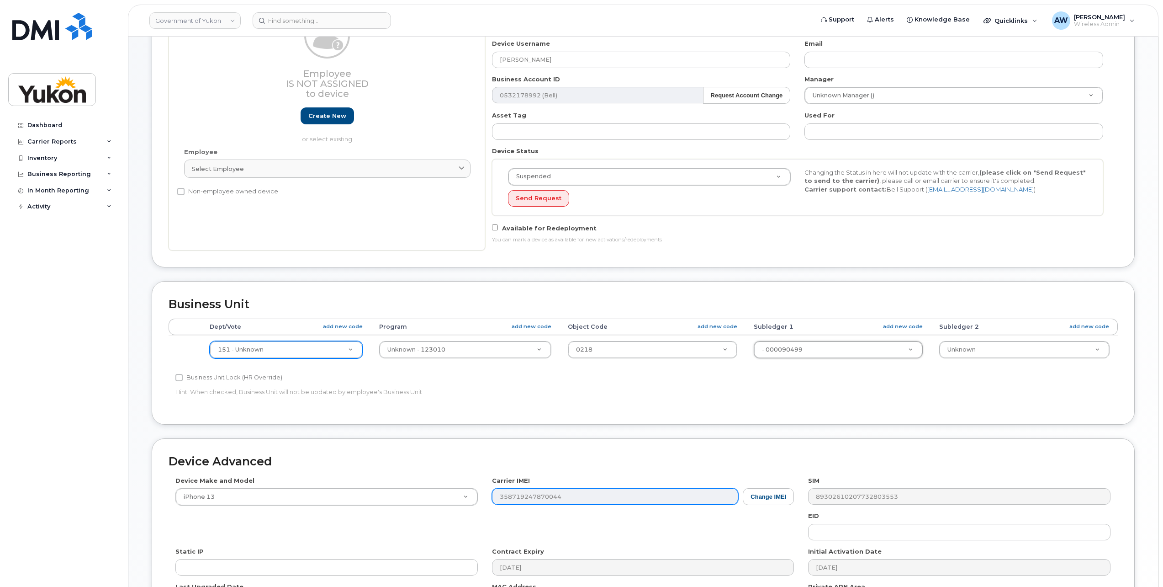
scroll to position [228, 0]
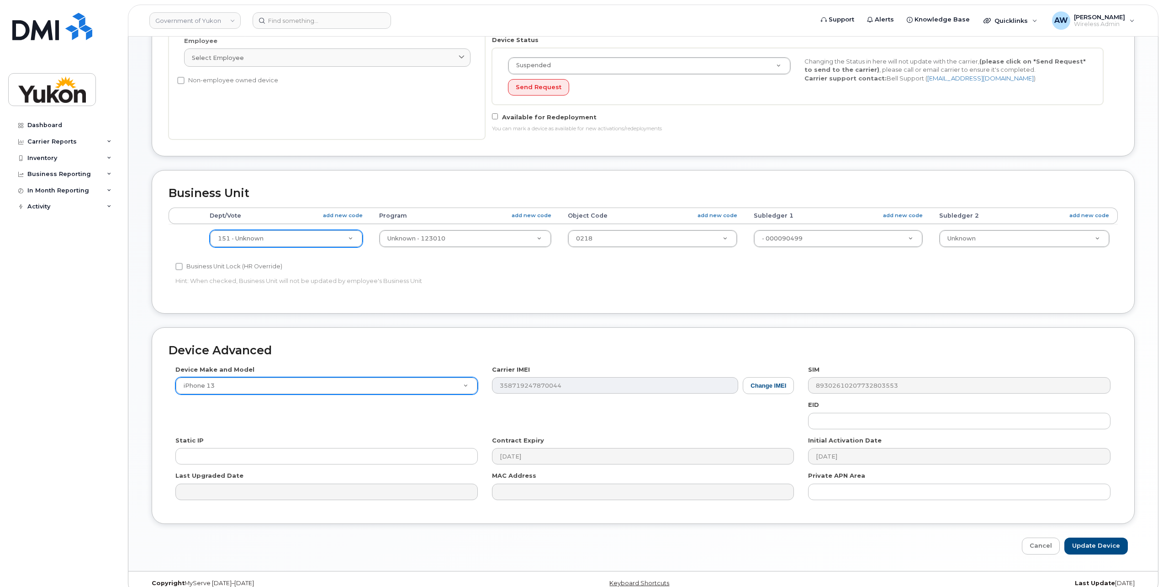
drag, startPoint x: 279, startPoint y: 464, endPoint x: 455, endPoint y: 381, distance: 193.7
click at [455, 381] on div "Device Make and Model iPhone 13 Android TCL 502 Watch Apple Watch S9 41mm Andro…" at bounding box center [643, 436] width 949 height 142
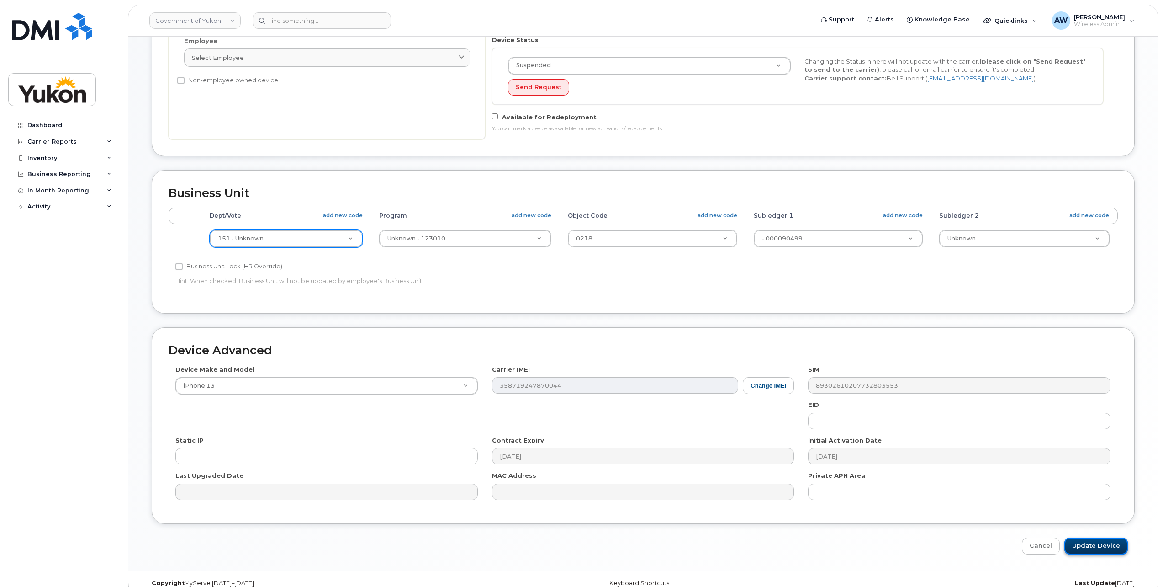
click at [1100, 537] on input "Update Device" at bounding box center [1095, 545] width 63 height 17
type input "Saving..."
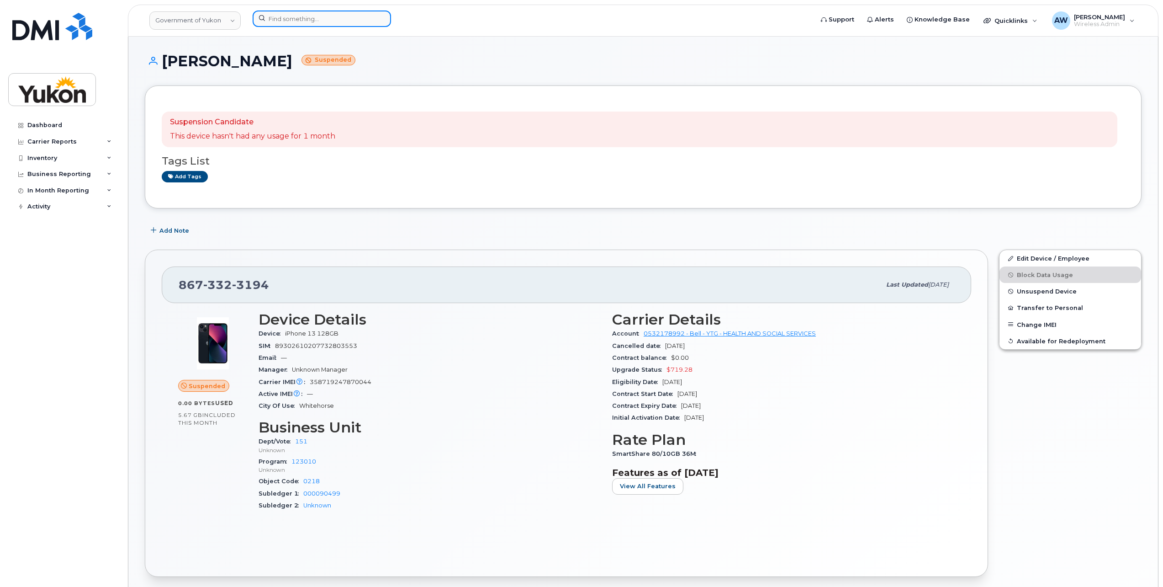
click at [291, 23] on input at bounding box center [322, 19] width 138 height 16
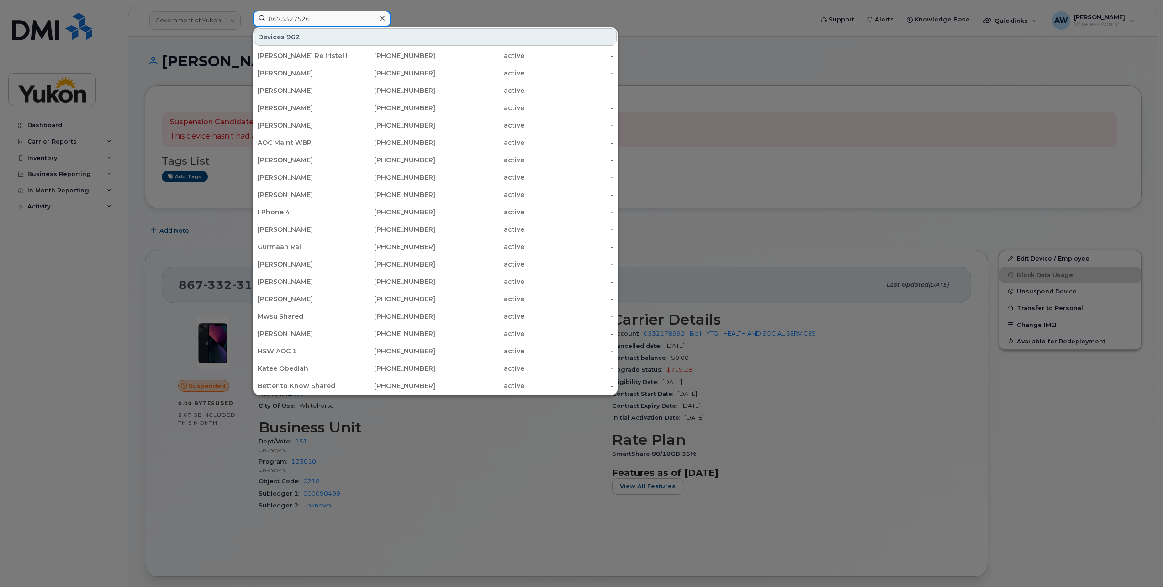
type input "8673327526"
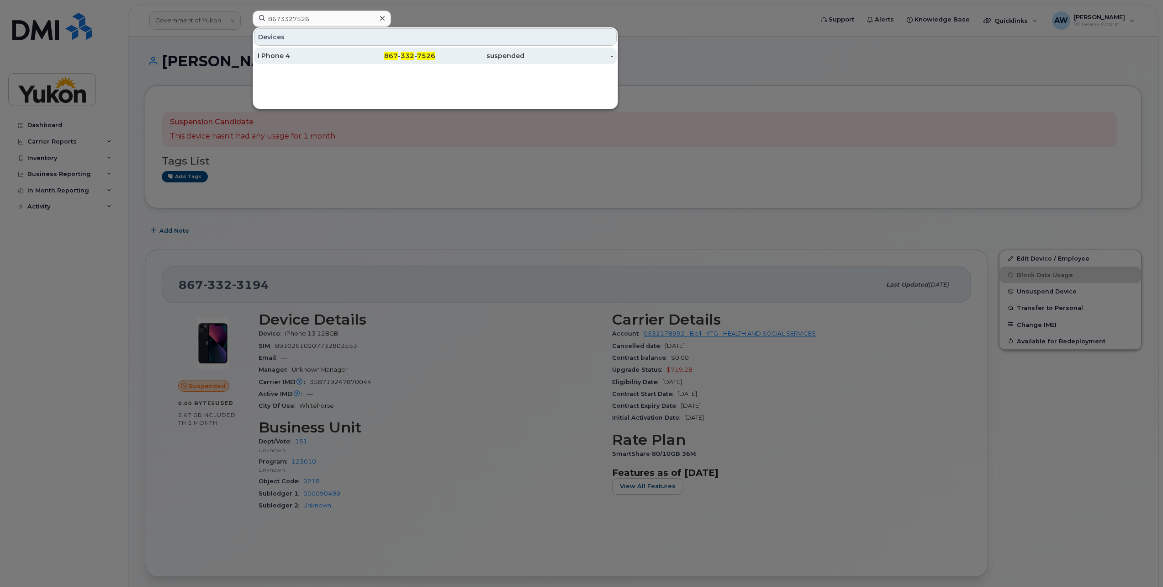
click at [426, 52] on span "7526" at bounding box center [426, 56] width 18 height 8
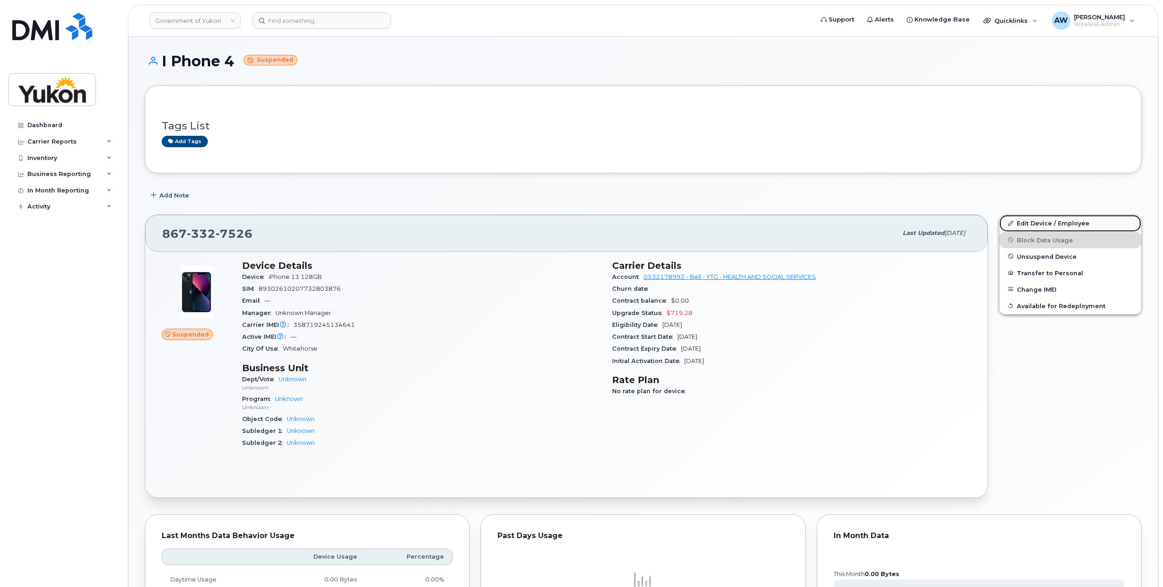
click at [1043, 222] on link "Edit Device / Employee" at bounding box center [1071, 223] width 142 height 16
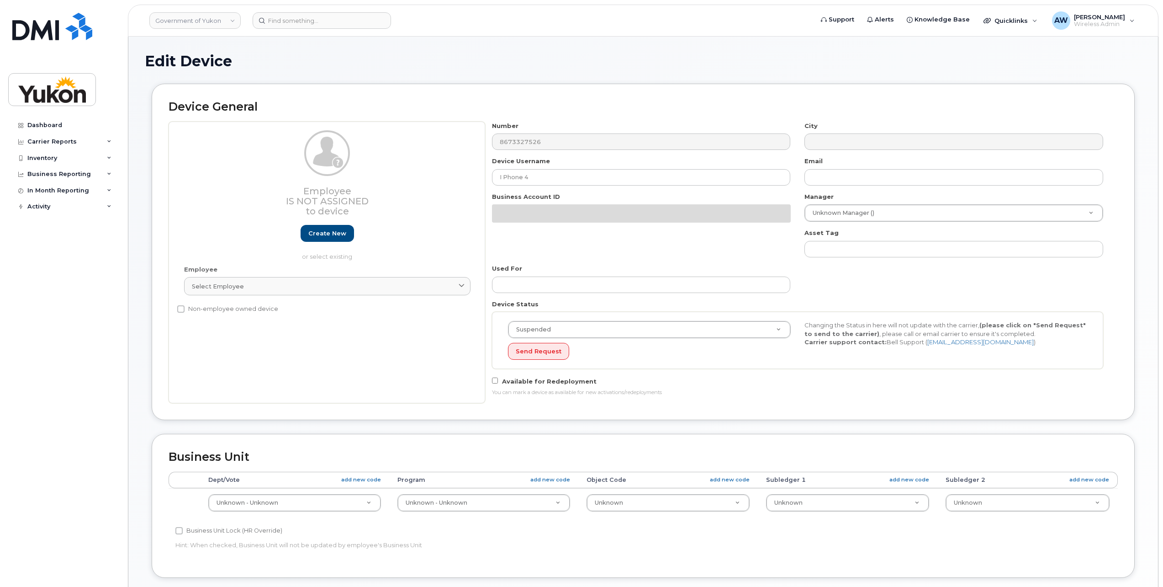
select select "33497273"
select select "33497275"
select select "33497277"
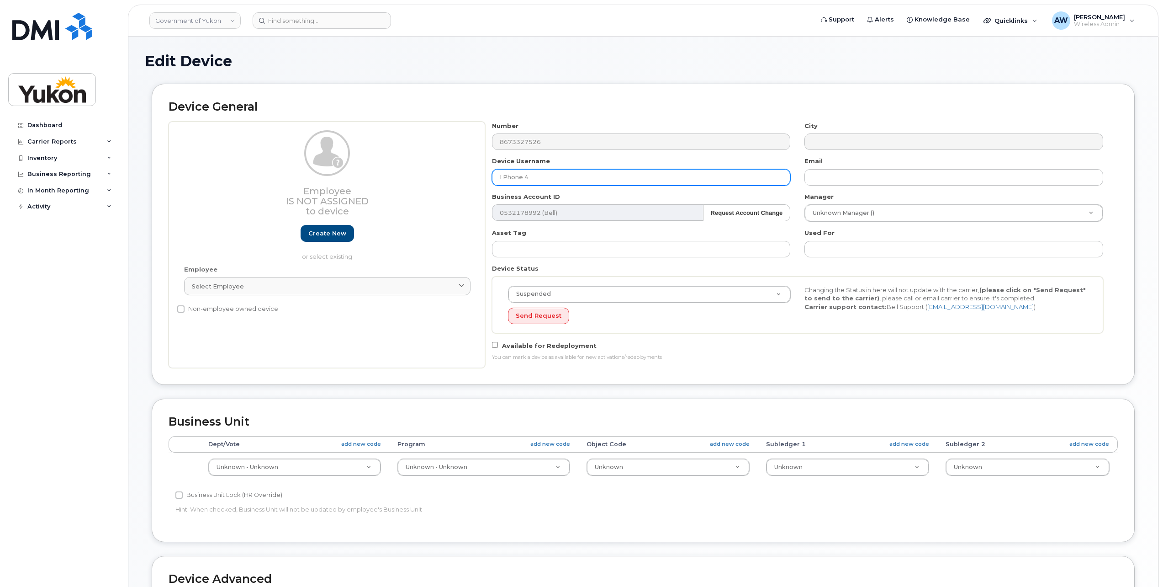
drag, startPoint x: 560, startPoint y: 172, endPoint x: 405, endPoint y: 174, distance: 154.9
click at [415, 172] on div "Employee Is not assigned to device Create new or select existing Employee Selec…" at bounding box center [643, 245] width 949 height 246
type input "[PERSON_NAME]"
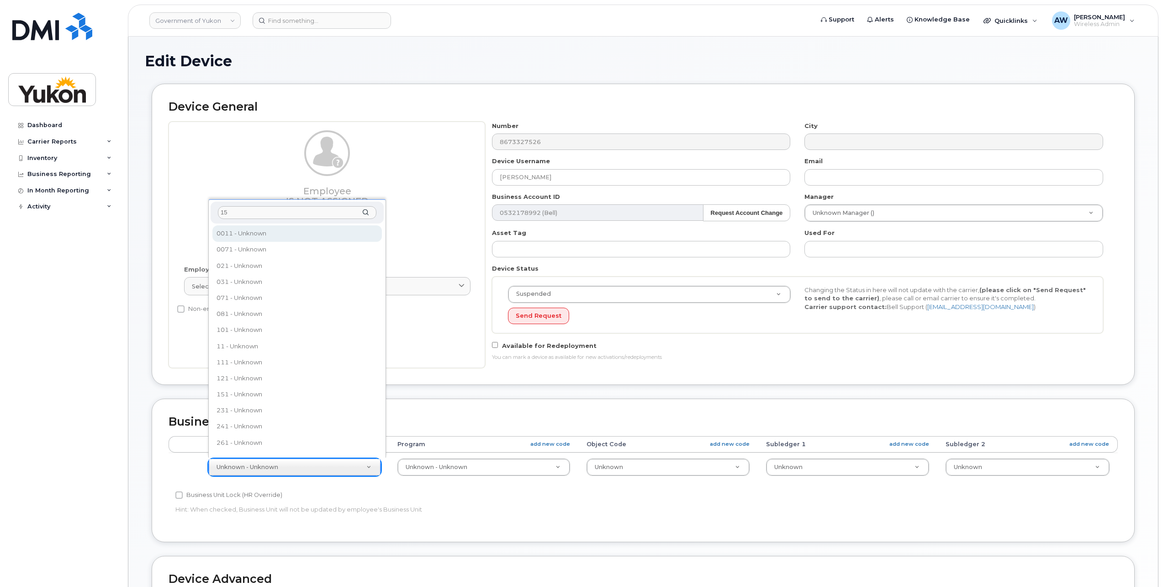
type input "151"
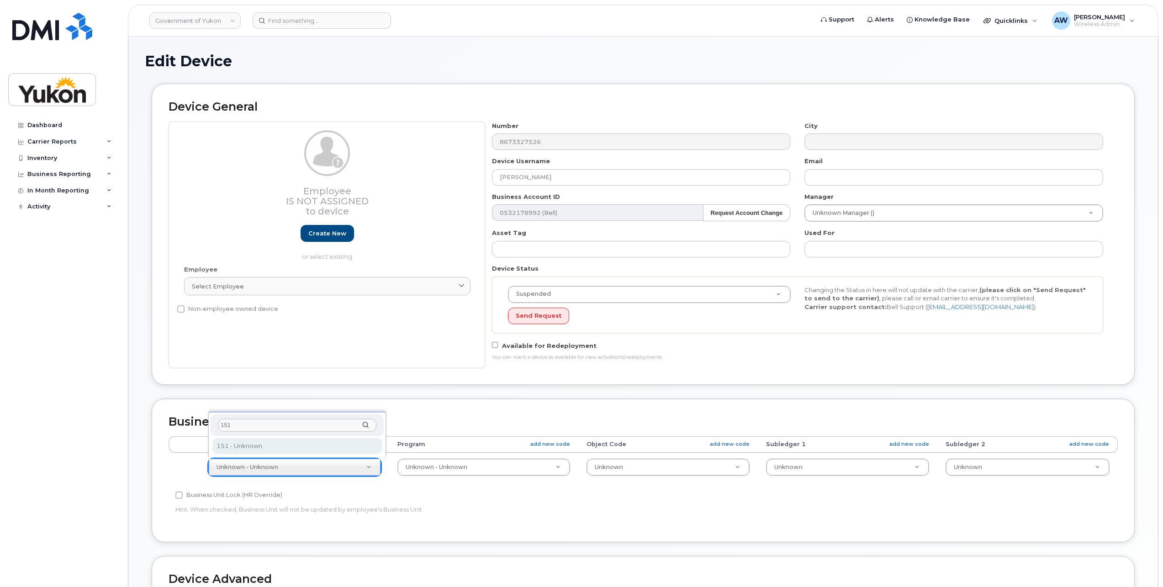
select select "33497702"
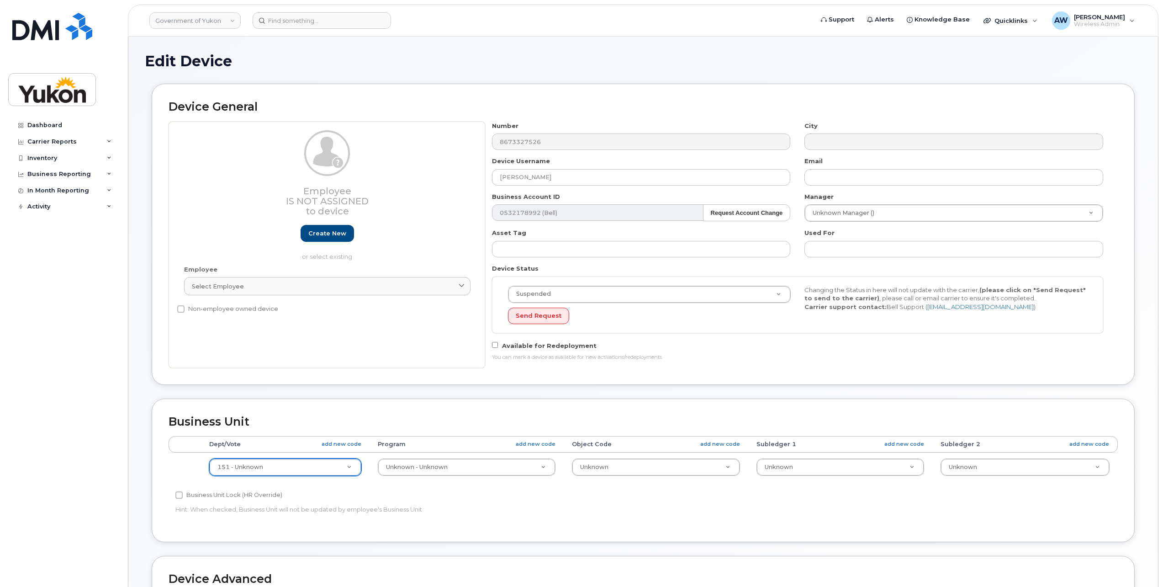
type input "1"
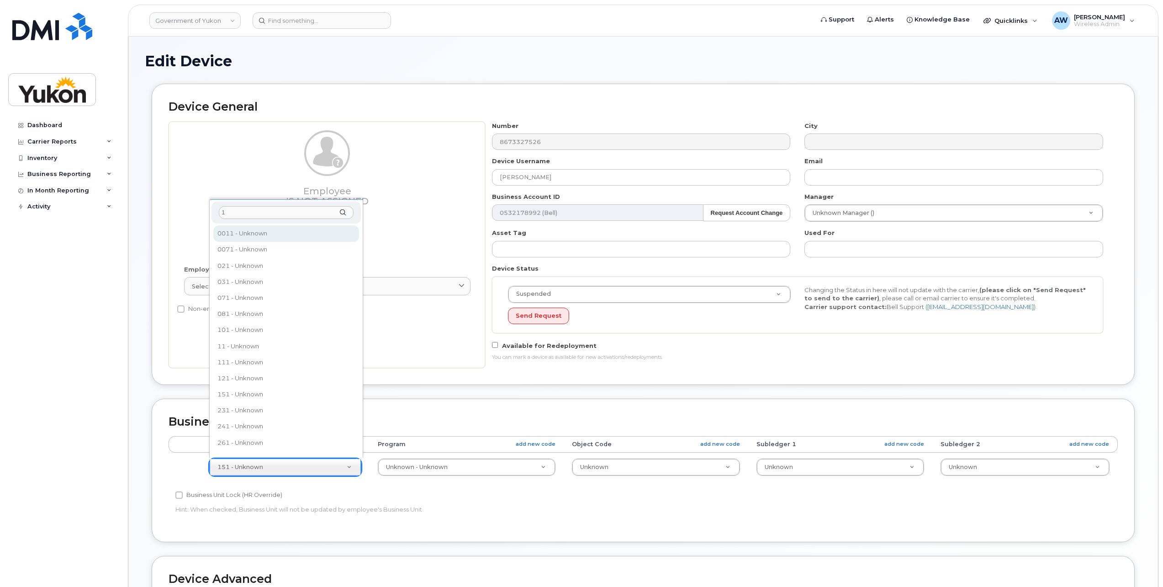
select select "33497536"
type input "151"
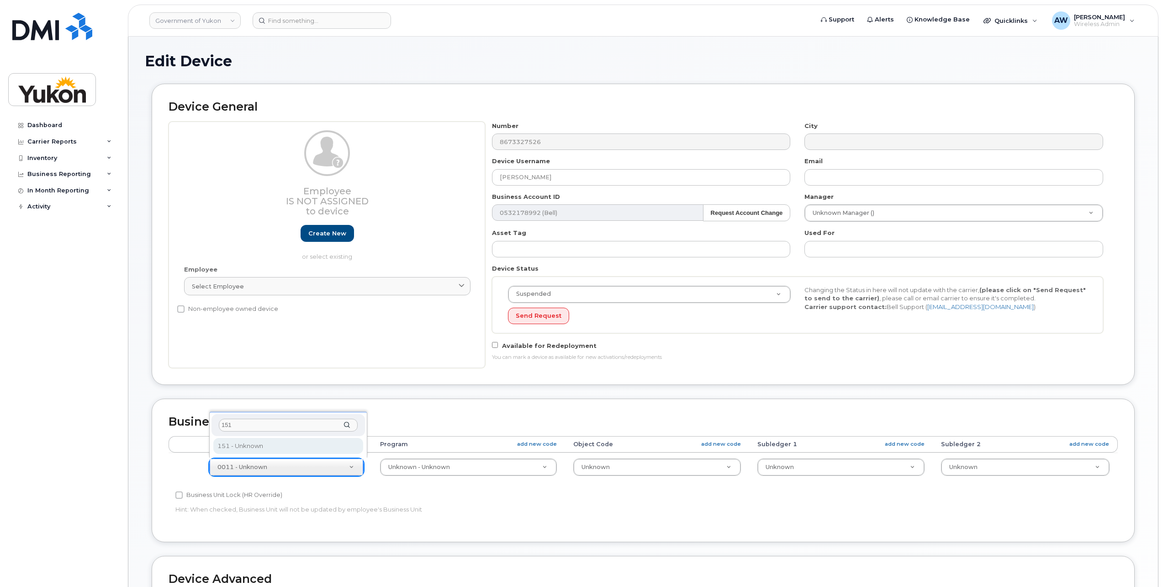
select select "33497702"
type input "1"
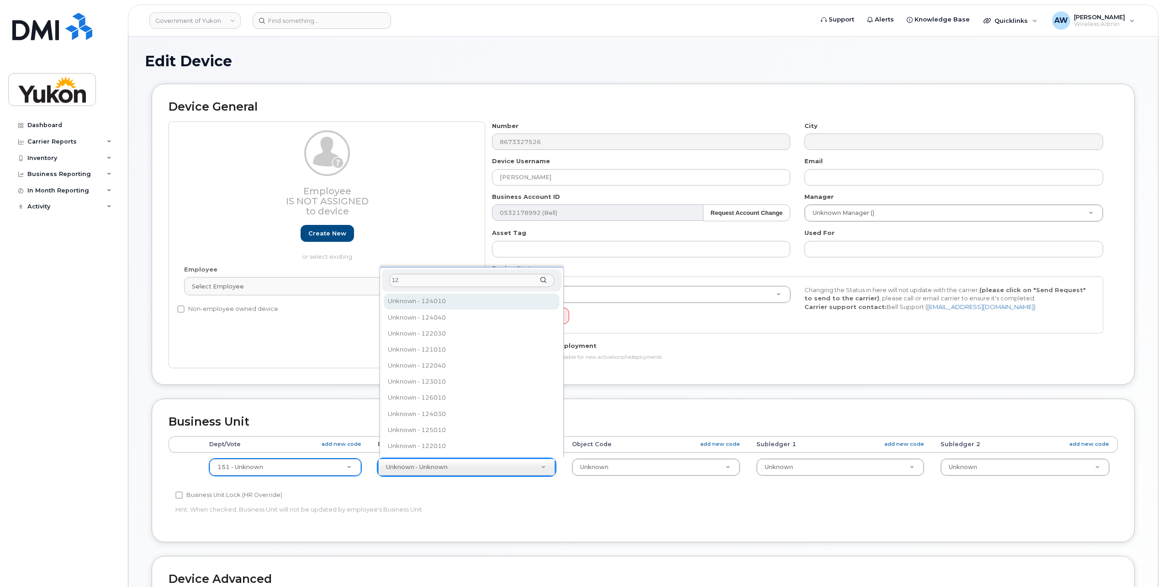
type input "1"
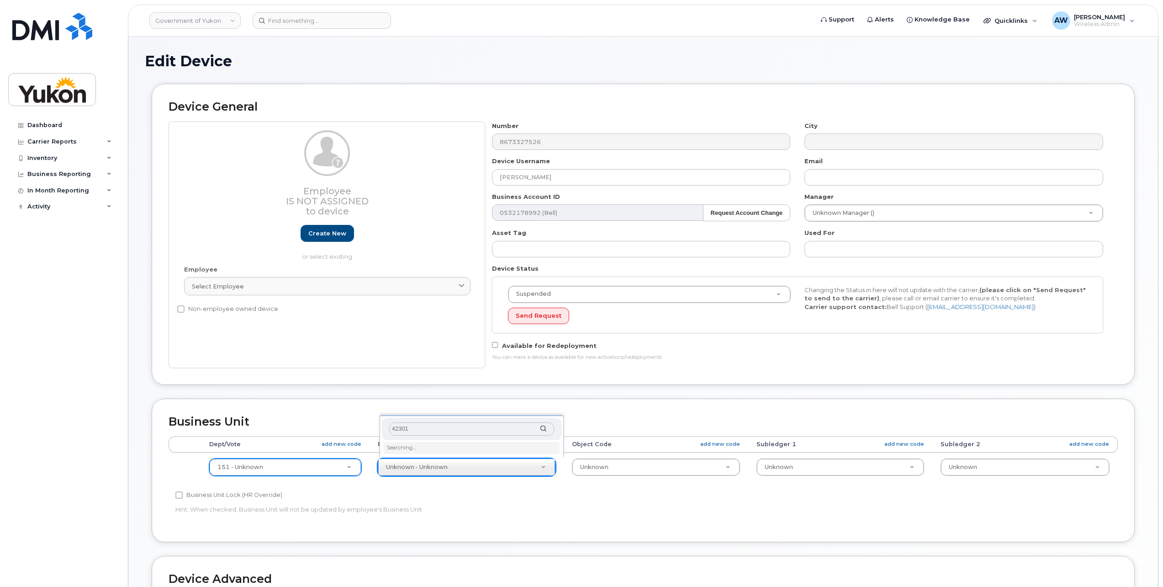
type input "423010"
type input "33692282"
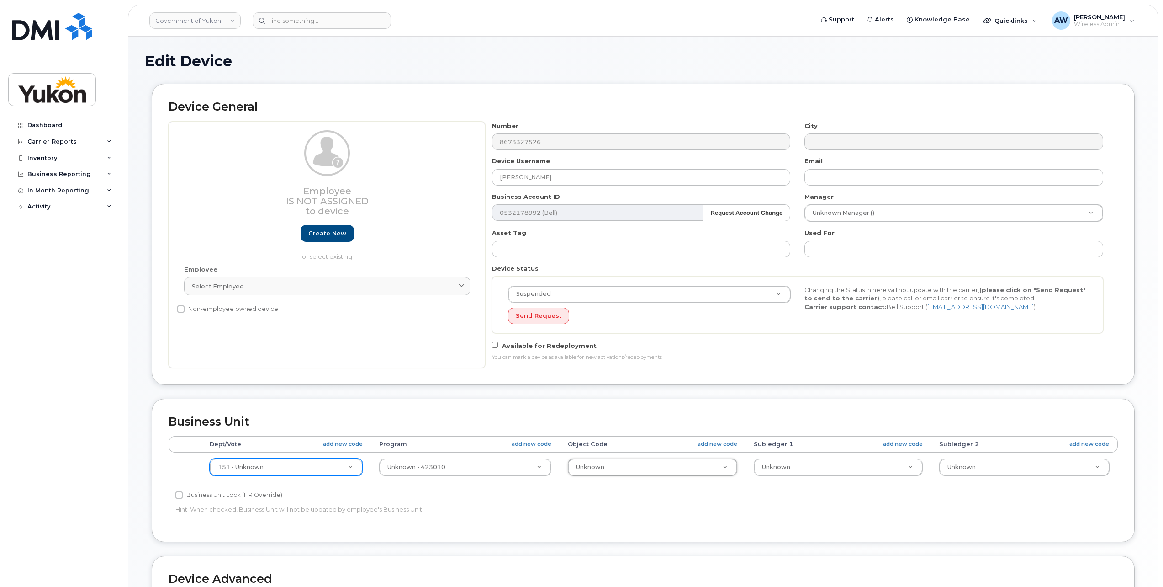
type input "0"
type input "0218"
select select "33497282"
type input "0"
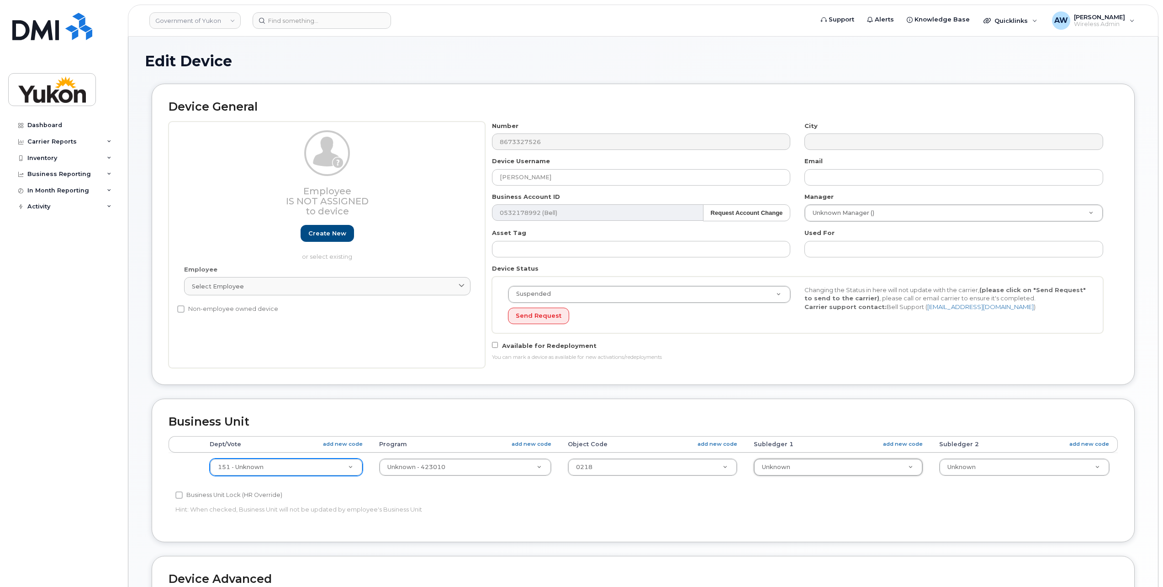
type input "0"
type input "000090499"
type input "33692228"
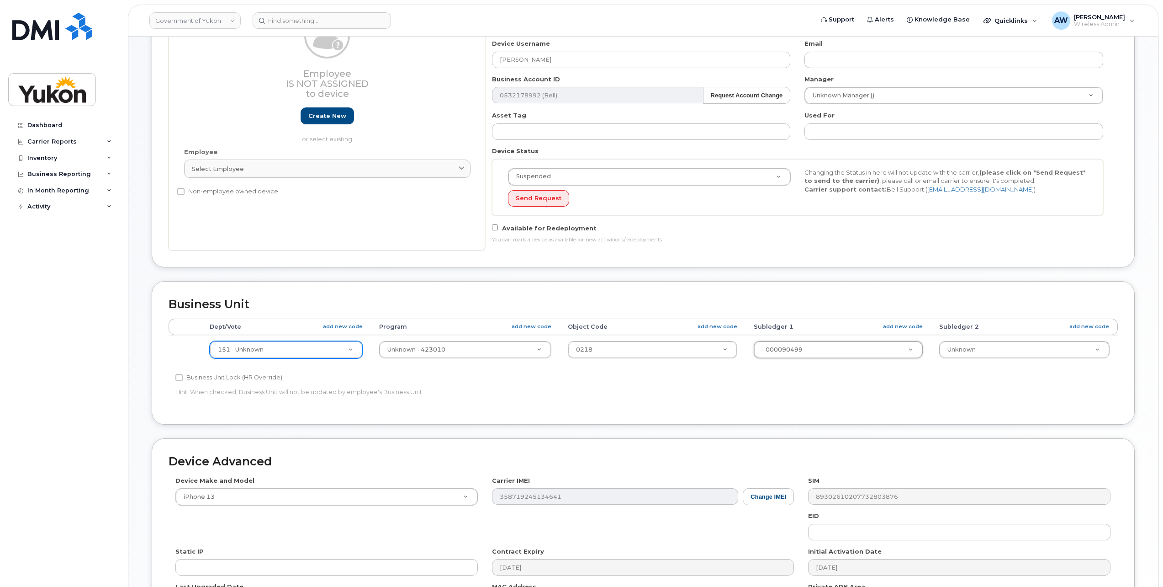
scroll to position [238, 0]
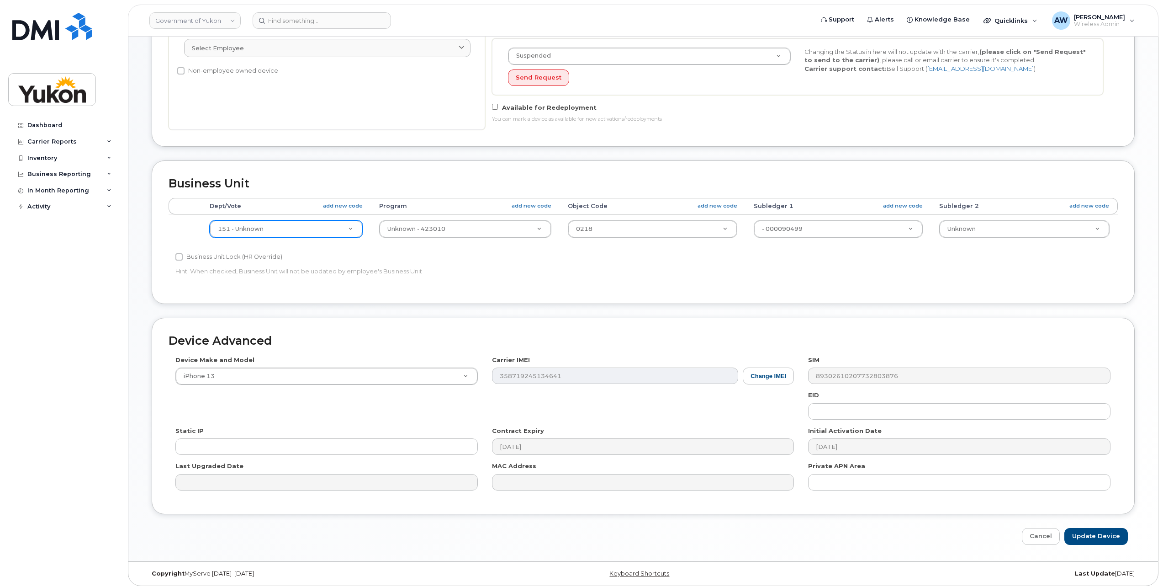
click at [434, 383] on div "Device Make and Model iPhone 13 Android TCL 502 Watch Apple Watch S9 41mm Andro…" at bounding box center [643, 426] width 949 height 142
click at [1110, 533] on input "Update Device" at bounding box center [1095, 536] width 63 height 17
type input "Saving..."
